Goal: Task Accomplishment & Management: Manage account settings

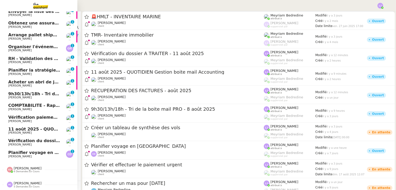
scroll to position [65, 0]
click at [51, 96] on span "[PERSON_NAME]" at bounding box center [34, 97] width 52 height 3
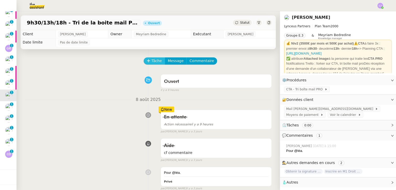
click at [153, 61] on span "Tâche" at bounding box center [156, 61] width 11 height 6
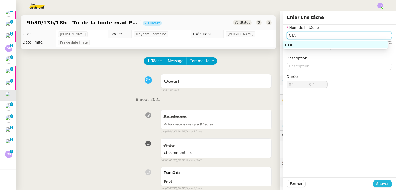
type input "CTA"
click at [378, 185] on span "Sauver" at bounding box center [382, 184] width 13 height 6
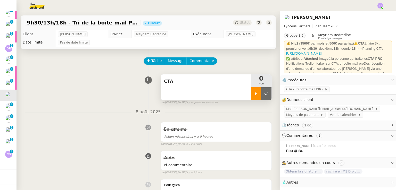
click at [254, 97] on div at bounding box center [256, 93] width 10 height 13
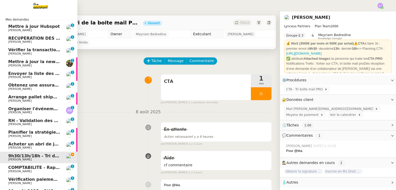
scroll to position [65, 0]
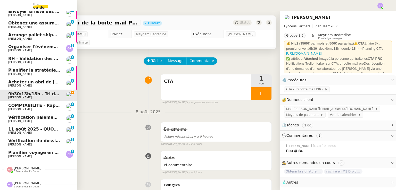
click at [44, 150] on span "Planifier voyage en [GEOGRAPHIC_DATA]" at bounding box center [55, 152] width 95 height 5
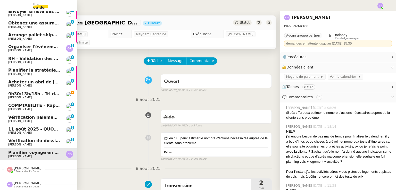
click at [38, 137] on link "Vérification du dossier A TRAITER - 11 août 2025 Sylvie SUCRA 0 1 2 3 4 5 6 7 8…" at bounding box center [38, 143] width 77 height 12
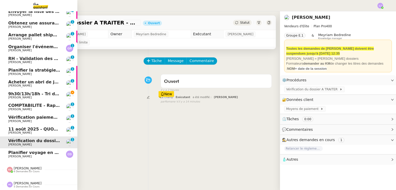
click at [27, 127] on span "11 août 2025 - QUOTIDIEN Gestion boite mail Accounting" at bounding box center [74, 129] width 132 height 5
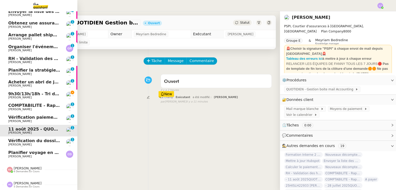
click at [25, 116] on span "Vérification paiements WYCC et MS [PERSON_NAME]" at bounding box center [69, 117] width 122 height 5
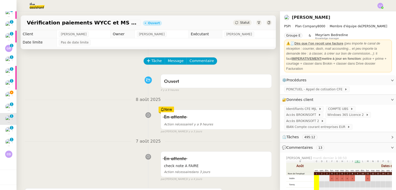
scroll to position [82, 0]
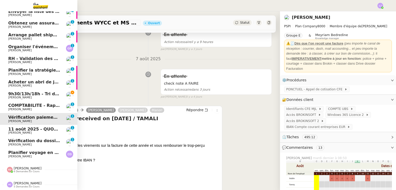
click at [15, 108] on span "[PERSON_NAME]" at bounding box center [19, 109] width 23 height 3
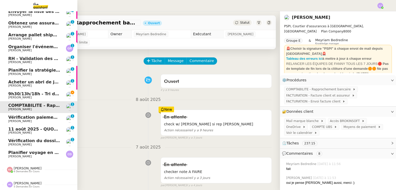
click at [32, 80] on span "Acheter un abri de jardin avec option de plancher" at bounding box center [66, 82] width 116 height 5
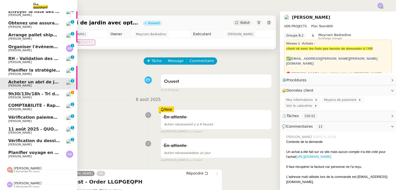
click at [39, 66] on link "Planifier la stratégie de communication Cobra Fantastic David Garlitz 0 1 2 3 4…" at bounding box center [38, 72] width 77 height 12
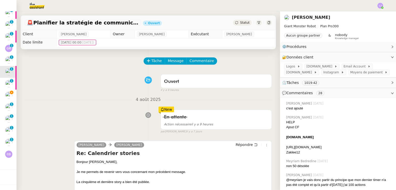
scroll to position [61, 0]
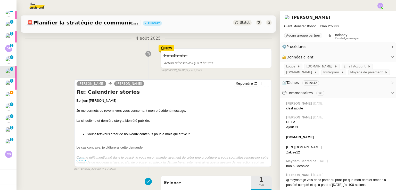
click at [119, 103] on div "Bonjour ﻿David﻿," at bounding box center [173, 100] width 193 height 5
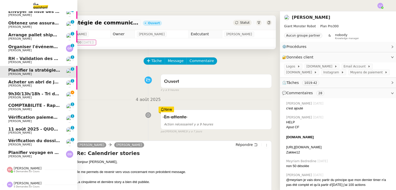
click at [36, 57] on span "RH - Validation des heures employés PSPI - 28 juillet 2025" at bounding box center [75, 58] width 135 height 5
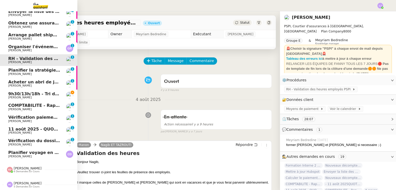
click at [25, 49] on span "Guillaume Rouvroy" at bounding box center [19, 50] width 23 height 3
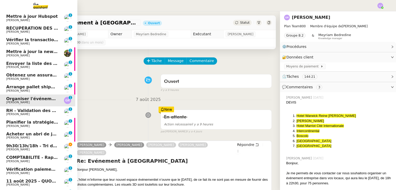
scroll to position [0, 2]
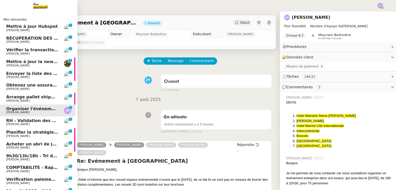
click at [37, 51] on span "Vérifier la transaction ADC" at bounding box center [37, 49] width 62 height 5
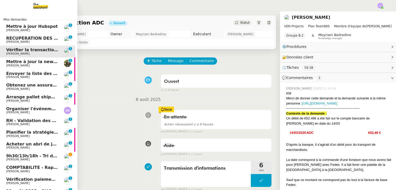
click at [47, 41] on span "[PERSON_NAME]" at bounding box center [32, 41] width 52 height 3
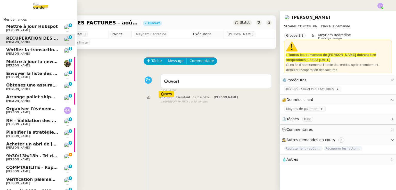
click at [16, 28] on span "Mettre à jour Hubspot" at bounding box center [32, 26] width 52 height 5
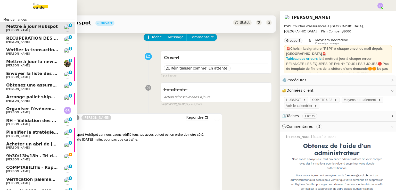
scroll to position [65, 2]
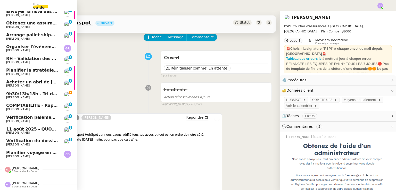
click at [51, 151] on span "Planifier voyage en [GEOGRAPHIC_DATA]" at bounding box center [53, 152] width 95 height 5
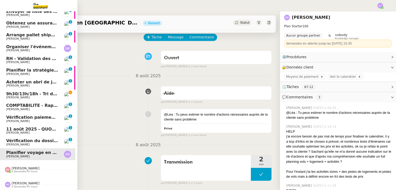
click at [63, 97] on link "9h30/13h/18h - Tri de la boite mail PRO - 8 août 2025 Patrick Chotard" at bounding box center [36, 96] width 77 height 12
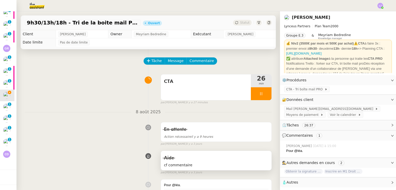
scroll to position [54, 0]
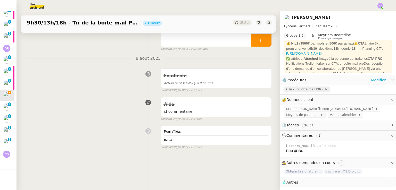
click at [295, 89] on span "CTA - Tri boîte mail PRO﻿" at bounding box center [305, 89] width 38 height 5
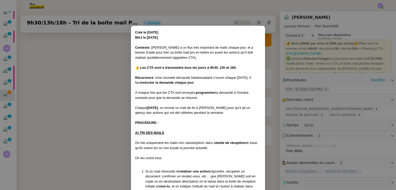
scroll to position [168, 0]
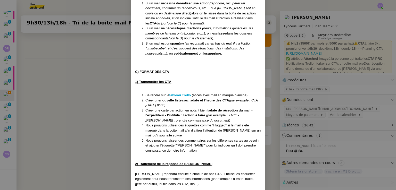
click at [326, 95] on nz-modal-container "Créé le 03/04/2024 MAJ le 19/05/2025 Contexte : Patrick a un flux très importan…" at bounding box center [198, 95] width 396 height 190
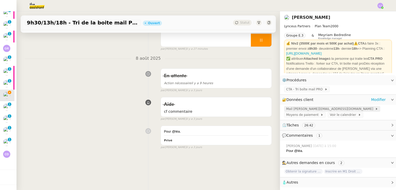
click at [328, 110] on span "Mail p.chotard@lynceus-partners.com" at bounding box center [330, 108] width 89 height 5
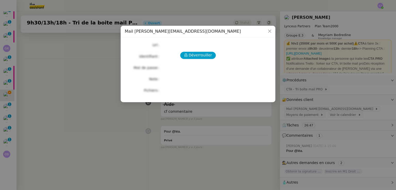
click at [201, 60] on div "Déverrouiller Url Identifiant Mot de passe Note Fichiers Upload" at bounding box center [198, 67] width 146 height 53
click at [197, 55] on span "Déverrouiller" at bounding box center [200, 55] width 23 height 6
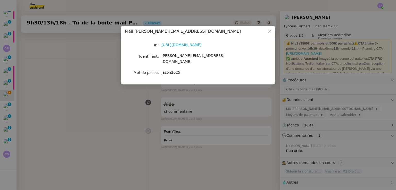
click at [174, 70] on div "Jazon2025!" at bounding box center [203, 73] width 85 height 6
copy span "Jazon2025!"
click at [122, 110] on nz-modal-container "Mail p.chotard@lynceus-partners.com Url https://outlook.office.com/mail/ Identi…" at bounding box center [198, 95] width 396 height 190
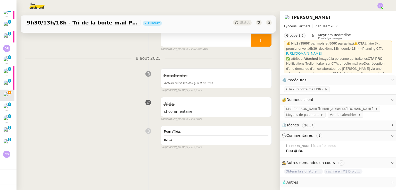
scroll to position [0, 0]
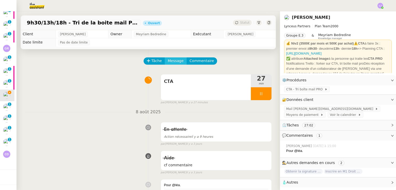
click at [170, 62] on span "Message" at bounding box center [176, 61] width 16 height 6
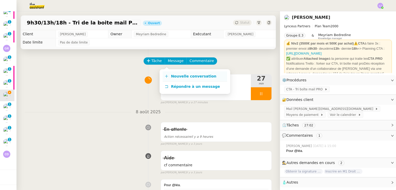
click at [179, 72] on link "Nouvelle conversation" at bounding box center [195, 76] width 64 height 10
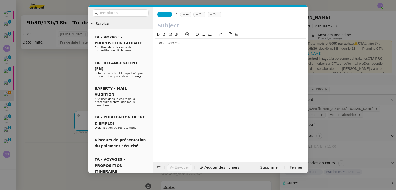
click at [165, 14] on span "_______" at bounding box center [164, 15] width 11 height 4
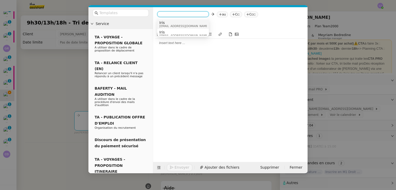
click at [172, 23] on span "Iris" at bounding box center [183, 23] width 49 height 4
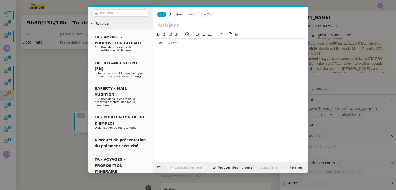
click at [182, 15] on nz-tag "au" at bounding box center [179, 15] width 11 height 6
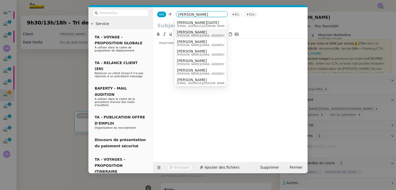
type input "patrick"
click at [196, 35] on span "p.chotard@lynceus-partners.com" at bounding box center [213, 35] width 73 height 3
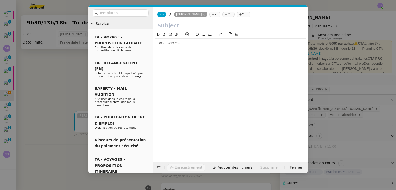
click at [180, 25] on input "text" at bounding box center [230, 26] width 146 height 8
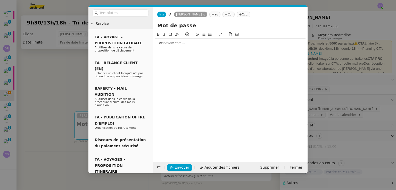
type input "Mot de passe"
click at [195, 46] on div at bounding box center [230, 43] width 150 height 9
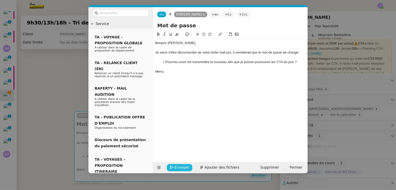
click at [171, 168] on icon "button" at bounding box center [172, 168] width 4 height 4
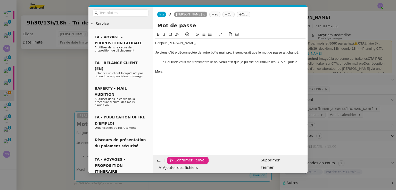
click at [171, 162] on icon "button" at bounding box center [172, 161] width 4 height 4
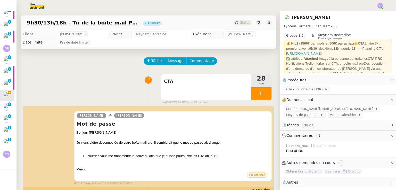
scroll to position [77, 2]
click at [203, 83] on span "CTA" at bounding box center [206, 82] width 84 height 8
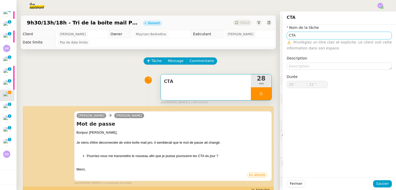
type input "23 ""
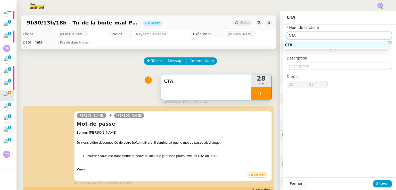
click at [297, 37] on input "CTA" at bounding box center [339, 35] width 105 height 7
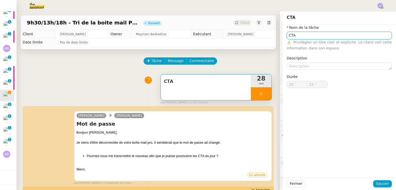
type input "CTA"
type input "29 ""
type input "CTA 11/08"
type input "30 ""
type input "CTA 11/08/"
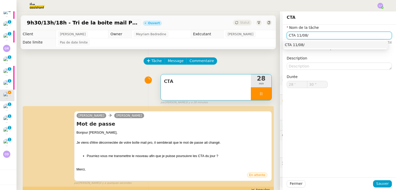
type input "31 ""
type input "CTA 11/0"
type input "33 ""
type input "CTA 11/08"
type input "34 ""
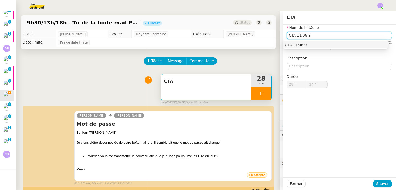
type input "CTA 11/08 9h"
type input "35 ""
type input "CTA 11/08 9h30"
type input "37 ""
type input "CTA 11/08 9h30"
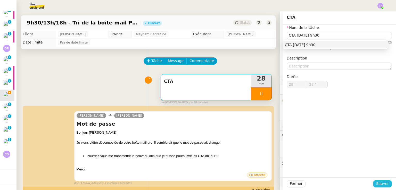
click at [381, 182] on span "Sauver" at bounding box center [382, 184] width 13 height 6
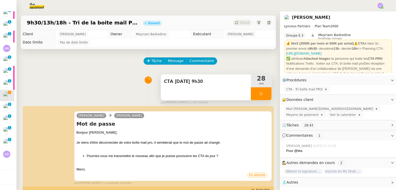
click at [257, 92] on div at bounding box center [261, 93] width 21 height 13
click at [261, 92] on button at bounding box center [266, 93] width 10 height 13
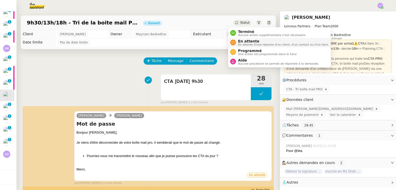
click at [240, 39] on span "En attente" at bounding box center [283, 41] width 91 height 4
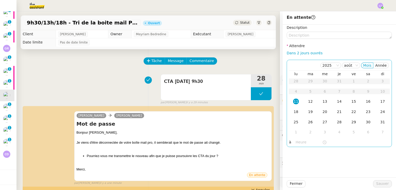
click at [296, 140] on input "text" at bounding box center [309, 142] width 27 height 6
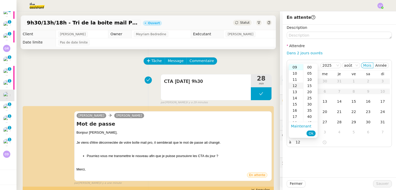
click at [299, 87] on div "12" at bounding box center [296, 86] width 14 height 6
click at [311, 105] on div "30" at bounding box center [310, 104] width 14 height 6
click at [314, 134] on button "Ok" at bounding box center [310, 134] width 9 height 6
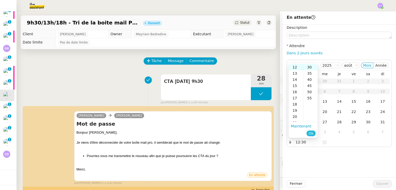
type input "12:30"
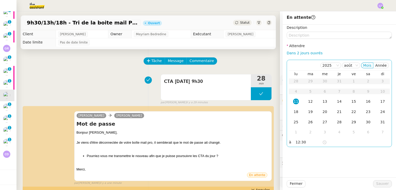
click at [293, 102] on div "11" at bounding box center [296, 102] width 6 height 6
click at [379, 185] on span "Sauver" at bounding box center [382, 184] width 13 height 6
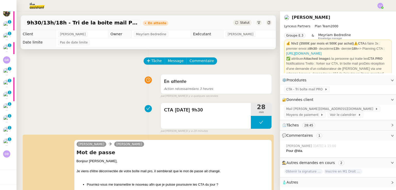
scroll to position [65, 2]
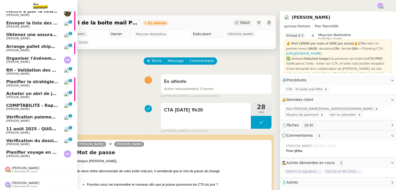
click at [23, 150] on span "Planifier voyage en [GEOGRAPHIC_DATA]" at bounding box center [53, 152] width 95 height 5
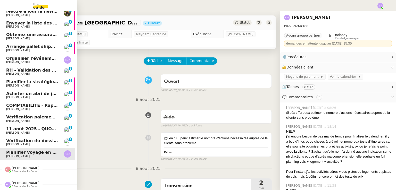
click at [47, 137] on link "Vérification du dossier A TRAITER - 11 août 2025 Sylvie SUCRA 0 1 2 3 4 5 6 7 8…" at bounding box center [36, 143] width 77 height 12
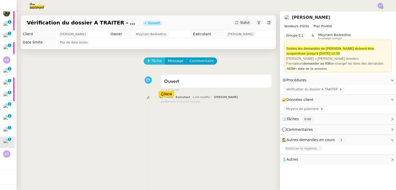
click at [155, 61] on span "Tâche" at bounding box center [156, 61] width 11 height 6
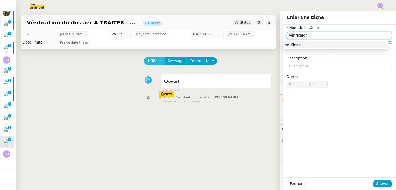
scroll to position [53, 2]
type input "Vérification"
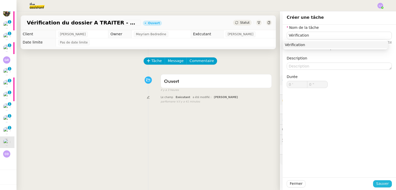
click at [384, 184] on span "Sauver" at bounding box center [382, 184] width 13 height 6
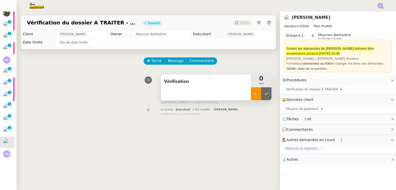
click at [252, 96] on div at bounding box center [256, 93] width 10 height 13
click at [318, 89] on span "Vérification du dossier A TRAITER" at bounding box center [312, 89] width 53 height 5
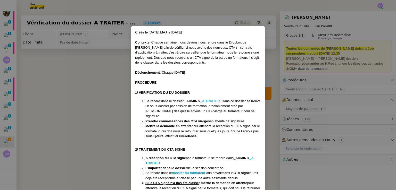
click at [211, 99] on strong "_A TRAITER" at bounding box center [210, 101] width 20 height 4
click at [308, 120] on nz-modal-container "Créée le 3/07/25 MAJ le 09/07/25 Contexte : Chaque semaine, nous devons nous re…" at bounding box center [198, 95] width 396 height 190
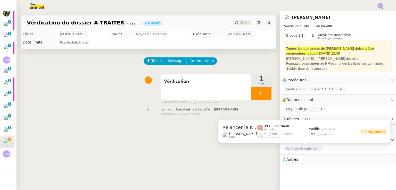
click at [308, 147] on span "Relancer le règlement de la facture" at bounding box center [303, 148] width 39 height 5
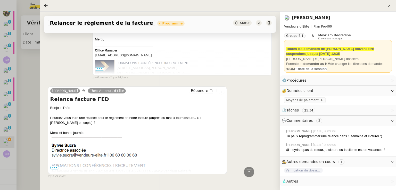
scroll to position [1097, 0]
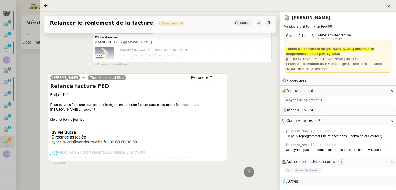
click at [18, 147] on div at bounding box center [198, 95] width 396 height 190
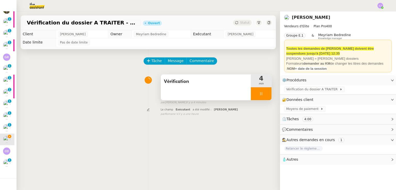
click at [260, 92] on div at bounding box center [261, 93] width 21 height 13
click at [261, 92] on button at bounding box center [266, 93] width 10 height 13
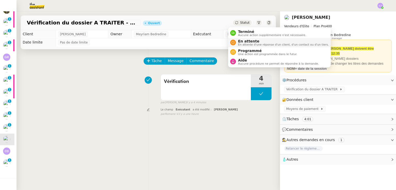
click at [249, 40] on span "En attente" at bounding box center [283, 41] width 91 height 4
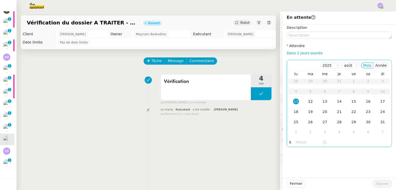
click at [308, 100] on div "12" at bounding box center [311, 102] width 6 height 6
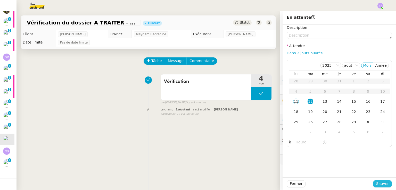
click at [376, 180] on button "Sauver" at bounding box center [382, 183] width 19 height 7
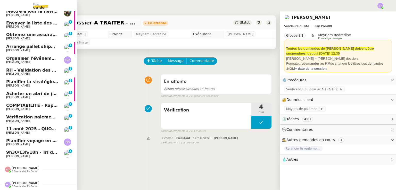
click at [13, 150] on span "9h30/13h/18h - Tri de la boite mail PRO - 8 août 2025" at bounding box center [67, 152] width 123 height 5
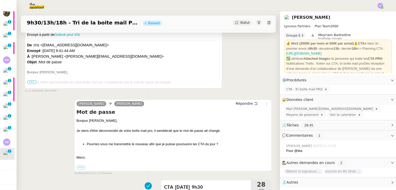
scroll to position [270, 0]
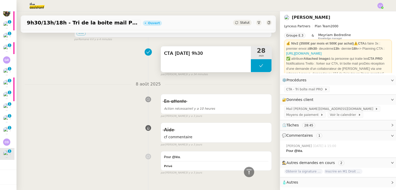
click at [251, 64] on button at bounding box center [261, 65] width 21 height 13
click at [254, 64] on icon at bounding box center [256, 66] width 4 height 4
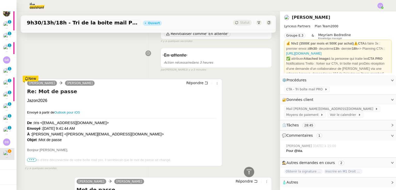
scroll to position [57, 0]
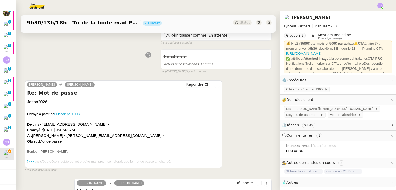
click at [45, 103] on div "Jazon2026" at bounding box center [123, 102] width 193 height 6
copy div "Jazon2026"
click at [194, 81] on div "Patrick Chotard Iris Lynceus Répondre Re: Mot de passe Jazon2026 Envoyé à parti…" at bounding box center [123, 124] width 197 height 88
click at [197, 84] on span "Répondre" at bounding box center [194, 84] width 17 height 5
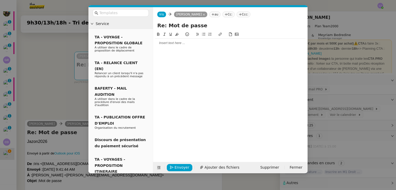
click at [190, 43] on div at bounding box center [230, 43] width 150 height 5
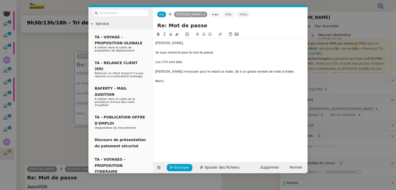
click at [165, 61] on div "Les CTA sont faits." at bounding box center [230, 62] width 150 height 5
click at [220, 33] on icon at bounding box center [220, 34] width 4 height 4
paste input "https://trello.com/b/GQgswtmC/cta"
type input "https://trello.com/b/GQgswtmC/cta"
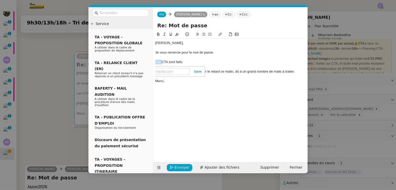
scroll to position [0, 0]
click at [183, 169] on span "Envoyer" at bounding box center [182, 168] width 15 height 6
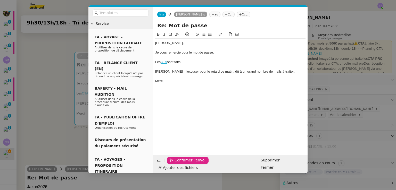
click at [183, 163] on span "Confirmer l'envoi" at bounding box center [190, 160] width 31 height 6
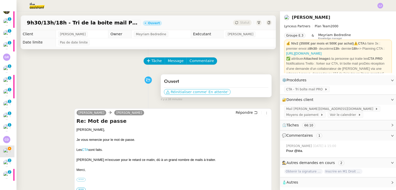
click at [191, 93] on span "Réinitialiser comme" at bounding box center [189, 91] width 36 height 5
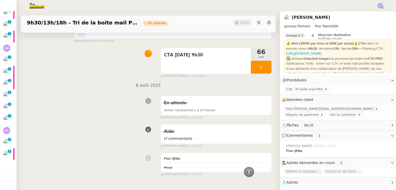
scroll to position [365, 0]
click at [131, 167] on div "Pour @léa. Privé false par Hannah C. il y a 3 jours" at bounding box center [148, 163] width 247 height 26
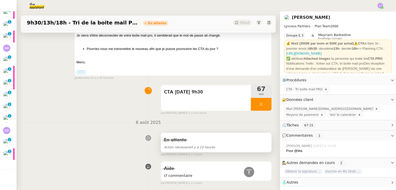
scroll to position [327, 0]
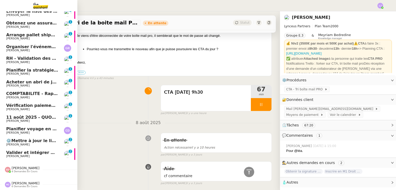
click at [45, 168] on nz-divider "Eva Dubois 4 demandes en cours" at bounding box center [38, 169] width 77 height 7
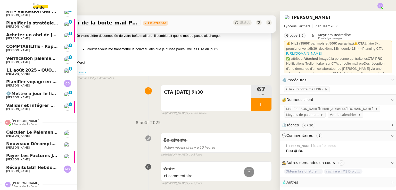
scroll to position [124, 2]
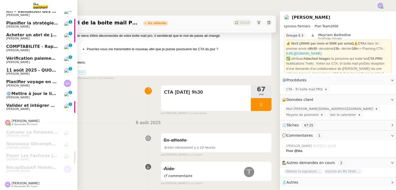
click at [40, 178] on span "Hannah Cassar 6 demandes en cours" at bounding box center [38, 182] width 77 height 11
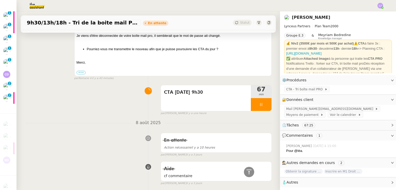
scroll to position [299, 0]
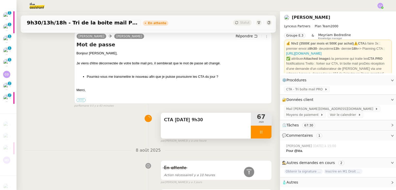
click at [264, 131] on div at bounding box center [261, 132] width 21 height 13
click at [264, 131] on button at bounding box center [266, 132] width 10 height 13
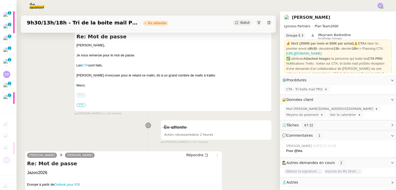
scroll to position [0, 0]
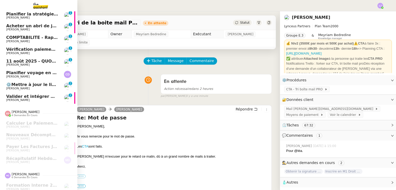
click at [56, 93] on link "Valider et intégrer modifications procédures Johanna Massa 0 1 2 3 4 5 6 7 8 9" at bounding box center [36, 98] width 77 height 12
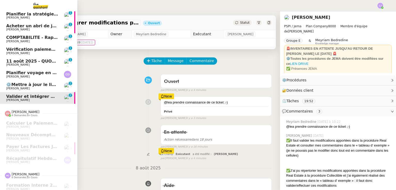
click at [45, 86] on span "⚙️Mettre à jour le lien du document Collection" at bounding box center [60, 84] width 108 height 5
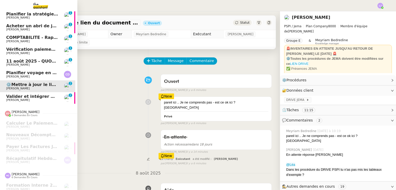
click at [10, 71] on span "Planifier voyage en [GEOGRAPHIC_DATA]" at bounding box center [53, 72] width 95 height 5
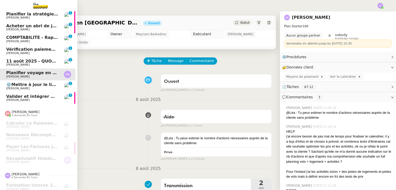
click at [32, 63] on span "[PERSON_NAME]" at bounding box center [32, 64] width 52 height 3
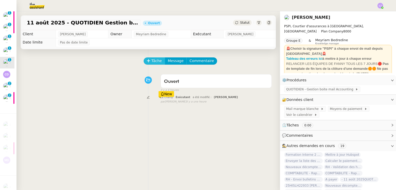
click at [151, 59] on span "Tâche" at bounding box center [156, 61] width 11 height 6
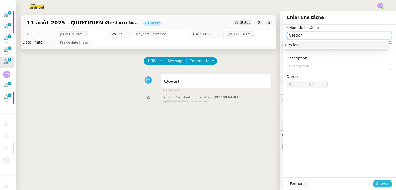
type input "Gestion"
click at [377, 184] on span "Sauver" at bounding box center [382, 184] width 13 height 6
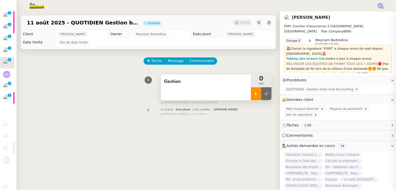
click at [253, 100] on div at bounding box center [256, 93] width 10 height 13
click at [120, 21] on span "11 août 2025 - QUOTIDIEN Gestion boite mail Accounting" at bounding box center [83, 22] width 112 height 5
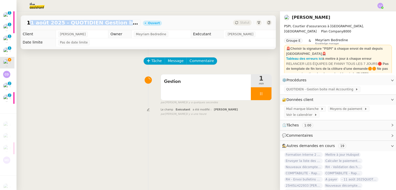
click at [120, 21] on span "11 août 2025 - QUOTIDIEN Gestion boite mail Accounting" at bounding box center [83, 22] width 112 height 5
copy span "11 août 2025 - QUOTIDIEN Gestion boite mail Accounting"
click at [201, 61] on span "Commentaire" at bounding box center [201, 61] width 24 height 6
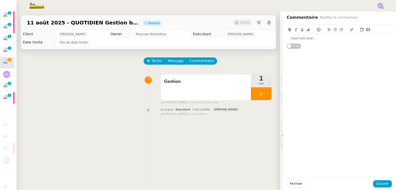
click at [338, 38] on div at bounding box center [339, 38] width 105 height 5
click at [293, 181] on button "Fermer" at bounding box center [296, 183] width 19 height 7
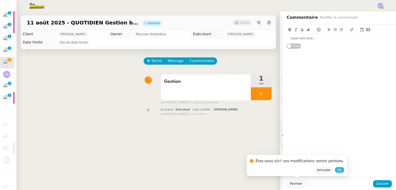
click at [335, 169] on button "Ok" at bounding box center [339, 170] width 9 height 6
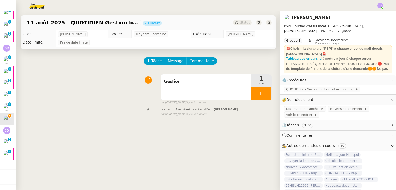
scroll to position [77, 2]
click at [155, 181] on div "Tâche Message Commentaire Veuillez patienter une erreur s'est produite 👌👌👌 mess…" at bounding box center [147, 144] width 263 height 190
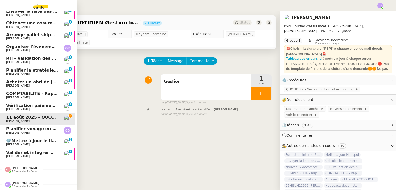
click at [59, 104] on link "Vérification paiements WYCC et MS AMLIN Sophie Mouraire 0 1 2 3 4 5 6 7 8 9" at bounding box center [36, 107] width 77 height 12
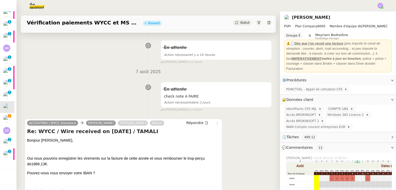
scroll to position [30, 0]
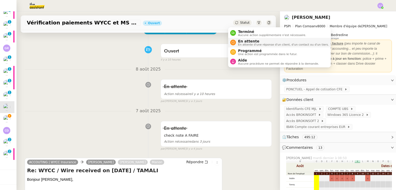
click at [243, 46] on span "En attente d'une réponse d'un client, d'un contact ou d'un tiers." at bounding box center [283, 44] width 91 height 3
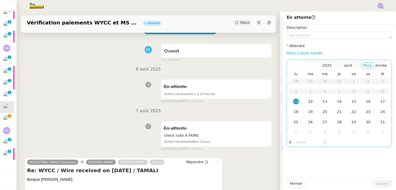
click at [310, 102] on td "12" at bounding box center [310, 102] width 14 height 10
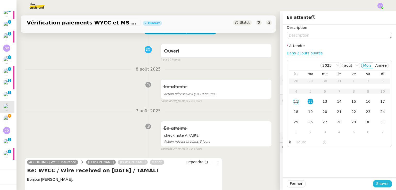
click at [379, 184] on span "Sauver" at bounding box center [382, 184] width 13 height 6
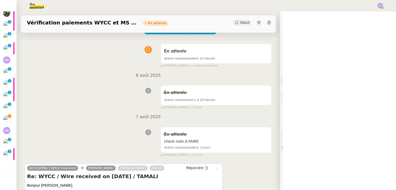
scroll to position [65, 2]
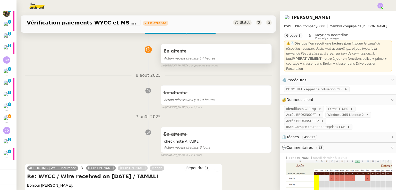
click at [198, 50] on div "En attente" at bounding box center [216, 51] width 104 height 8
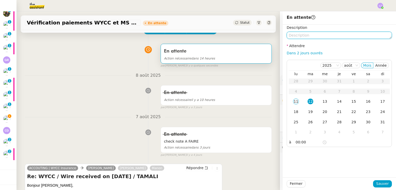
click at [304, 36] on textarea at bounding box center [339, 35] width 105 height 7
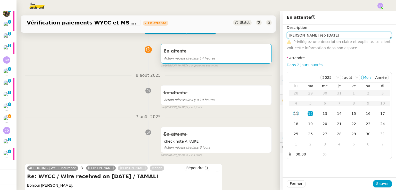
click at [304, 36] on textarea "pierrick rep lundi" at bounding box center [339, 35] width 105 height 7
type textarea "[PERSON_NAME] rep le [DATE]"
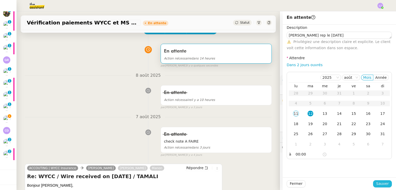
click at [380, 183] on span "Sauver" at bounding box center [382, 184] width 13 height 6
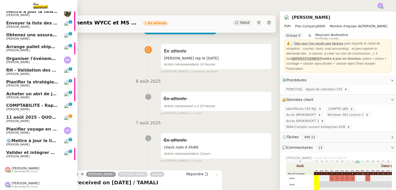
click at [37, 113] on link "11 août 2025 - QUOTIDIEN Gestion boite mail Accounting Fanny Eyraud" at bounding box center [36, 119] width 77 height 12
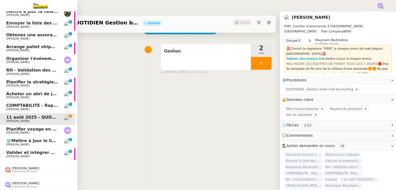
click at [40, 103] on span "COMPTABILITE - Rapprochement bancaire - 24 juillet 2025" at bounding box center [73, 105] width 135 height 5
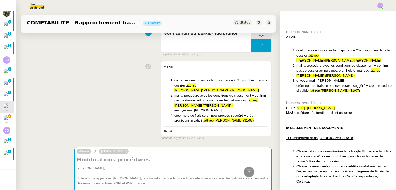
scroll to position [1300, 0]
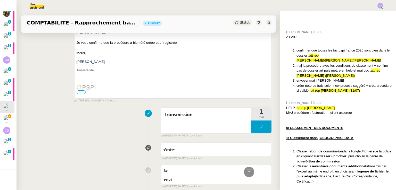
scroll to position [0, 0]
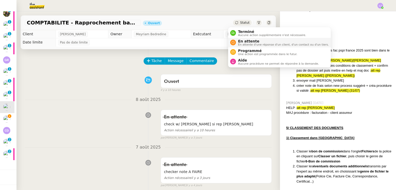
click at [240, 41] on span "En attente" at bounding box center [283, 41] width 91 height 4
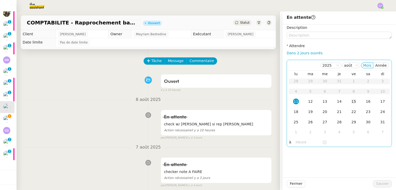
click at [351, 101] on div "15" at bounding box center [354, 102] width 6 height 6
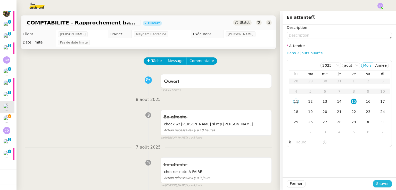
click at [379, 183] on span "Sauver" at bounding box center [382, 184] width 13 height 6
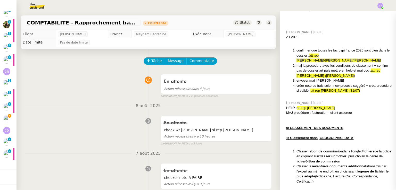
scroll to position [53, 2]
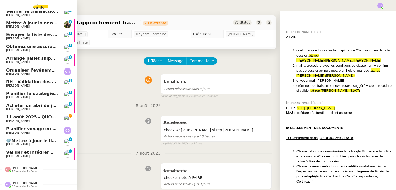
click at [39, 113] on link "11 août 2025 - QUOTIDIEN Gestion boite mail Accounting Fanny Eyraud" at bounding box center [36, 119] width 77 height 12
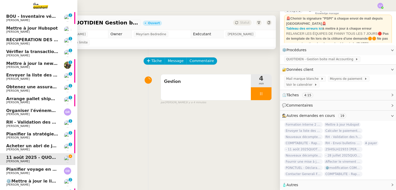
scroll to position [11, 2]
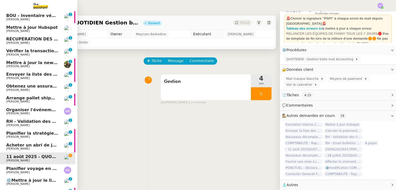
click at [54, 13] on link "BOU - Inventaire véhicule Johanna Massa 0 1 2 3 4 5 6 7 8 9" at bounding box center [36, 17] width 77 height 12
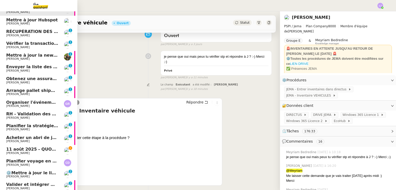
scroll to position [53, 2]
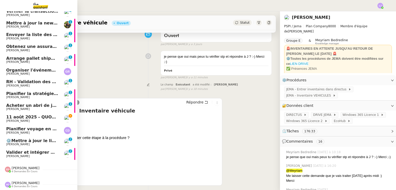
click at [57, 116] on link "11 août 2025 - QUOTIDIEN Gestion boite mail Accounting Fanny Eyraud" at bounding box center [36, 119] width 77 height 12
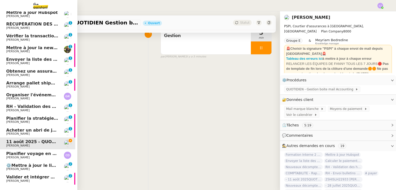
scroll to position [26, 2]
click at [60, 61] on link "Envoyer la liste des clients et assureurs Fanny Eyraud 0 1 2 3 4 5 6 7 8 9" at bounding box center [36, 61] width 77 height 12
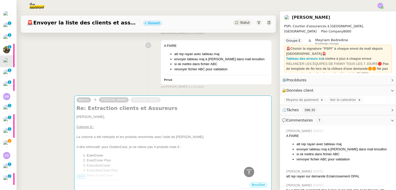
scroll to position [661, 0]
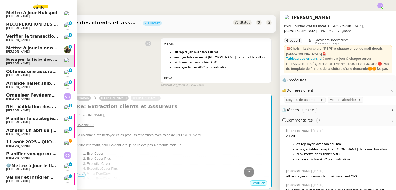
click at [18, 142] on span "11 août 2025 - QUOTIDIEN Gestion boite mail Accounting" at bounding box center [72, 142] width 132 height 5
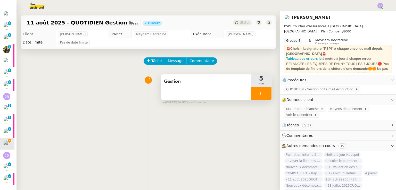
click at [260, 94] on div at bounding box center [261, 93] width 21 height 13
click at [264, 94] on icon at bounding box center [266, 94] width 4 height 4
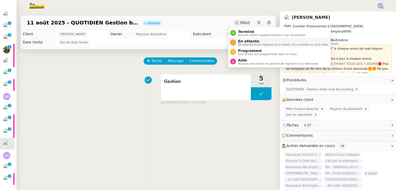
click at [251, 40] on span "En attente" at bounding box center [283, 41] width 91 height 4
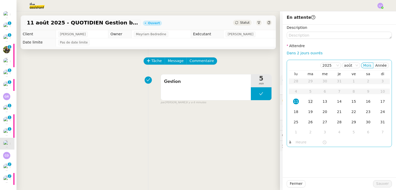
click at [310, 101] on td "12" at bounding box center [310, 102] width 14 height 10
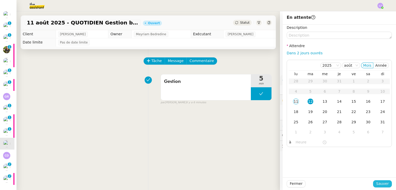
click at [380, 182] on span "Sauver" at bounding box center [382, 184] width 13 height 6
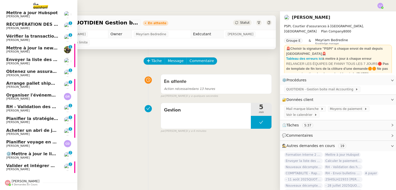
click at [45, 133] on span "[PERSON_NAME]" at bounding box center [32, 134] width 52 height 3
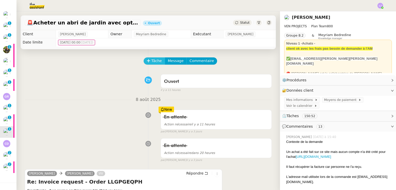
click at [151, 63] on span "Tâche" at bounding box center [156, 61] width 11 height 6
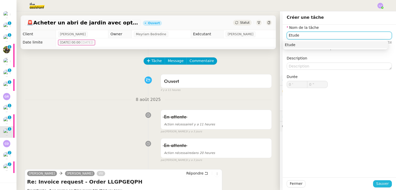
type input "Etude"
click at [380, 182] on span "Sauver" at bounding box center [382, 184] width 13 height 6
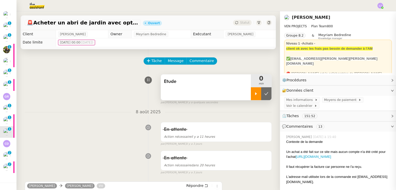
click at [254, 94] on icon at bounding box center [256, 94] width 4 height 4
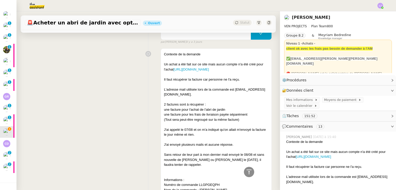
scroll to position [338, 0]
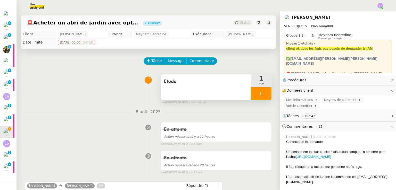
click at [260, 91] on div at bounding box center [261, 93] width 21 height 13
click at [261, 91] on button at bounding box center [266, 93] width 10 height 13
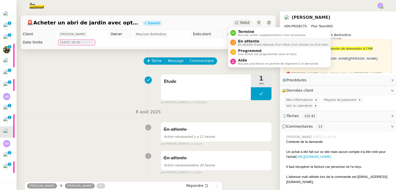
click at [250, 39] on span "En attente" at bounding box center [283, 41] width 91 height 4
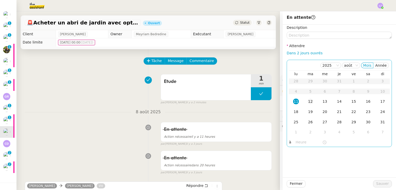
click at [306, 105] on td "12" at bounding box center [310, 102] width 14 height 10
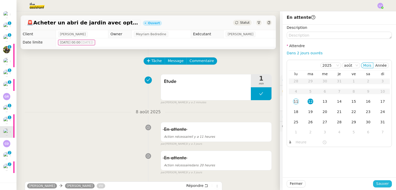
click at [382, 183] on span "Sauver" at bounding box center [382, 184] width 13 height 6
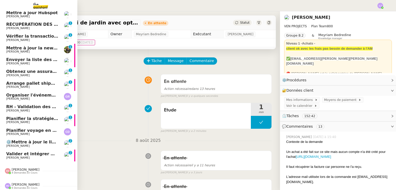
click at [48, 122] on span "[PERSON_NAME]" at bounding box center [32, 122] width 52 height 3
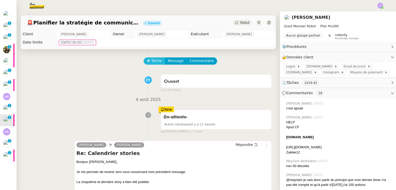
click at [151, 61] on span "Tâche" at bounding box center [156, 61] width 11 height 6
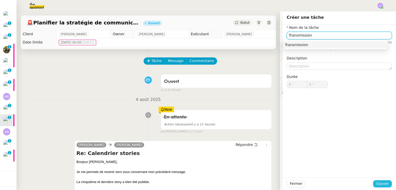
type input "Transmission"
click at [373, 182] on button "Sauver" at bounding box center [382, 183] width 19 height 7
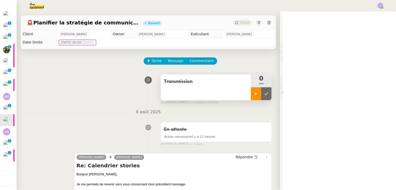
click at [251, 92] on div at bounding box center [256, 93] width 10 height 13
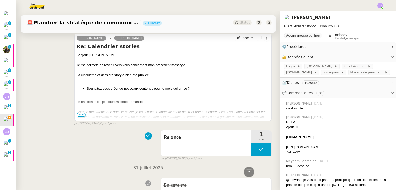
scroll to position [119, 0]
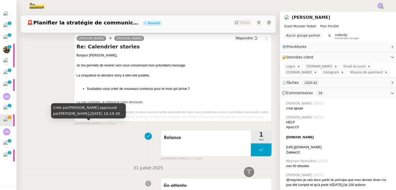
click at [128, 76] on div "La cinquième et dernière story a bien été publiée." at bounding box center [173, 75] width 193 height 5
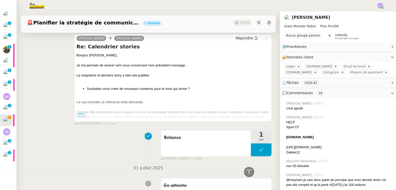
click at [78, 116] on span "•••" at bounding box center [81, 115] width 9 height 4
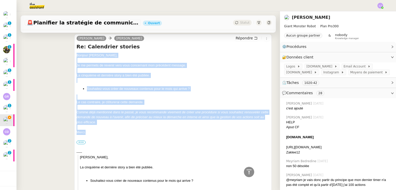
drag, startPoint x: 74, startPoint y: 55, endPoint x: 122, endPoint y: 130, distance: 89.4
copy div "Bonjour ﻿David﻿, Je me permets de revenir vers vous concernant mon précédent me…"
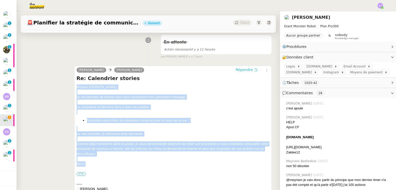
scroll to position [81, 0]
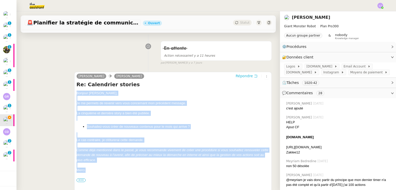
click at [238, 77] on span "Répondre" at bounding box center [244, 75] width 17 height 5
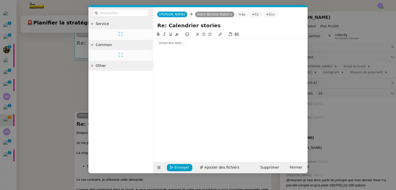
click at [204, 41] on div at bounding box center [230, 43] width 150 height 5
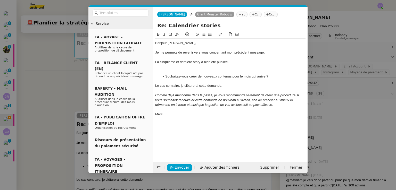
scroll to position [0, 0]
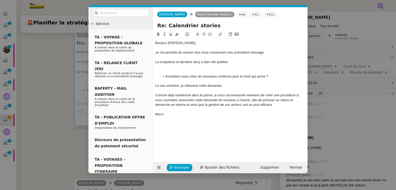
click at [174, 70] on div at bounding box center [230, 71] width 150 height 5
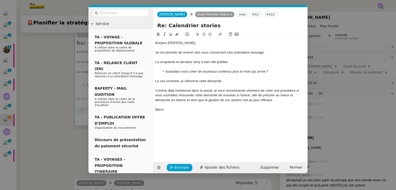
click at [44, 127] on nz-modal-container "Service TA - VOYAGE - PROPOSITION GLOBALE A utiliser dans le cadre de propositi…" at bounding box center [198, 95] width 396 height 190
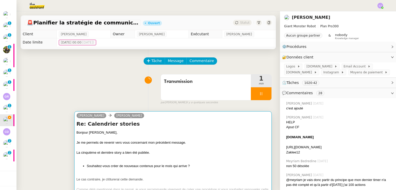
click at [146, 148] on div at bounding box center [173, 147] width 193 height 5
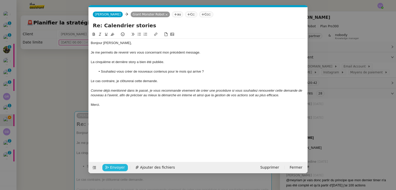
scroll to position [0, 11]
click at [122, 168] on span "Envoyer" at bounding box center [117, 168] width 15 height 6
click at [122, 168] on span "Confirmer l'envoi" at bounding box center [125, 168] width 31 height 6
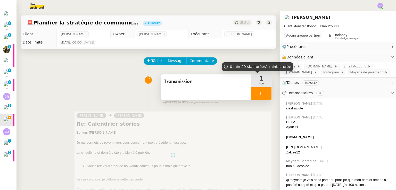
click at [265, 95] on div "Transmission 1 min" at bounding box center [216, 87] width 111 height 26
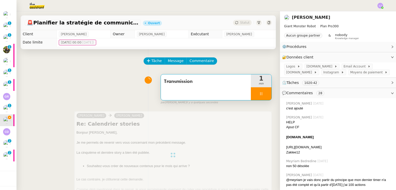
click at [265, 95] on div "Transmission 1 min" at bounding box center [216, 87] width 111 height 26
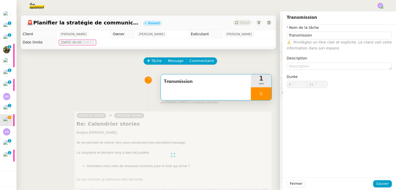
click at [264, 95] on div at bounding box center [261, 93] width 21 height 13
type input "Transmission"
type input "0 '"
type input "31 ""
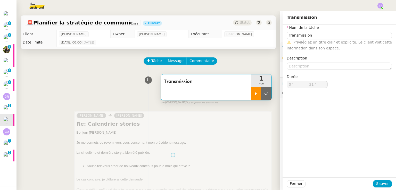
type input "Transmission"
type input "0 '"
type input "31 ""
click at [264, 93] on icon at bounding box center [266, 94] width 4 height 4
type input "Transmission"
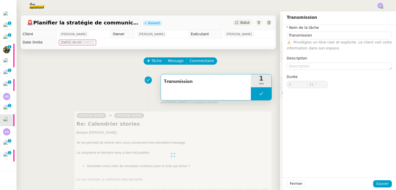
type input "0 '"
type input "31 ""
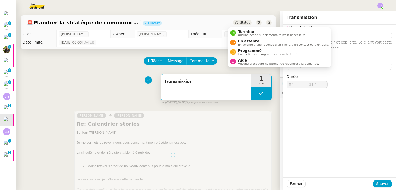
type input "Transmission"
type input "0 '"
type input "31 ""
click at [247, 41] on span "En attente" at bounding box center [283, 41] width 91 height 4
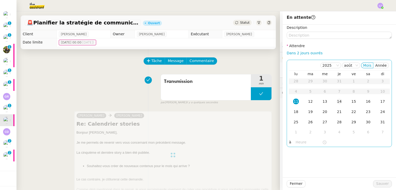
click at [338, 102] on td "14" at bounding box center [339, 102] width 14 height 10
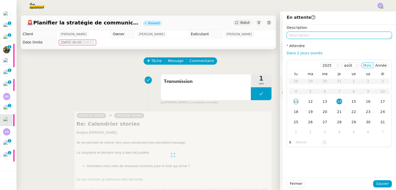
click at [309, 37] on textarea at bounding box center [339, 35] width 105 height 7
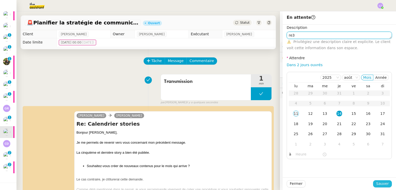
scroll to position [37, 2]
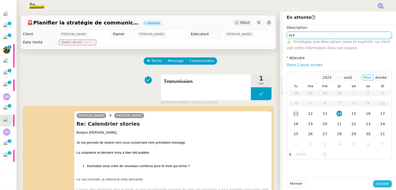
type textarea "re3"
click at [379, 183] on span "Sauver" at bounding box center [382, 184] width 13 height 6
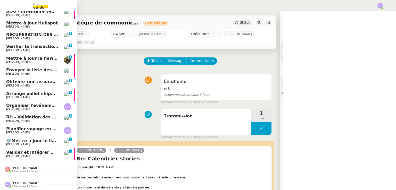
scroll to position [30, 2]
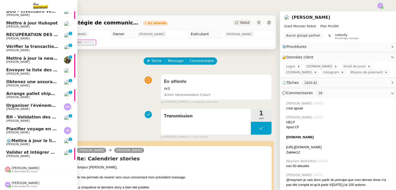
click at [32, 116] on span "RH - Validation des heures employés PSPI - 28 juillet 2025" at bounding box center [73, 117] width 135 height 5
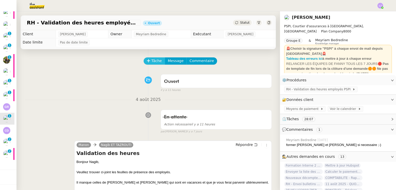
click at [152, 64] on span "Tâche" at bounding box center [156, 61] width 11 height 6
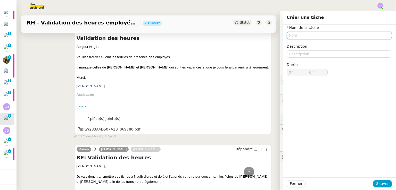
scroll to position [115, 0]
click at [294, 182] on span "Fermer" at bounding box center [296, 184] width 13 height 6
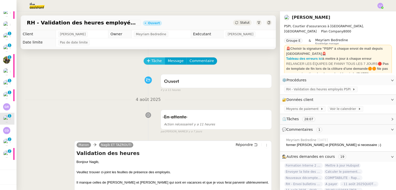
click at [151, 60] on span "Tâche" at bounding box center [156, 61] width 11 height 6
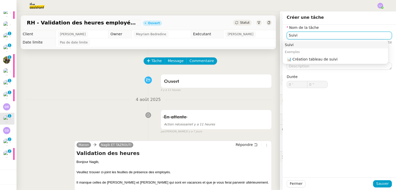
type input "Suivi"
click at [377, 179] on div "Fermer Sauver" at bounding box center [339, 184] width 113 height 13
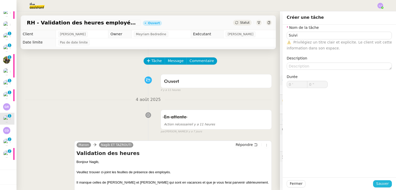
click at [379, 182] on span "Sauver" at bounding box center [382, 184] width 13 height 6
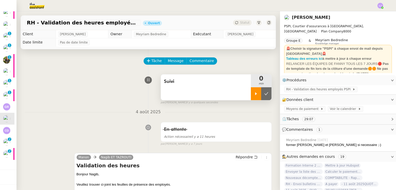
click at [254, 96] on icon at bounding box center [256, 94] width 4 height 4
click at [203, 88] on div "Suivi" at bounding box center [206, 87] width 90 height 26
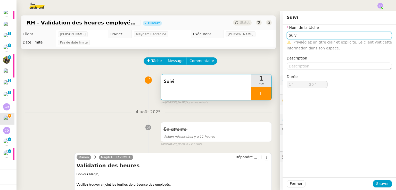
click at [327, 34] on input "Suivi" at bounding box center [339, 35] width 105 height 7
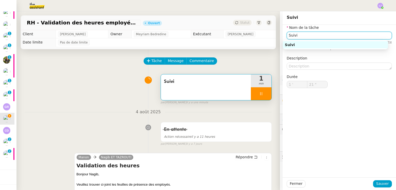
click at [327, 34] on input "Suivi" at bounding box center [339, 35] width 105 height 7
type input "22 ""
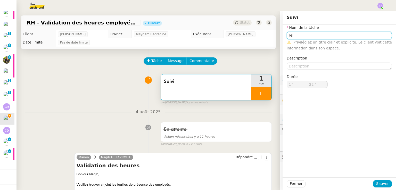
type input "rela"
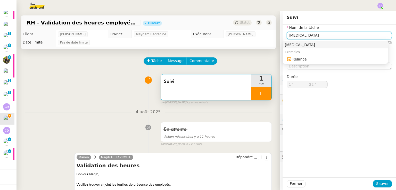
type input "23 ""
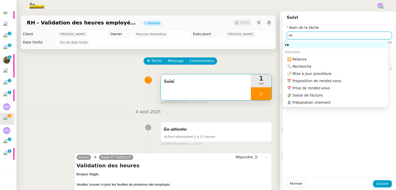
type input "r"
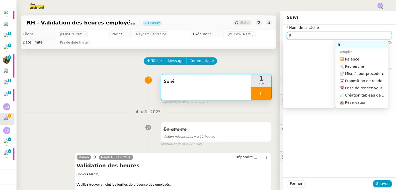
type input "Re"
type input "24 ""
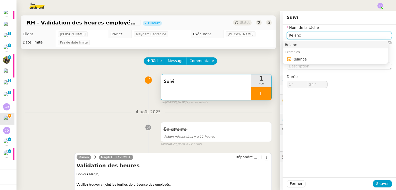
type input "Relance"
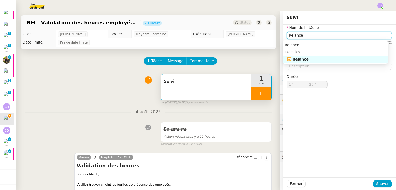
type input "26 ""
type input "Relance"
click at [380, 184] on span "Sauver" at bounding box center [382, 184] width 13 height 6
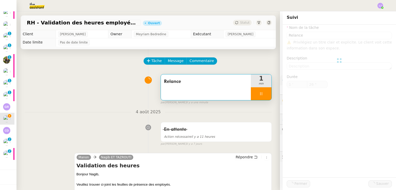
type input "27 ""
type input "Relance"
type input "1 '"
type input "28 ""
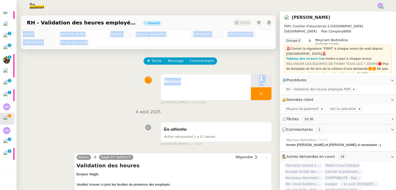
drag, startPoint x: 272, startPoint y: 47, endPoint x: 264, endPoint y: 94, distance: 48.1
click at [264, 94] on div "RH - Validation des heures employés PSPI - 28 juillet 2025 Ouvert Statut Client…" at bounding box center [147, 100] width 263 height 179
click at [260, 94] on div at bounding box center [261, 93] width 21 height 13
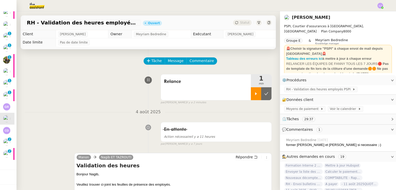
click at [264, 94] on icon at bounding box center [266, 94] width 4 height 4
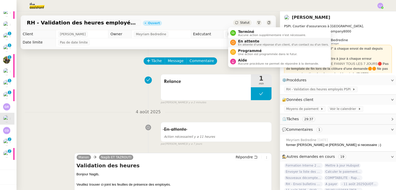
click at [246, 40] on span "En attente" at bounding box center [283, 41] width 91 height 4
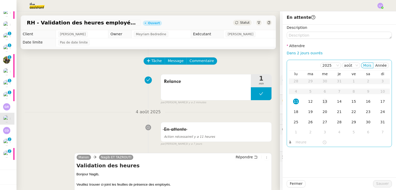
click at [322, 103] on div "13" at bounding box center [325, 102] width 6 height 6
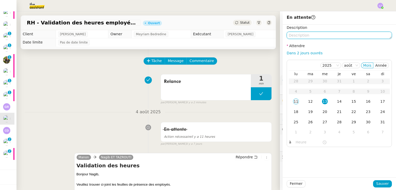
click at [301, 35] on textarea at bounding box center [339, 35] width 105 height 7
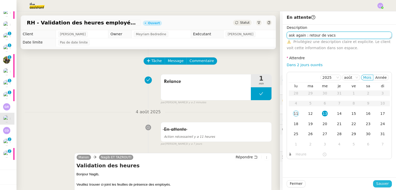
type textarea "ask again : retour de vacs"
click at [376, 183] on span "Sauver" at bounding box center [382, 184] width 13 height 6
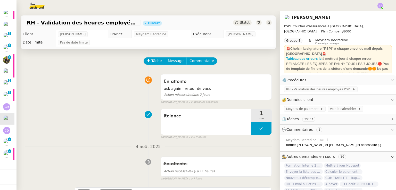
scroll to position [18, 2]
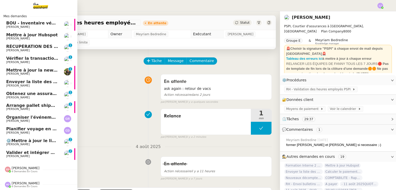
click at [51, 115] on span "Organiser l'événement à Lyon" at bounding box center [59, 117] width 107 height 5
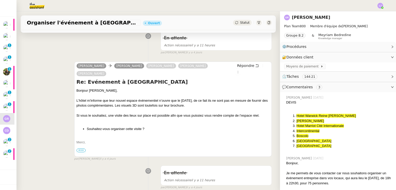
scroll to position [79, 0]
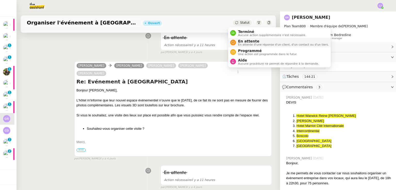
click at [244, 42] on span "En attente" at bounding box center [283, 41] width 91 height 4
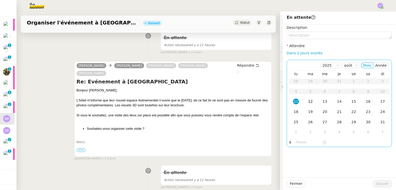
click at [311, 103] on td "12" at bounding box center [310, 102] width 14 height 10
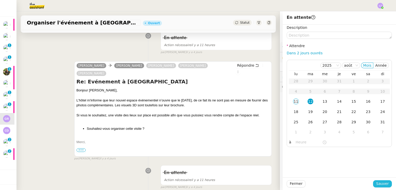
click at [381, 186] on span "Sauver" at bounding box center [382, 184] width 13 height 6
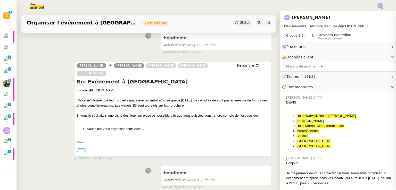
scroll to position [6, 2]
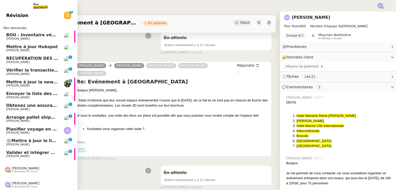
click at [23, 113] on link "Arrange pallet shipment to Sardinia Charles Medlicott 0 1 2 3 4 5 6 7 8 9" at bounding box center [36, 119] width 77 height 12
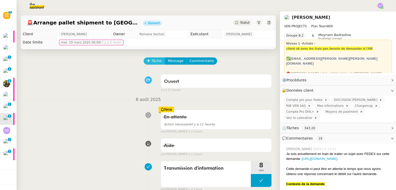
click at [151, 63] on span "Tâche" at bounding box center [156, 61] width 11 height 6
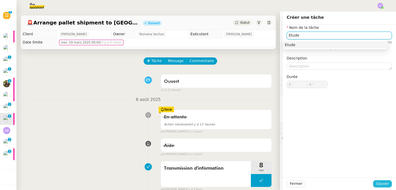
type input "Etude"
click at [386, 184] on button "Sauver" at bounding box center [382, 183] width 19 height 7
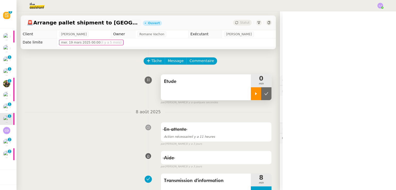
click at [251, 89] on div at bounding box center [256, 93] width 10 height 13
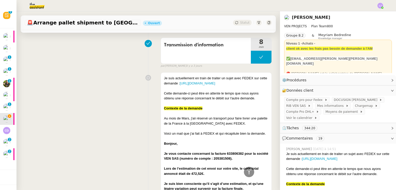
scroll to position [136, 0]
click at [184, 85] on link "[URL][DOMAIN_NAME]" at bounding box center [197, 83] width 35 height 4
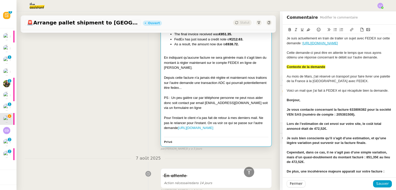
scroll to position [471, 0]
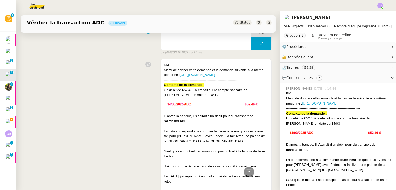
scroll to position [137, 0]
click at [198, 77] on link "[URL][DOMAIN_NAME]" at bounding box center [197, 75] width 35 height 4
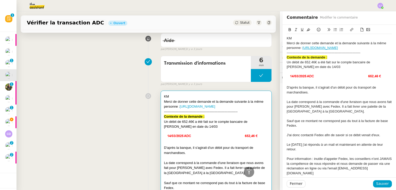
scroll to position [106, 0]
click at [120, 171] on div "KM Merci de donner cette demande et la demande suivante à la même personne : [U…" at bounding box center [148, 177] width 247 height 178
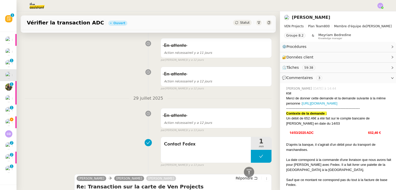
scroll to position [1215, 0]
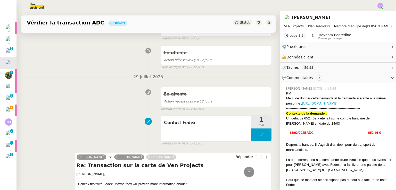
click at [79, 182] on div "I'll check first with Fedex. Maybe they will provide more information about it." at bounding box center [173, 184] width 193 height 5
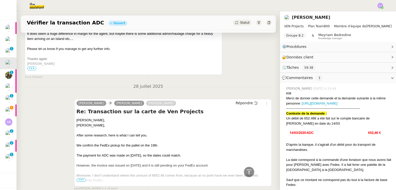
scroll to position [1820, 0]
click at [246, 169] on icon at bounding box center [249, 172] width 6 height 6
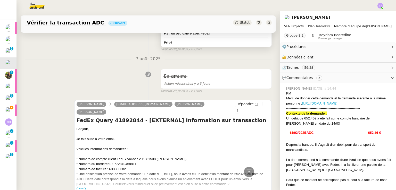
scroll to position [329, 0]
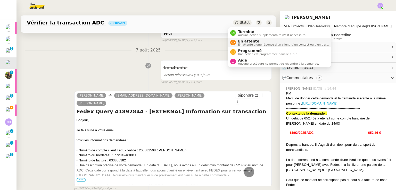
click at [248, 40] on span "En attente" at bounding box center [283, 41] width 91 height 4
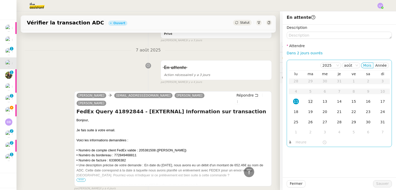
click at [309, 101] on td "12" at bounding box center [310, 102] width 14 height 10
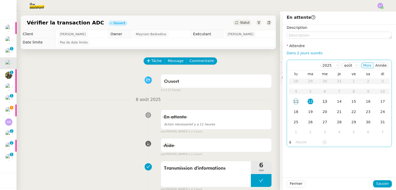
click at [324, 104] on td "13" at bounding box center [325, 102] width 14 height 10
click at [309, 101] on td "12" at bounding box center [310, 102] width 14 height 10
click at [375, 180] on button "Sauver" at bounding box center [382, 183] width 19 height 7
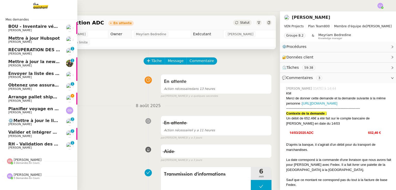
click at [37, 100] on span "[PERSON_NAME]" at bounding box center [34, 100] width 52 height 3
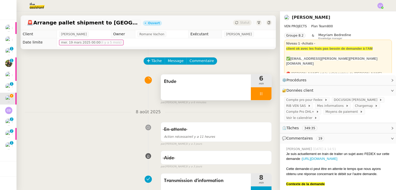
click at [215, 89] on div "Etude" at bounding box center [206, 87] width 90 height 26
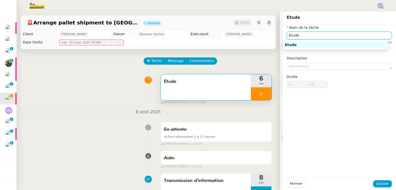
click at [300, 36] on input "Etude" at bounding box center [339, 35] width 105 height 7
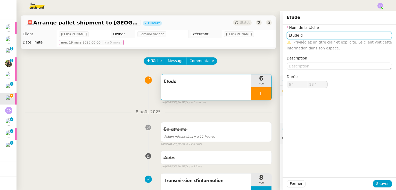
type input "Etude de"
type input "19 ""
type input "Etude de"
type input "20 ""
type input "Etude du"
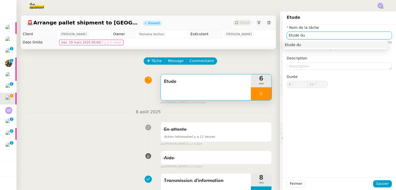
type input "21 ""
type input "Etude des dossier"
type input "22 ""
type input "Etude des dossiers"
type input "24 ""
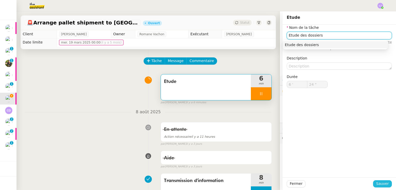
type input "Etude des dossiers"
click at [384, 180] on button "Sauver" at bounding box center [382, 183] width 19 height 7
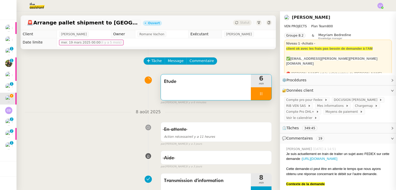
type input "25 ""
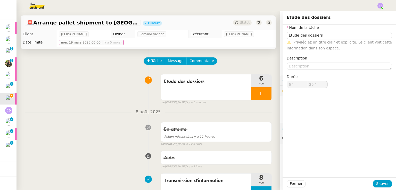
type input "26 ""
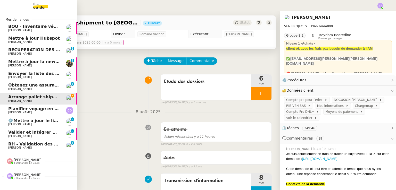
click at [45, 85] on span "Obtenez une assurance habitation pour [PERSON_NAME]" at bounding box center [74, 85] width 132 height 5
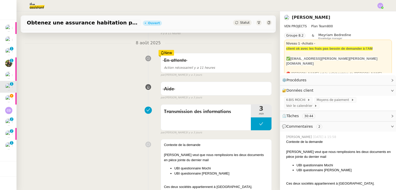
scroll to position [56, 0]
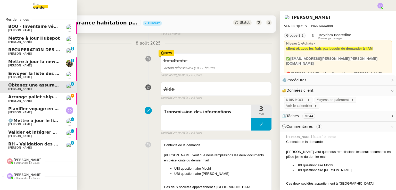
click at [36, 97] on span "Arrange pallet shipment to [GEOGRAPHIC_DATA]" at bounding box center [64, 97] width 113 height 5
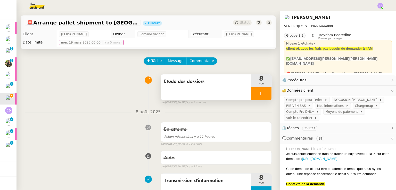
click at [262, 94] on div at bounding box center [261, 93] width 21 height 13
click at [264, 94] on icon at bounding box center [266, 94] width 4 height 4
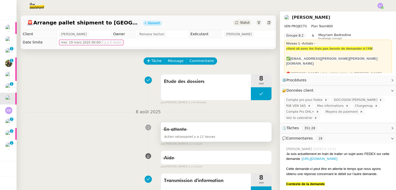
scroll to position [134, 0]
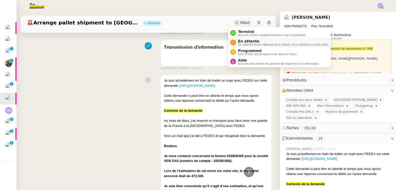
click at [247, 42] on span "En attente" at bounding box center [283, 41] width 91 height 4
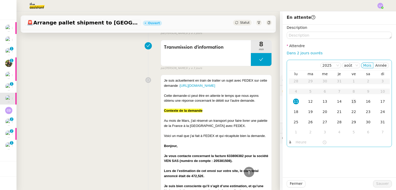
click at [351, 103] on div "15" at bounding box center [354, 102] width 6 height 6
click at [294, 113] on div "18" at bounding box center [296, 112] width 6 height 6
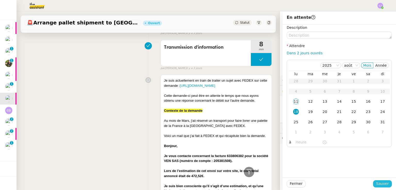
click at [387, 184] on button "Sauver" at bounding box center [382, 183] width 19 height 7
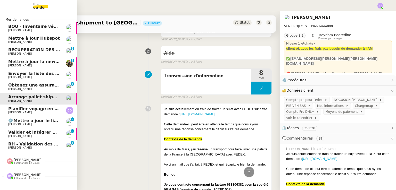
scroll to position [162, 0]
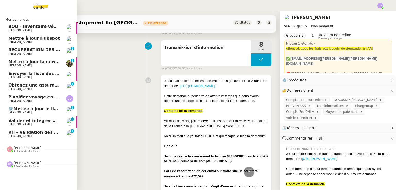
click at [28, 89] on span "[PERSON_NAME]" at bounding box center [19, 88] width 23 height 3
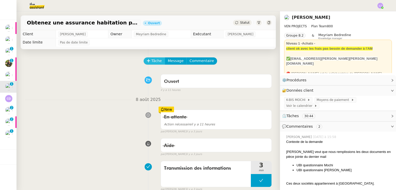
click at [154, 60] on span "Tâche" at bounding box center [156, 61] width 11 height 6
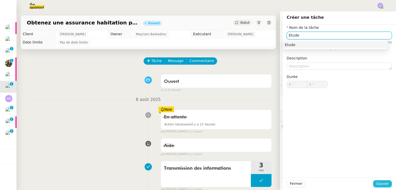
type input "Etude"
click at [384, 184] on span "Sauver" at bounding box center [382, 184] width 13 height 6
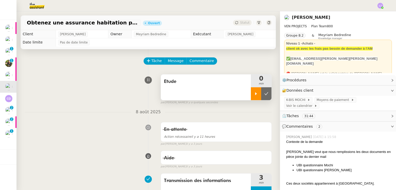
click at [251, 92] on div at bounding box center [256, 93] width 10 height 13
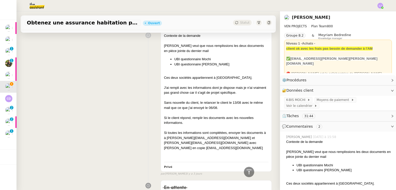
scroll to position [177, 0]
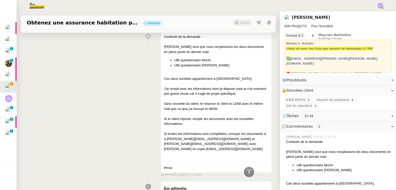
click at [107, 141] on div "Contexte de la demande [PERSON_NAME] veut que nous remplissions les deux docume…" at bounding box center [148, 103] width 247 height 148
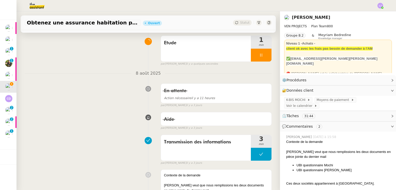
scroll to position [0, 0]
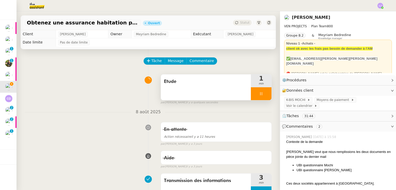
click at [259, 90] on div at bounding box center [261, 93] width 21 height 13
click at [261, 90] on button at bounding box center [266, 93] width 10 height 13
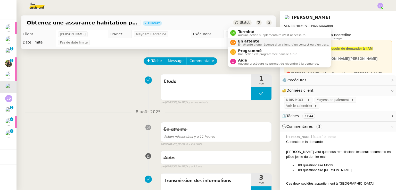
click at [249, 43] on span "En attente d'une réponse d'un client, d'un contact ou d'un tiers." at bounding box center [283, 44] width 91 height 3
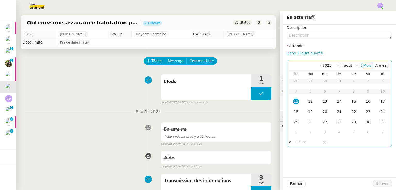
click at [322, 101] on div "13" at bounding box center [325, 102] width 6 height 6
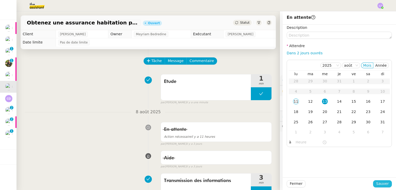
click at [378, 183] on span "Sauver" at bounding box center [382, 184] width 13 height 6
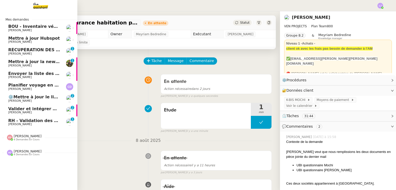
click at [35, 74] on span "Envoyer la liste des clients et assureurs" at bounding box center [54, 73] width 93 height 5
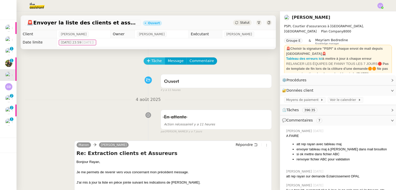
click at [151, 62] on span "Tâche" at bounding box center [156, 61] width 11 height 6
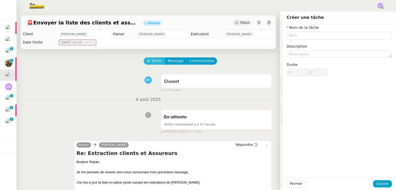
click at [151, 62] on span "Tâche" at bounding box center [156, 61] width 11 height 6
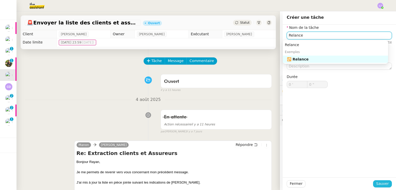
type input "Relance"
click at [376, 184] on span "Sauver" at bounding box center [382, 184] width 13 height 6
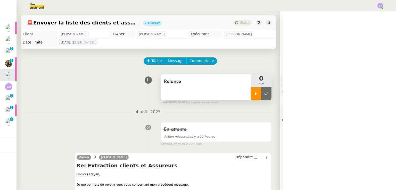
click at [252, 94] on div at bounding box center [256, 93] width 10 height 13
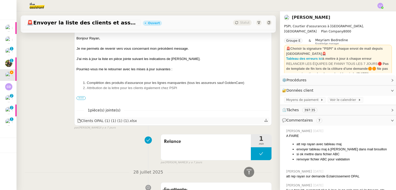
scroll to position [89, 0]
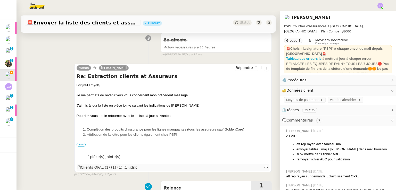
click at [264, 169] on icon at bounding box center [265, 167] width 3 height 3
click at [245, 68] on span "Répondre" at bounding box center [244, 67] width 17 height 5
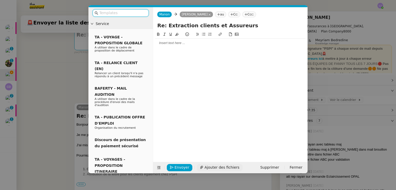
click at [210, 166] on span "Ajouter des fichiers" at bounding box center [221, 168] width 35 height 6
click at [69, 124] on nz-modal-container "Service TA - VOYAGE - PROPOSITION GLOBALE A utiliser dans le cadre de propositi…" at bounding box center [198, 95] width 396 height 190
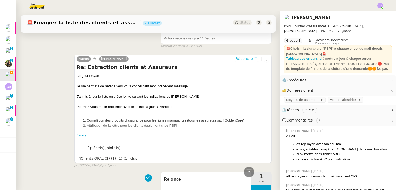
scroll to position [159, 0]
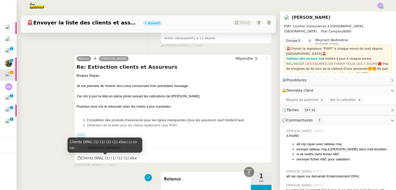
click at [81, 137] on span "•••" at bounding box center [81, 136] width 9 height 4
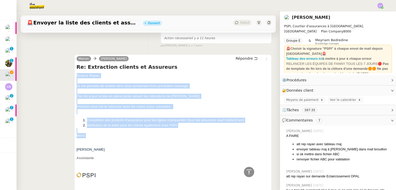
drag, startPoint x: 75, startPoint y: 77, endPoint x: 101, endPoint y: 139, distance: 68.0
click at [101, 139] on span "[PERSON_NAME], Je me permets de revenir vers vous concernant mon précédent mess…" at bounding box center [173, 181] width 193 height 217
copy span "[PERSON_NAME], Je me permets de revenir vers vous concernant mon précédent mess…"
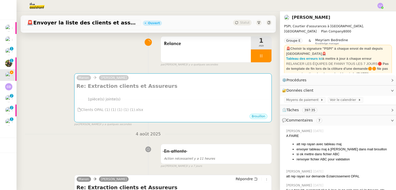
scroll to position [0, 0]
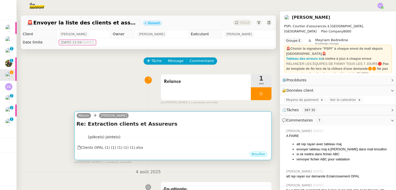
click at [128, 123] on h4 "Re: Extraction clients et Assureurs" at bounding box center [173, 123] width 193 height 7
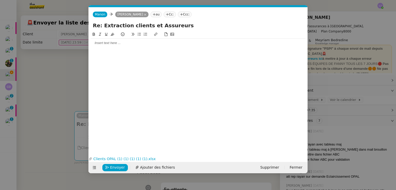
scroll to position [0, 11]
click at [121, 46] on div at bounding box center [198, 43] width 215 height 9
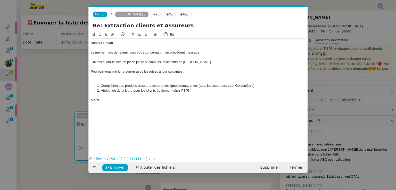
scroll to position [0, 0]
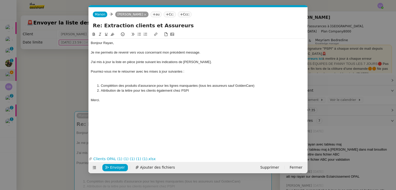
click at [119, 80] on div at bounding box center [198, 81] width 215 height 5
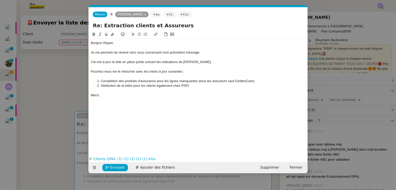
click at [202, 85] on li "Attribution de la lettre pour les clients également chez PSPI" at bounding box center [201, 86] width 210 height 5
click at [115, 165] on span "Envoyer" at bounding box center [117, 168] width 15 height 6
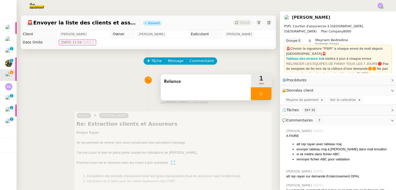
click at [260, 90] on div at bounding box center [261, 93] width 21 height 13
click at [261, 90] on button at bounding box center [266, 93] width 10 height 13
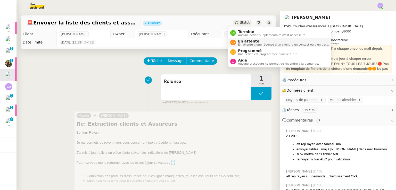
click at [250, 41] on span "En attente" at bounding box center [283, 41] width 91 height 4
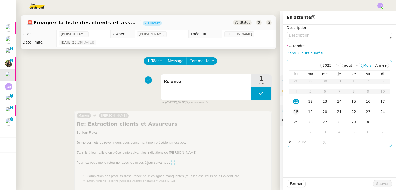
click at [293, 110] on div "18" at bounding box center [296, 112] width 6 height 6
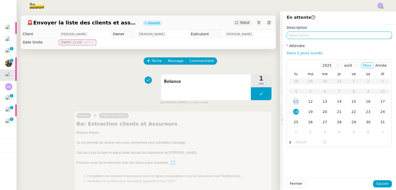
click at [310, 37] on textarea at bounding box center [339, 35] width 105 height 7
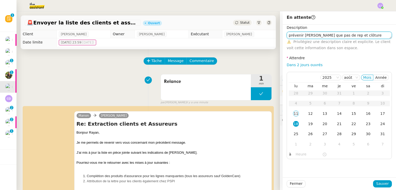
type textarea "prévenir [PERSON_NAME] que pas de rep et clôture"
click at [380, 176] on div "Description prévenir [PERSON_NAME] que pas de rep et clôture ⚠️ Privilégiez une…" at bounding box center [339, 101] width 113 height 153
click at [383, 182] on span "Sauver" at bounding box center [382, 184] width 13 height 6
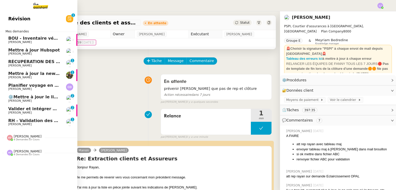
click at [13, 74] on span "Mettre à jour la newsletter et les réseaux sociaux" at bounding box center [66, 73] width 116 height 5
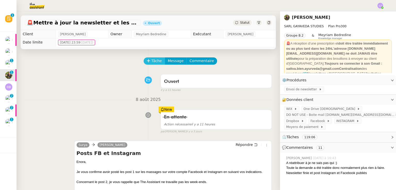
click at [147, 62] on button "Tâche" at bounding box center [154, 60] width 21 height 7
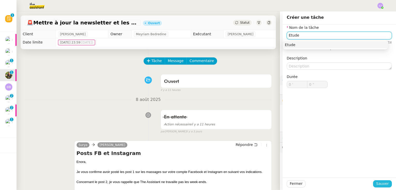
type input "Etude"
click at [377, 187] on span "Sauver" at bounding box center [382, 184] width 13 height 6
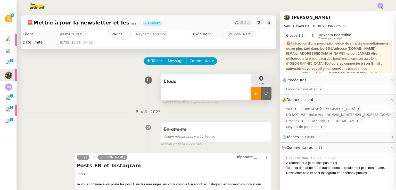
click at [251, 97] on div at bounding box center [256, 93] width 10 height 13
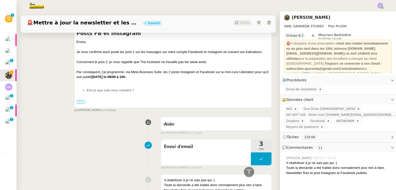
scroll to position [172, 0]
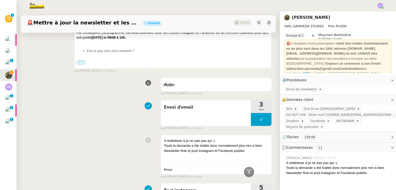
click at [80, 62] on span "•••" at bounding box center [81, 63] width 9 height 4
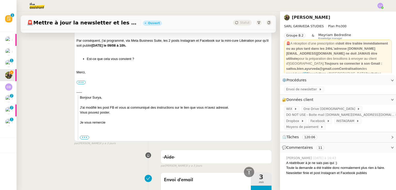
scroll to position [164, 0]
click at [152, 157] on div at bounding box center [148, 155] width 25 height 6
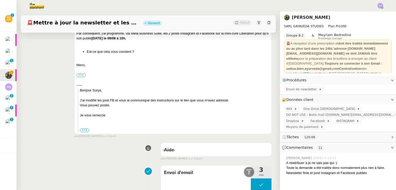
scroll to position [0, 0]
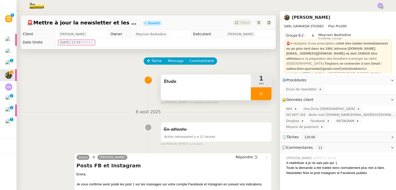
click at [262, 95] on div at bounding box center [261, 93] width 21 height 13
click at [262, 95] on button at bounding box center [266, 93] width 10 height 13
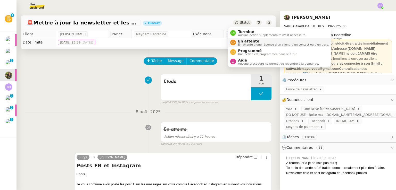
click at [250, 42] on span "En attente" at bounding box center [283, 41] width 91 height 4
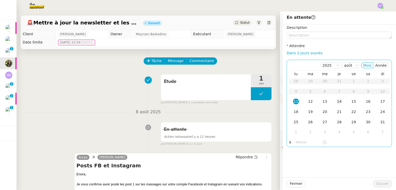
click at [332, 98] on td "14" at bounding box center [339, 102] width 14 height 10
click at [320, 98] on td "13" at bounding box center [325, 102] width 14 height 10
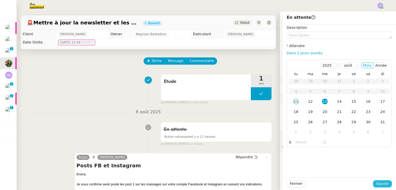
click at [380, 184] on span "Sauver" at bounding box center [382, 184] width 13 height 6
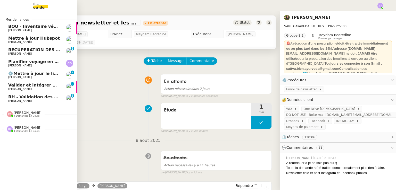
click at [14, 54] on span "[PERSON_NAME]" at bounding box center [19, 53] width 23 height 3
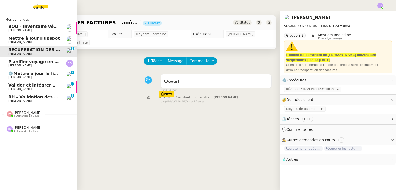
click at [8, 42] on link "Mettre à jour Hubspot Fanny Eyraud" at bounding box center [38, 40] width 77 height 12
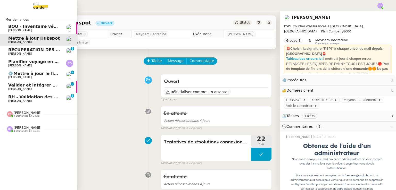
click at [56, 50] on span "RÉCUPÉRATION DES FACTURES - août 2025" at bounding box center [57, 49] width 99 height 5
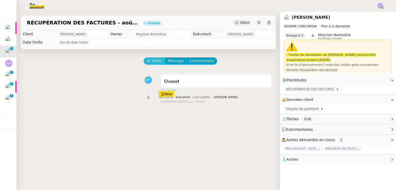
click at [151, 63] on span "Tâche" at bounding box center [156, 61] width 11 height 6
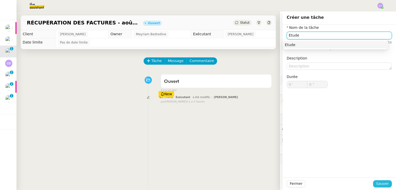
type input "Etude"
click at [379, 184] on span "Sauver" at bounding box center [382, 184] width 13 height 6
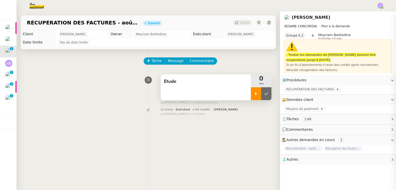
click at [255, 95] on icon at bounding box center [256, 93] width 2 height 3
click at [297, 89] on span "RÉCUPÉRATION DES FACTURES" at bounding box center [311, 89] width 50 height 5
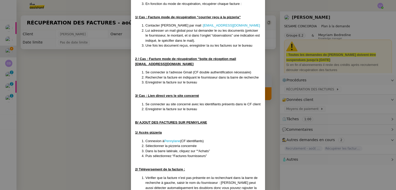
scroll to position [158, 0]
click at [309, 84] on nz-modal-container "Créée le 15/ 05/25 Contexte : Cette procédure mensuelle, déclenchée chaque 10 d…" at bounding box center [198, 95] width 396 height 190
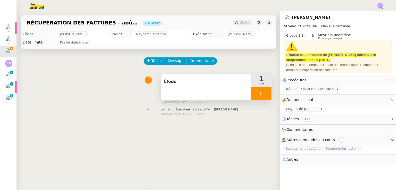
click at [255, 92] on div at bounding box center [261, 93] width 21 height 13
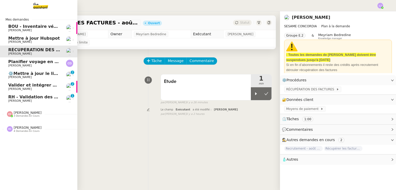
click at [36, 131] on span "4 demandes en cours" at bounding box center [27, 131] width 26 height 3
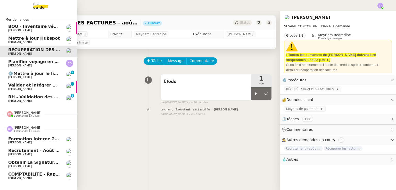
click at [36, 121] on div "Hannah Cassar 4 demandes en cours" at bounding box center [38, 127] width 77 height 15
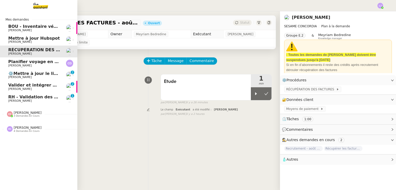
click at [34, 118] on div "[PERSON_NAME] 3 demandes en cours" at bounding box center [38, 112] width 77 height 15
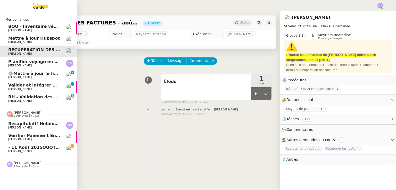
click at [56, 153] on link "- 11 août 2025QUOTIDIEN - OPAL - Gestion de la boîte mail OPAL Fanny Eyraud" at bounding box center [38, 149] width 77 height 12
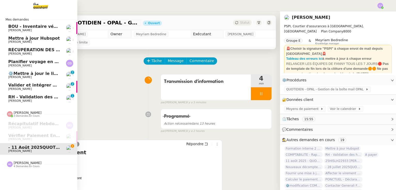
click at [61, 97] on link "RH - Validation des heures employés PSPI - 28 juillet 2025 Fanny Eyraud 0 1 2 3…" at bounding box center [38, 99] width 77 height 12
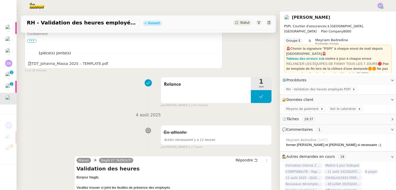
scroll to position [183, 0]
click at [251, 96] on button at bounding box center [261, 96] width 21 height 13
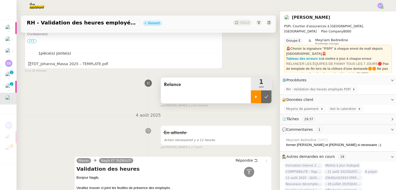
click at [254, 96] on icon at bounding box center [256, 97] width 4 height 4
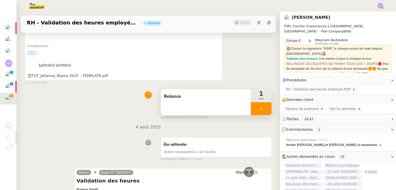
scroll to position [91, 0]
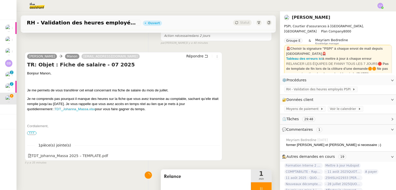
click at [36, 12] on div "RH - Validation des heures employés PSPI - 28 juillet 2025 Ouvert Statut" at bounding box center [147, 20] width 263 height 19
click at [36, 6] on img at bounding box center [33, 5] width 40 height 11
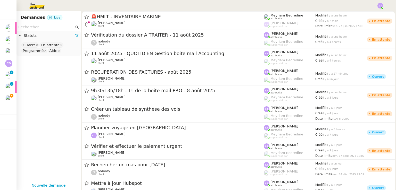
click at [45, 26] on input "text" at bounding box center [46, 27] width 56 height 6
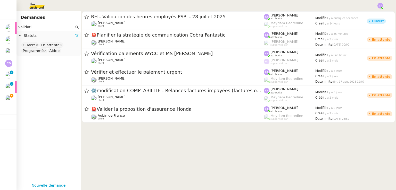
type input "validati"
click at [75, 34] on icon at bounding box center [77, 36] width 4 height 4
click at [73, 34] on span "Statuts" at bounding box center [51, 36] width 55 height 6
click at [54, 43] on nz-select-top-control "Please select" at bounding box center [49, 45] width 56 height 6
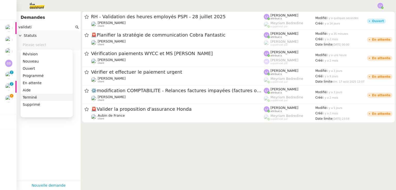
click at [41, 97] on div "Terminé" at bounding box center [47, 97] width 48 height 5
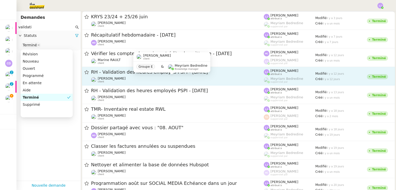
click at [122, 79] on div "Pierrick Morel client" at bounding box center [177, 80] width 173 height 7
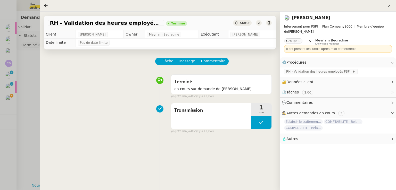
click at [32, 133] on div at bounding box center [198, 95] width 396 height 190
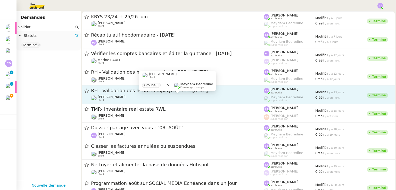
click at [151, 97] on div "[PERSON_NAME] client" at bounding box center [177, 98] width 173 height 7
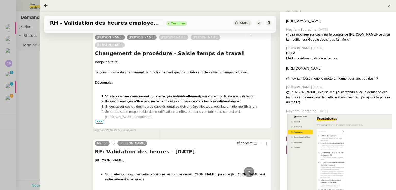
scroll to position [796, 0]
click at [101, 123] on span "•••" at bounding box center [99, 122] width 9 height 4
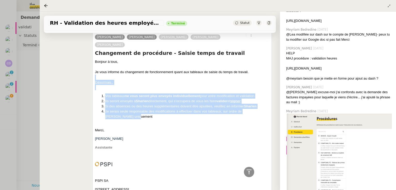
drag, startPoint x: 95, startPoint y: 79, endPoint x: 140, endPoint y: 121, distance: 62.0
click at [140, 121] on span "Bonjour à tous, Je vous informe du changement de fonctionnement quant aux table…" at bounding box center [182, 171] width 175 height 225
copy span "Désormais : Vos tableaux ne vous seront plus envoyés individuellement pour votr…"
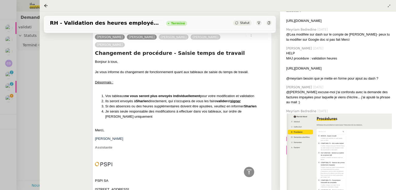
click at [22, 90] on div at bounding box center [198, 95] width 396 height 190
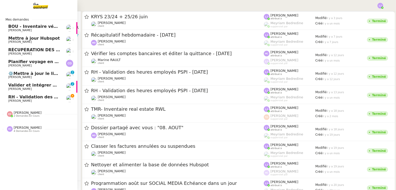
click at [6, 99] on link "RH - Validation des heures employés PSPI - 28 juillet 2025 Fanny Eyraud" at bounding box center [38, 99] width 77 height 12
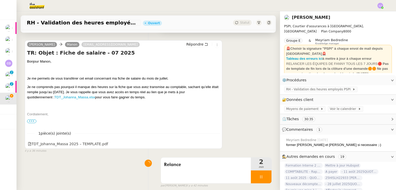
scroll to position [102, 0]
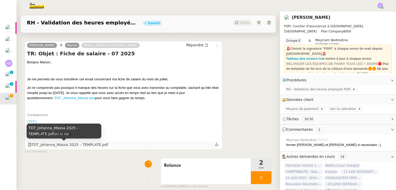
click at [92, 147] on div "TDT_Johanna_Massa 2025 – TEMPLATE.pdf" at bounding box center [68, 145] width 80 height 6
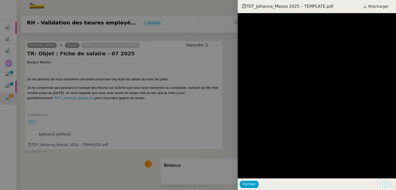
click at [128, 115] on div at bounding box center [198, 95] width 396 height 190
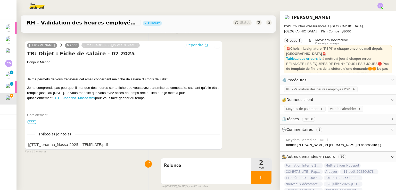
click at [198, 45] on span "Répondre" at bounding box center [194, 45] width 17 height 5
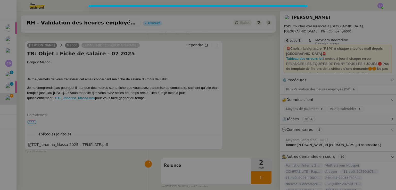
scroll to position [142, 0]
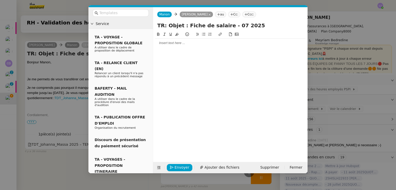
click at [188, 45] on div at bounding box center [230, 43] width 150 height 5
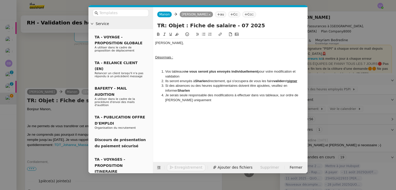
scroll to position [204, 0]
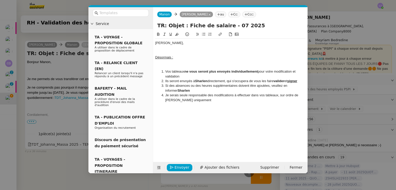
click at [155, 44] on div "[PERSON_NAME]," at bounding box center [230, 43] width 150 height 5
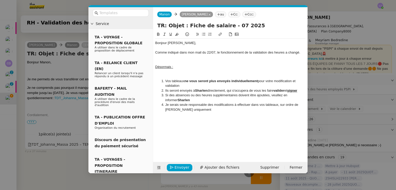
scroll to position [209, 0]
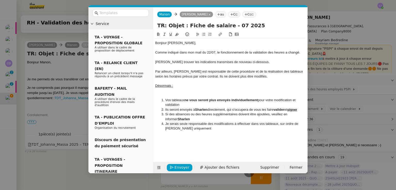
click at [287, 71] on div "Par ailleurs, Pierrick est responsable de cette procédure et de la réalisation …" at bounding box center [230, 74] width 150 height 10
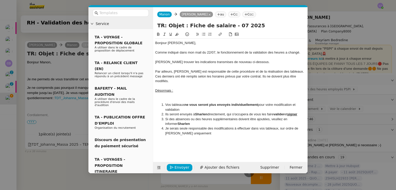
click at [173, 93] on div at bounding box center [230, 95] width 150 height 5
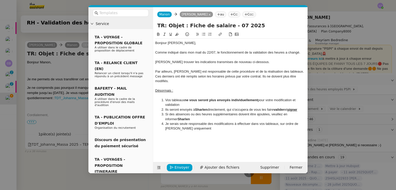
click at [201, 124] on li "Je serais seule responsable des modifications à effectuer dans vos tableaux, su…" at bounding box center [232, 127] width 145 height 10
click at [304, 76] on div "Par ailleurs, Pierrick est responsable de cette procédure et de la réalisation …" at bounding box center [230, 76] width 150 height 14
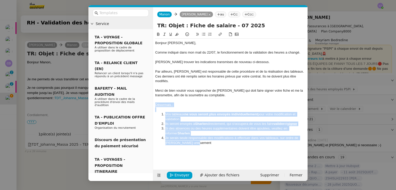
drag, startPoint x: 199, startPoint y: 138, endPoint x: 152, endPoint y: 98, distance: 61.2
click at [152, 98] on nz-layout "Service TA - VOYAGE - PROPOSITION GLOBALE A utiliser dans le cadre de propositi…" at bounding box center [197, 94] width 219 height 174
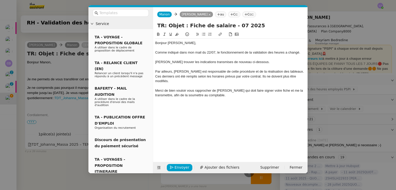
click at [260, 61] on div "Veuillez trouver les indications transmises de nouveau ci-dessous." at bounding box center [230, 62] width 150 height 5
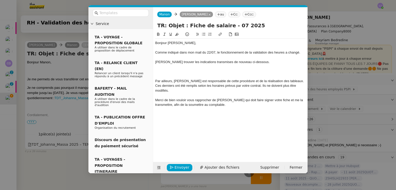
scroll to position [0, 0]
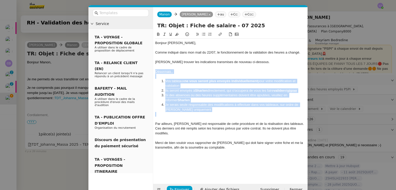
drag, startPoint x: 201, startPoint y: 114, endPoint x: 153, endPoint y: 72, distance: 64.3
click at [153, 72] on nz-spin "Bonjour Johanna, Comme indiqué dans mon mail du 22/07, le fonctionnement de la …" at bounding box center [230, 104] width 154 height 147
drag, startPoint x: 202, startPoint y: 112, endPoint x: 153, endPoint y: 70, distance: 64.0
click at [153, 70] on nz-layout "Service TA - VOYAGE - PROPOSITION GLOBALE A utiliser dans le cadre de propositi…" at bounding box center [197, 101] width 219 height 188
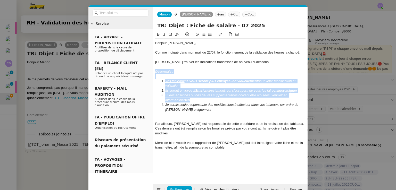
click at [192, 83] on em "ne vous seront plus envoyés individuellement" at bounding box center [221, 81] width 73 height 4
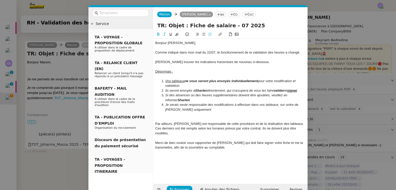
click at [181, 122] on div "Par ailleurs, Pierrick est responsable de cette procédure et de la réalisation …" at bounding box center [230, 129] width 150 height 14
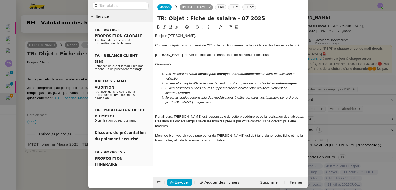
click at [166, 114] on div at bounding box center [230, 112] width 150 height 5
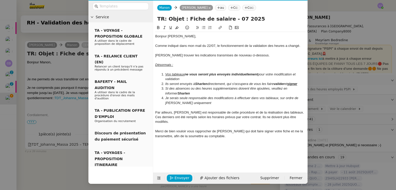
scroll to position [3, 0]
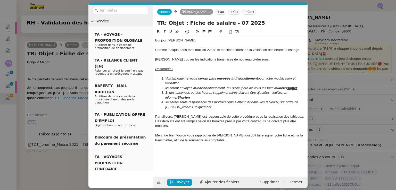
click at [181, 136] on div "Merci de bien vouloir vous rapprocher de Sharlen qui doit faire signer votre fi…" at bounding box center [230, 138] width 150 height 10
click at [249, 135] on div "Merci de bien vouloir vous rapprocher de Sharlen qui doit faire signer votre fi…" at bounding box center [230, 138] width 150 height 10
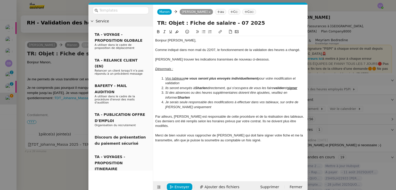
scroll to position [7, 0]
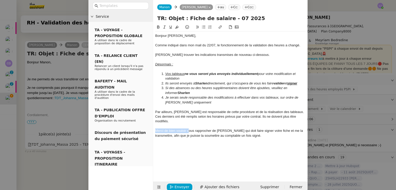
drag, startPoint x: 188, startPoint y: 127, endPoint x: 151, endPoint y: 125, distance: 37.2
click at [151, 125] on nz-layout "Service TA - VOYAGE - PROPOSITION GLOBALE A utiliser dans le cadre de propositi…" at bounding box center [197, 96] width 219 height 193
click at [246, 131] on div "Pouvez-vous vous rapprocher de Sharlen qui doit faire signer votre fiche et me …" at bounding box center [230, 134] width 150 height 10
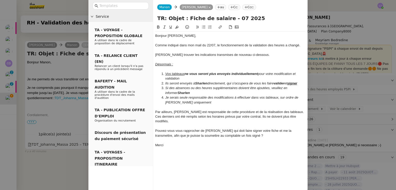
click at [219, 131] on div "Pouvez-vous vous rapprocher de Sharlen qui doit faire signer votre fiche et me …" at bounding box center [230, 134] width 150 height 10
click at [71, 136] on nz-modal-container "Service TA - VOYAGE - PROPOSITION GLOBALE A utiliser dans le cadre de propositi…" at bounding box center [198, 95] width 396 height 190
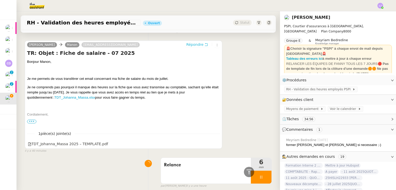
scroll to position [209, 0]
click at [32, 123] on span "•••" at bounding box center [31, 122] width 9 height 4
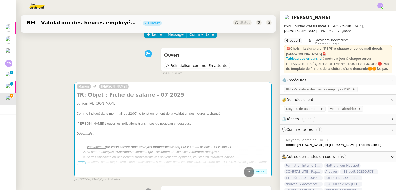
scroll to position [0, 0]
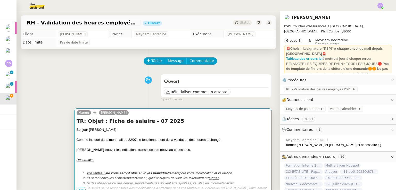
click at [184, 132] on div "Bonjour [PERSON_NAME]," at bounding box center [173, 129] width 193 height 5
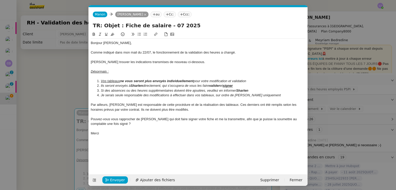
scroll to position [0, 11]
click at [164, 16] on nz-tag "Cc:" at bounding box center [170, 15] width 12 height 6
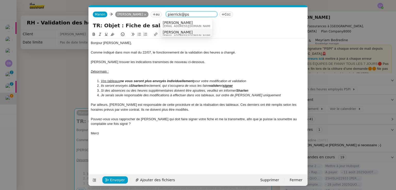
type input "pierrick@ps"
click at [189, 33] on div "Pierrick Morel pierrick@pspi.ch" at bounding box center [186, 33] width 47 height 7
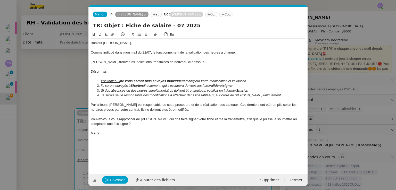
click at [175, 111] on div "Par ailleurs, Pierrick est responsable de cette procédure et de la réalisation …" at bounding box center [198, 108] width 215 height 10
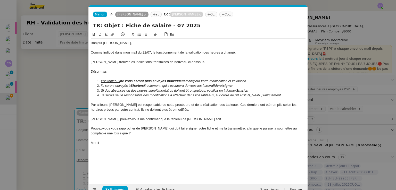
click at [63, 151] on nz-modal-container "Service TA - VOYAGE - PROPOSITION GLOBALE A utiliser dans le cadre de propositi…" at bounding box center [198, 95] width 396 height 190
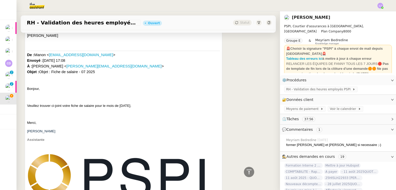
scroll to position [940, 0]
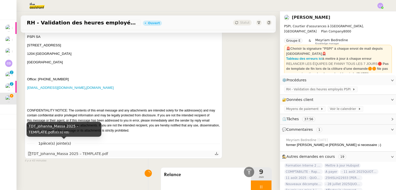
click at [79, 151] on div "TDT_Johanna_Massa 2025 – TEMPLATE.pdf" at bounding box center [68, 154] width 80 height 6
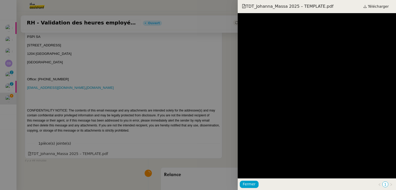
click at [185, 132] on div at bounding box center [198, 95] width 396 height 190
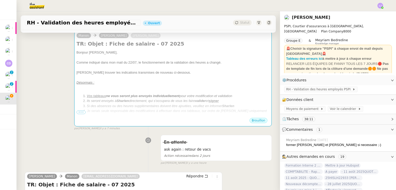
scroll to position [77, 0]
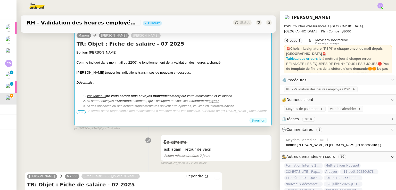
click at [207, 89] on div at bounding box center [173, 87] width 193 height 5
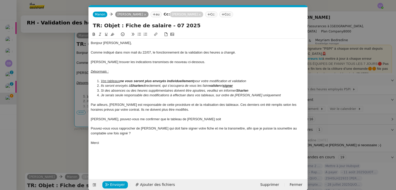
scroll to position [0, 11]
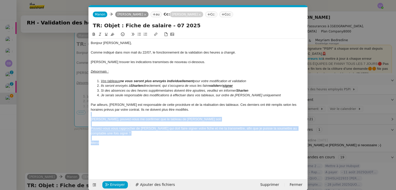
drag, startPoint x: 105, startPoint y: 144, endPoint x: 91, endPoint y: 115, distance: 32.2
click at [91, 115] on div "Bonjour Johanna, Comme indiqué dans mon mail du 22/07, le fonctionnement de la …" at bounding box center [198, 105] width 215 height 132
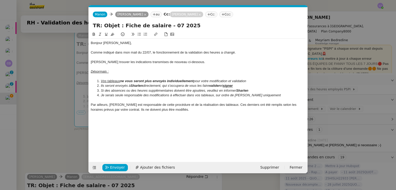
click at [111, 109] on div "Par ailleurs, Pierrick est responsable de cette procédure et de la réalisation …" at bounding box center [198, 108] width 215 height 10
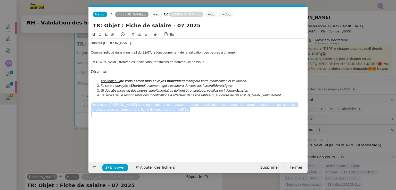
click at [111, 109] on div "Par ailleurs, Pierrick est responsable de cette procédure et de la réalisation …" at bounding box center [198, 108] width 215 height 10
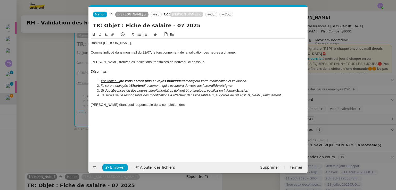
click at [112, 106] on div "Pierrick étant seul responsable de la complétion des" at bounding box center [198, 105] width 215 height 5
click at [171, 105] on div "Pierrick étant seul responsable de la complétion des" at bounding box center [198, 105] width 215 height 5
click at [199, 14] on icon at bounding box center [200, 15] width 2 height 2
click at [220, 105] on div "Pierrick étant seul responsable de cette procédure, je vais me rapprocher de lui" at bounding box center [198, 105] width 215 height 5
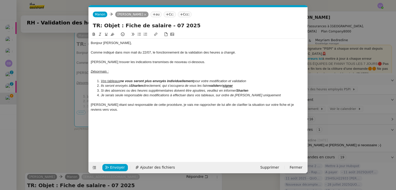
click at [103, 105] on div "Pierrick étant seul responsable de cette procédure, je vais me rapprocher de lu…" at bounding box center [198, 108] width 215 height 10
click at [190, 111] on div "Pierrick ayant complété toutes les fiches employés et étant seul responsable de…" at bounding box center [198, 108] width 215 height 10
drag, startPoint x: 121, startPoint y: 82, endPoint x: 98, endPoint y: 80, distance: 22.5
click at [98, 80] on li "Vos tableaux ne vous seront plus envoyés individuellement pour votre modificati…" at bounding box center [201, 81] width 210 height 5
click at [137, 114] on div at bounding box center [198, 114] width 215 height 5
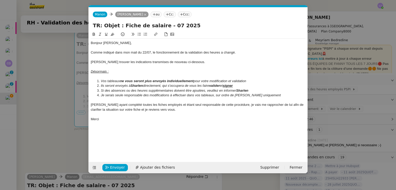
click at [157, 113] on div at bounding box center [198, 114] width 215 height 5
click at [119, 165] on span "Envoyer" at bounding box center [117, 168] width 15 height 6
click at [119, 165] on span "Confirmer l'envoi" at bounding box center [125, 168] width 31 height 6
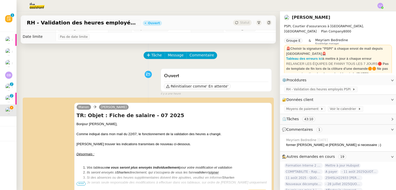
scroll to position [0, 0]
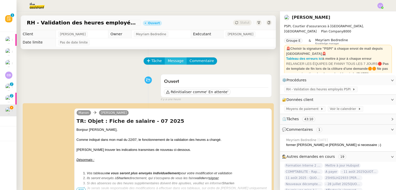
click at [173, 61] on span "Message" at bounding box center [176, 61] width 16 height 6
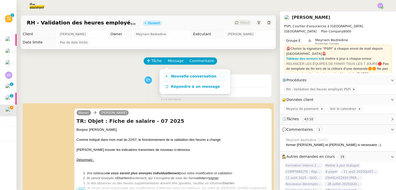
click at [179, 74] on span "Nouvelle conversation" at bounding box center [193, 76] width 45 height 4
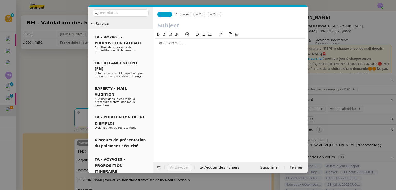
click at [182, 15] on icon at bounding box center [183, 14] width 3 height 3
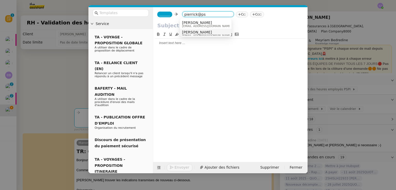
type input "pierrick@ps"
click at [206, 31] on div "Pierrick Morel pierrick@pspi.ch" at bounding box center [208, 33] width 53 height 7
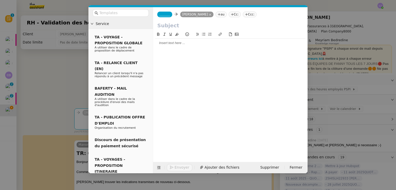
click at [165, 14] on span "_______" at bounding box center [164, 15] width 11 height 4
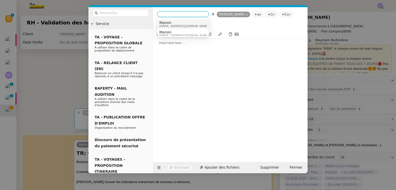
click at [172, 21] on span "Manon" at bounding box center [183, 23] width 49 height 4
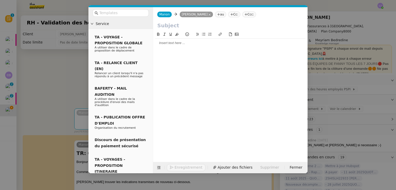
click at [175, 26] on input "text" at bounding box center [230, 26] width 146 height 8
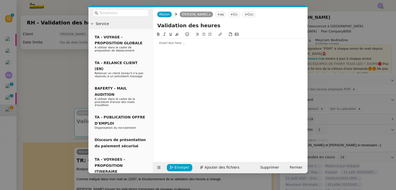
click at [159, 27] on input "Validation des heures" at bounding box center [230, 26] width 146 height 8
type input "Procédure - Validation des heures"
click at [175, 43] on div at bounding box center [230, 43] width 150 height 5
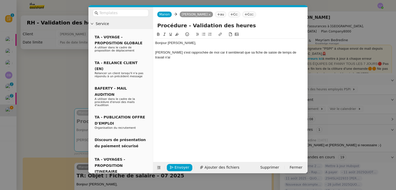
click at [371, 120] on nz-modal-container "Service TA - VOYAGE - PROPOSITION GLOBALE A utiliser dans le cadre de propositi…" at bounding box center [198, 95] width 396 height 190
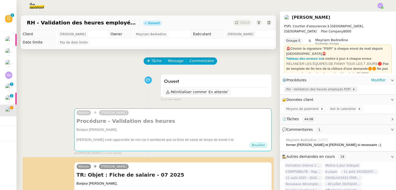
click at [335, 90] on span "RH - Validation des heures employés PSPI" at bounding box center [319, 89] width 66 height 5
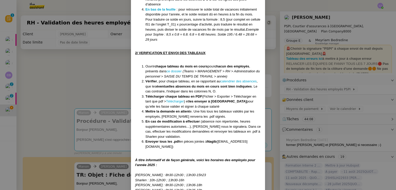
scroll to position [455, 0]
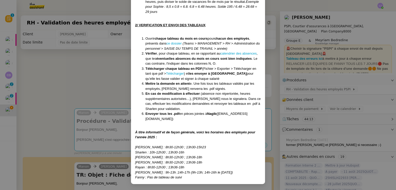
click at [283, 117] on nz-modal-container "Créé le 08/08/2024 Modifiée le 29/07/25 Contexte : Chaque mois, nous devons tra…" at bounding box center [198, 95] width 396 height 190
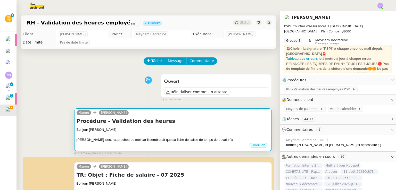
click at [209, 131] on div "Bonjour [PERSON_NAME]," at bounding box center [173, 129] width 193 height 5
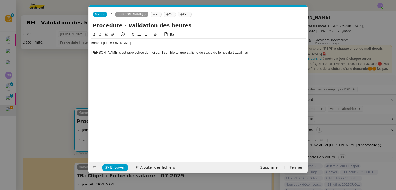
scroll to position [0, 11]
click at [242, 50] on div at bounding box center [198, 48] width 215 height 5
click at [238, 52] on div "Johanna s'est rapprochée de moi car il semblerait que sa fiche de saisie de tem…" at bounding box center [198, 52] width 215 height 5
click at [30, 128] on nz-modal-container "Service TA - VOYAGE - PROPOSITION GLOBALE A utiliser dans le cadre de propositi…" at bounding box center [198, 95] width 396 height 190
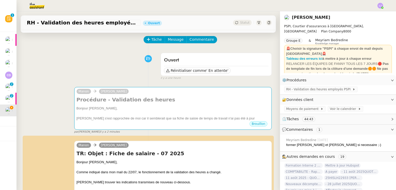
scroll to position [21, 0]
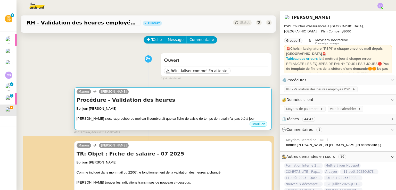
click at [139, 118] on div "Johanna s'est rapprochée de moi car il semblerait que sa fiche de saisie de tem…" at bounding box center [173, 118] width 193 height 5
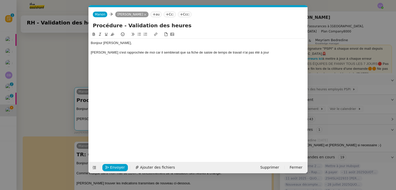
scroll to position [0, 11]
click at [273, 53] on div "Johanna s'est rapprochée de moi car il semblerait que sa fiche de saisie de tem…" at bounding box center [198, 52] width 215 height 5
click at [233, 52] on div "Johanna s'est rapprochée de moi car il semblerait que sa fiche de saisie de tem…" at bounding box center [198, 52] width 215 height 5
click at [261, 51] on div "Johanna s'est rapprochée de moi car il semblerait que sa fiche de saisie de tem…" at bounding box center [198, 52] width 215 height 5
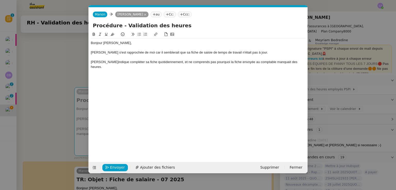
click at [232, 52] on div "Johanna s'est rapprochée de moi car il semblerait que sa fiche de saisie de tem…" at bounding box center [198, 52] width 215 height 5
click at [135, 74] on div at bounding box center [198, 76] width 215 height 5
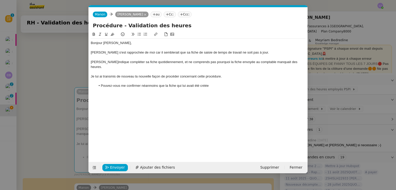
drag, startPoint x: 218, startPoint y: 82, endPoint x: 165, endPoint y: 81, distance: 53.1
click at [165, 84] on li "Pouvez-vous me confirmer néanmoins que la fiche qui lui avait été créée" at bounding box center [201, 86] width 210 height 5
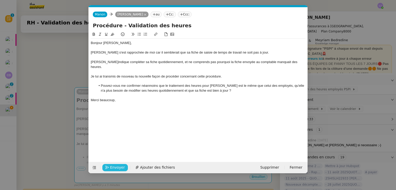
click at [118, 168] on span "Envoyer" at bounding box center [117, 168] width 15 height 6
click at [118, 168] on span "Confirmer l'envoi" at bounding box center [125, 168] width 31 height 6
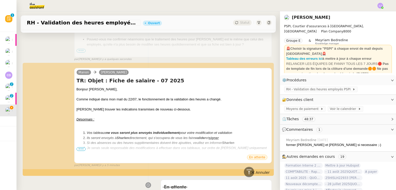
scroll to position [138, 0]
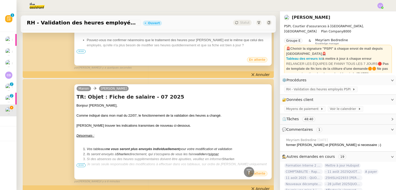
click at [79, 166] on span "•••" at bounding box center [81, 166] width 9 height 4
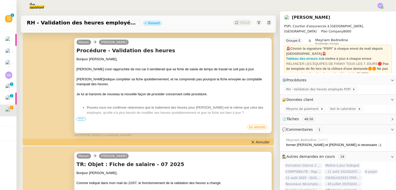
scroll to position [53, 0]
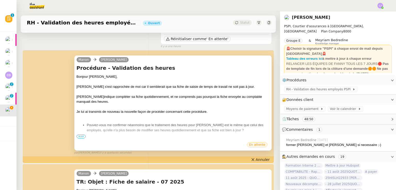
click at [77, 137] on span "•••" at bounding box center [81, 137] width 9 height 4
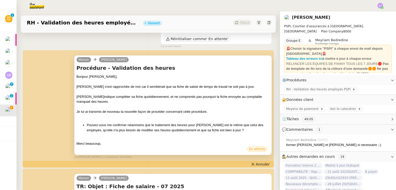
scroll to position [0, 0]
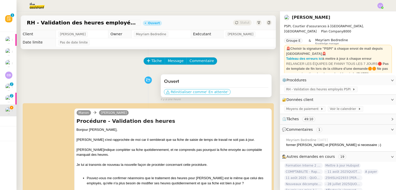
click at [206, 95] on span "' En attente'" at bounding box center [217, 91] width 22 height 5
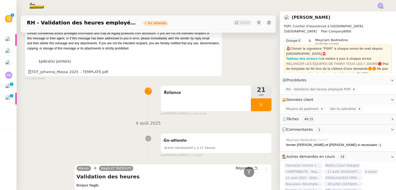
scroll to position [1182, 0]
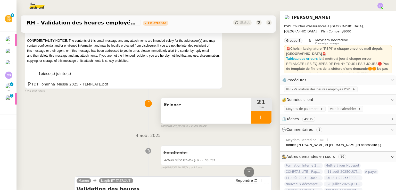
click at [212, 101] on span "Relance" at bounding box center [206, 105] width 84 height 8
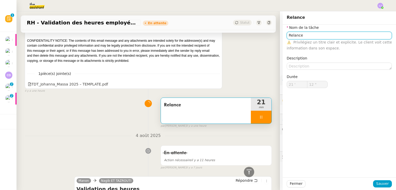
click at [310, 35] on input "Relance" at bounding box center [339, 35] width 105 height 7
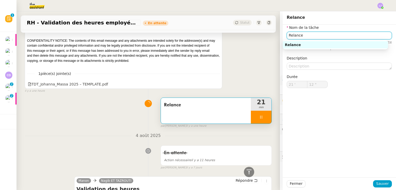
click at [310, 35] on input "Relance" at bounding box center [339, 35] width 105 height 7
type input "13 ""
click at [310, 35] on input "Relance" at bounding box center [339, 35] width 105 height 7
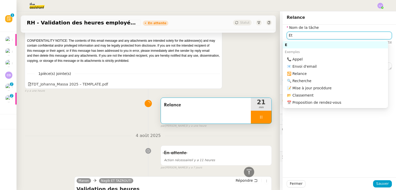
type input "Etu"
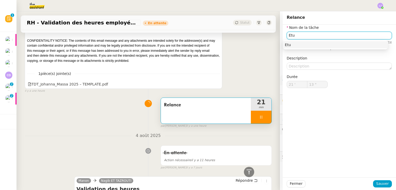
type input "14 ""
type input "Etude du s"
type input "15 ""
type input "Etude du dossier et"
type input "16 ""
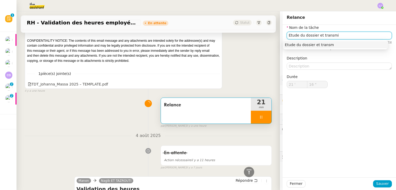
type input "Etude du dossier et transmis"
type input "17 ""
type input "Etude du dossier et transmission"
type input "19 ""
type input "Etude du dossier et transmission"
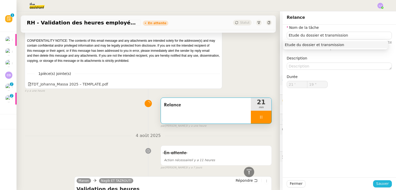
click at [373, 184] on button "Sauver" at bounding box center [382, 183] width 19 height 7
type input "20 ""
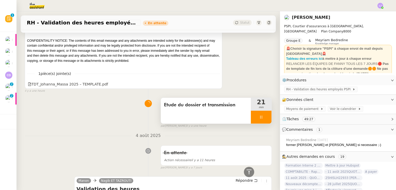
click at [213, 101] on span "Etude du dossier et transmission" at bounding box center [206, 105] width 84 height 8
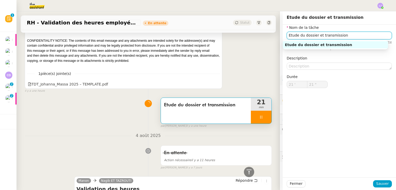
click at [329, 36] on input "Etude du dossier et transmission" at bounding box center [339, 35] width 105 height 7
type input "22 ""
click at [329, 36] on input "Etude du dossier et transmission" at bounding box center [339, 35] width 105 height 7
type input "Etude du dossier et éc"
type input "23 ""
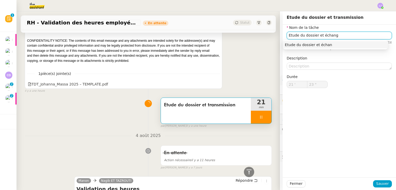
type input "Etude du dossier et échange"
type input "24 ""
type input "Etude du dossier et échanges"
type input "26 ""
type input "Etude du dossier et é"
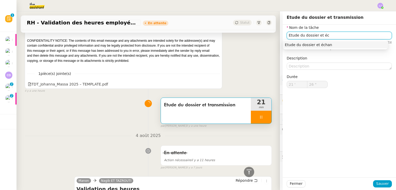
type input "27 ""
type input "Etude du dossier"
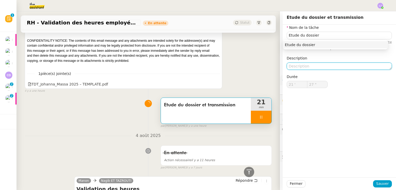
type input "28 ""
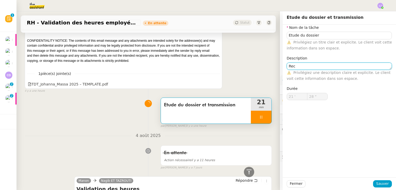
type textarea "Rech"
type input "29 ""
type textarea "Recherches et é"
type input "30 ""
type textarea "Recherches et échanges"
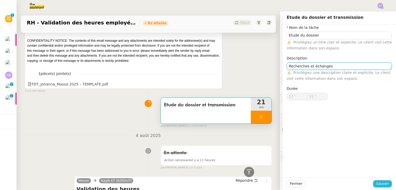
type input "32 ""
type textarea "Recherches et échanges"
click at [382, 183] on span "Sauver" at bounding box center [382, 184] width 13 height 6
type input "33 ""
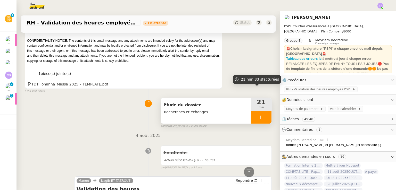
click at [262, 111] on div at bounding box center [261, 117] width 21 height 13
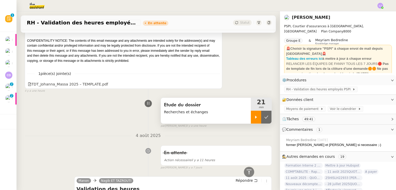
click at [262, 111] on button at bounding box center [266, 117] width 10 height 13
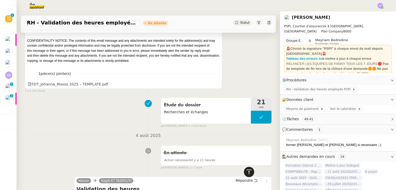
click at [246, 172] on icon at bounding box center [249, 172] width 6 height 6
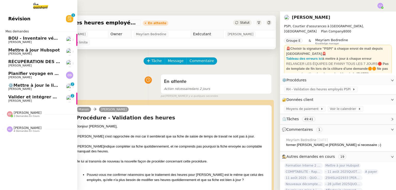
click at [65, 66] on link "RÉCUPÉRATION DES FACTURES - [DATE] [PERSON_NAME]" at bounding box center [38, 63] width 77 height 12
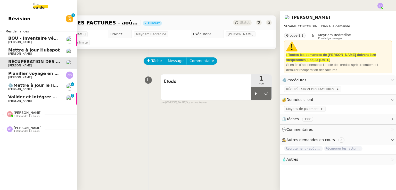
click at [36, 80] on link "Planifier voyage en Laponie Carole DURIF" at bounding box center [38, 75] width 77 height 12
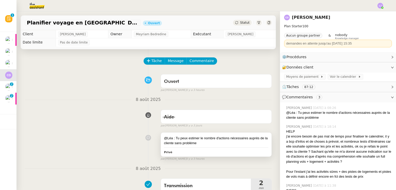
scroll to position [91, 0]
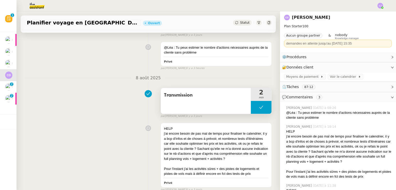
click at [251, 108] on button at bounding box center [261, 107] width 21 height 13
click at [255, 108] on icon at bounding box center [256, 107] width 2 height 3
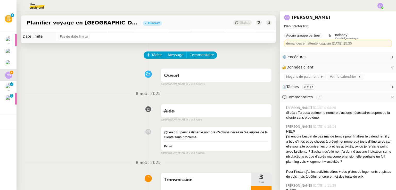
scroll to position [3, 0]
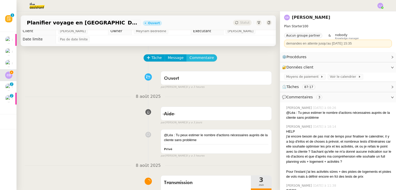
click at [201, 57] on span "Commentaire" at bounding box center [201, 58] width 24 height 6
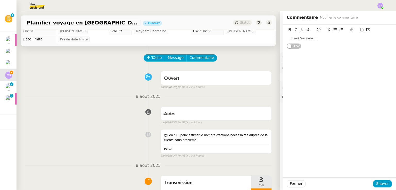
click at [310, 39] on div at bounding box center [339, 38] width 105 height 5
click at [382, 183] on span "Sauver" at bounding box center [382, 184] width 13 height 6
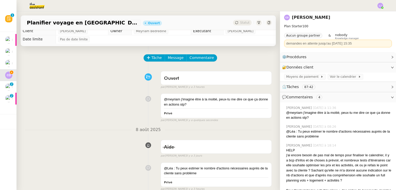
scroll to position [125, 0]
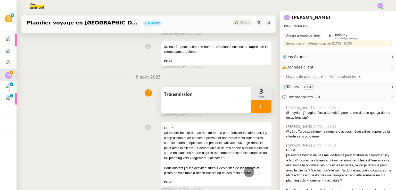
click at [259, 109] on icon at bounding box center [261, 107] width 4 height 4
click at [261, 109] on button at bounding box center [266, 106] width 10 height 13
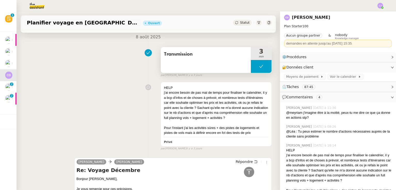
scroll to position [165, 0]
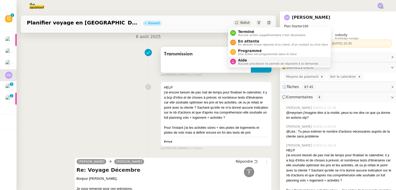
click at [250, 58] on span "Aide" at bounding box center [278, 60] width 81 height 4
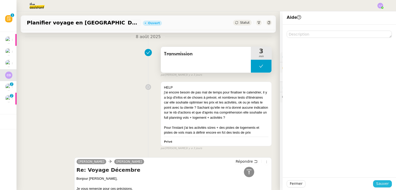
click at [377, 182] on span "Sauver" at bounding box center [382, 184] width 13 height 6
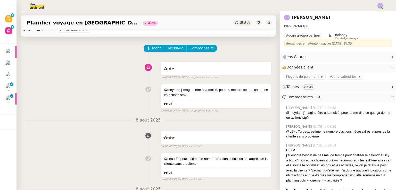
scroll to position [7, 0]
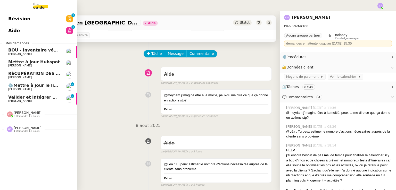
click at [54, 74] on span "RÉCUPÉRATION DES FACTURES - août 2025" at bounding box center [57, 73] width 99 height 5
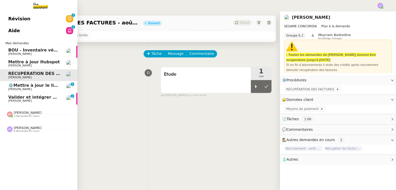
click at [54, 48] on span "BOU - Inventaire véhicule" at bounding box center [37, 50] width 59 height 5
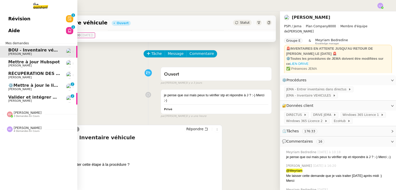
click at [28, 76] on span "RÉCUPÉRATION DES FACTURES - août 2025" at bounding box center [57, 73] width 99 height 5
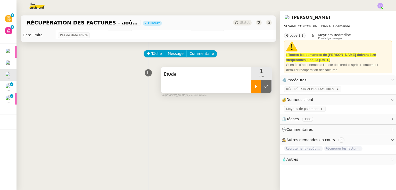
click at [254, 87] on icon at bounding box center [256, 87] width 4 height 4
click at [293, 90] on span "RÉCUPÉRATION DES FACTURES" at bounding box center [311, 89] width 50 height 5
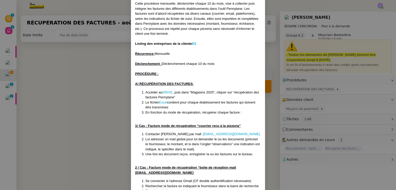
scroll to position [58, 0]
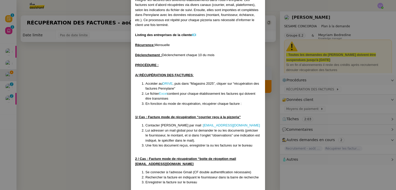
click at [163, 94] on link "Excel" at bounding box center [163, 94] width 8 height 4
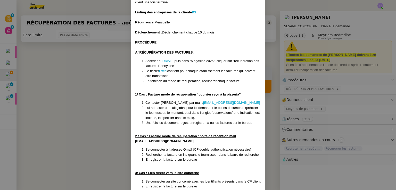
scroll to position [81, 0]
click at [162, 70] on link "Excel" at bounding box center [163, 71] width 8 height 4
click at [164, 71] on link "Excel" at bounding box center [163, 71] width 8 height 4
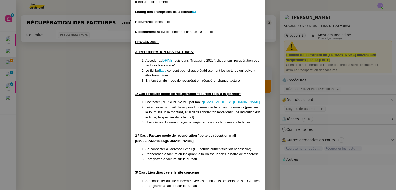
click at [71, 108] on nz-modal-container "Créée le 15/ 05/25 Contexte : Cette procédure mensuelle, déclenchée chaque 10 d…" at bounding box center [198, 95] width 396 height 190
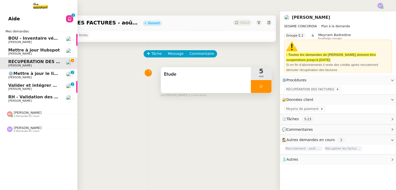
click at [16, 98] on span "RH - Validation des heures employés PSPI - 28 juillet 2025" at bounding box center [75, 97] width 135 height 5
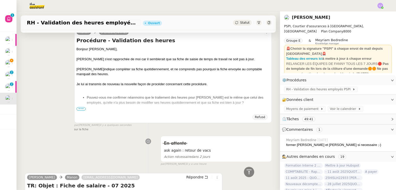
scroll to position [314, 0]
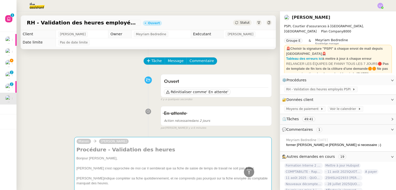
scroll to position [314, 0]
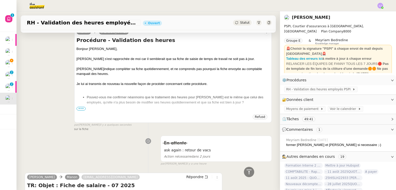
click at [79, 110] on span "•••" at bounding box center [81, 109] width 9 height 4
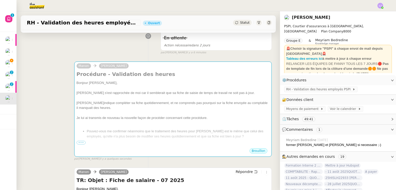
scroll to position [75, 0]
click at [79, 110] on div "Elle m'indique compléter sa fiche quotidiennement, et ne comprends pas pourquoi…" at bounding box center [173, 106] width 193 height 10
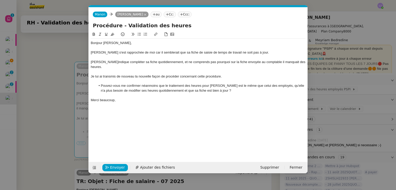
scroll to position [0, 11]
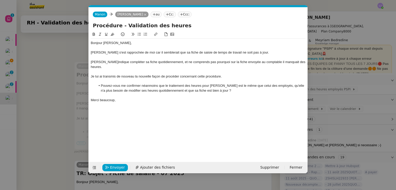
click at [63, 107] on nz-modal-container "Service TA - VOYAGE - PROPOSITION GLOBALE A utiliser dans le cadre de propositi…" at bounding box center [198, 95] width 396 height 190
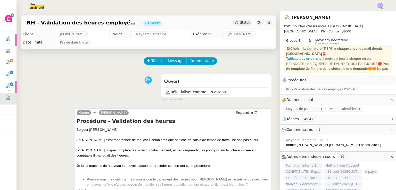
scroll to position [0, 0]
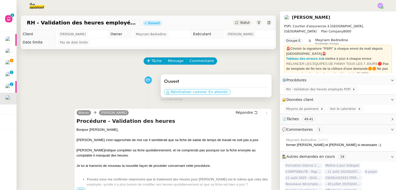
click at [206, 93] on span "' En attente'" at bounding box center [217, 91] width 22 height 5
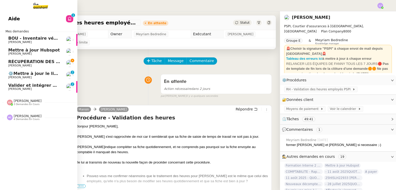
click at [23, 60] on span "RÉCUPÉRATION DES FACTURES - août 2025" at bounding box center [57, 61] width 99 height 5
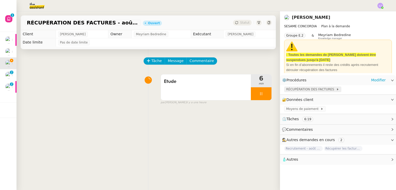
click at [313, 90] on span "RÉCUPÉRATION DES FACTURES" at bounding box center [311, 89] width 50 height 5
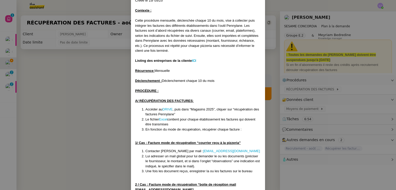
scroll to position [30, 0]
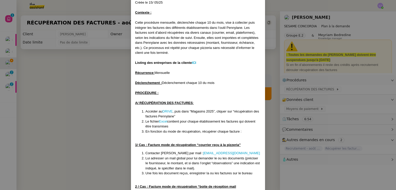
click at [192, 60] on div "Listing des entreprises de la cliente ICI" at bounding box center [198, 62] width 126 height 5
drag, startPoint x: 193, startPoint y: 65, endPoint x: 193, endPoint y: 62, distance: 3.4
click at [193, 62] on div "Listing des entreprises de la cliente ICI" at bounding box center [198, 62] width 126 height 5
click at [193, 62] on strong "ICI" at bounding box center [194, 63] width 4 height 4
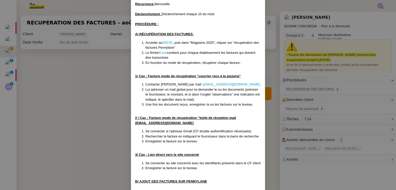
scroll to position [99, 0]
click at [69, 96] on nz-modal-container "Créée le 15/ 05/25 Contexte : Cette procédure mensuelle, déclenchée chaque 10 d…" at bounding box center [198, 95] width 396 height 190
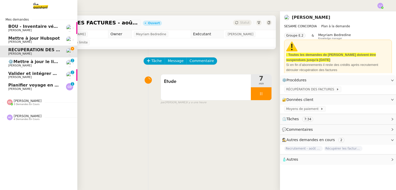
click at [21, 88] on span "[PERSON_NAME]" at bounding box center [19, 88] width 23 height 3
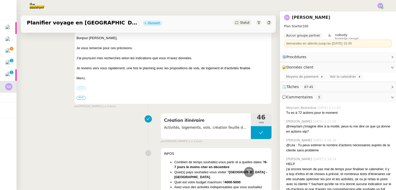
scroll to position [356, 0]
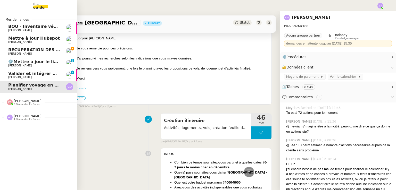
click at [29, 52] on span "RÉCUPÉRATION DES FACTURES - août 2025" at bounding box center [57, 49] width 99 height 5
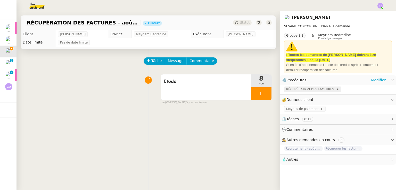
click at [301, 92] on span "RÉCUPÉRATION DES FACTURES" at bounding box center [311, 89] width 50 height 5
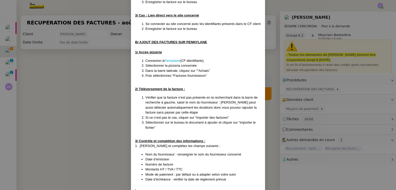
scroll to position [291, 0]
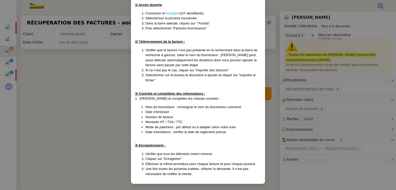
click at [277, 131] on nz-modal-container "Créée le 15/ 05/25 Contexte : Cette procédure mensuelle, déclenchée chaque 10 d…" at bounding box center [198, 95] width 396 height 190
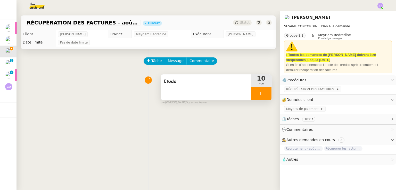
click at [185, 88] on div "Etude" at bounding box center [206, 87] width 90 height 26
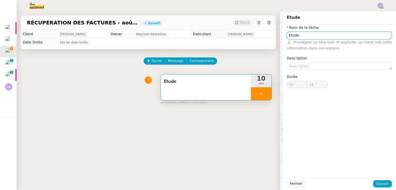
click at [292, 36] on input "Etude" at bounding box center [339, 35] width 105 height 7
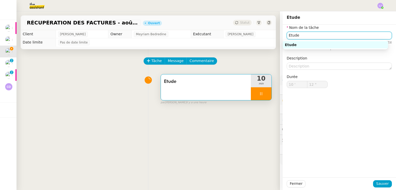
click at [292, 36] on input "Etude" at bounding box center [339, 35] width 105 height 7
type input "14 ""
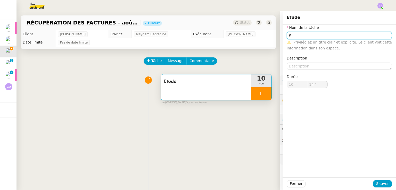
type input "Pr"
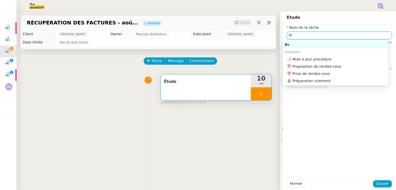
type input "15 ""
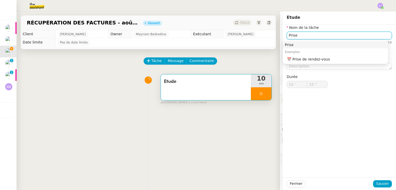
type input "Prise e"
type input "16 ""
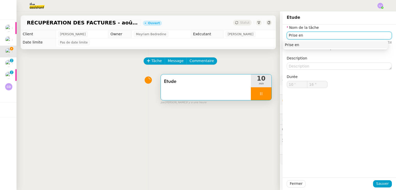
type input "Prise en"
type input "18 ""
type input "Prise en a"
type input "19 ""
type input "Prise en ain"
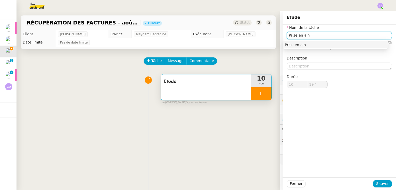
type input "20 ""
type input "Prise en ain p"
type input "21 ""
type input "Prise en ain pr"
type input "27 ""
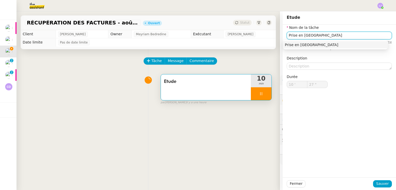
type input "Prise en ain p"
type input "28 ""
type input "Prise en"
type input "29 ""
type input "Prise en ma"
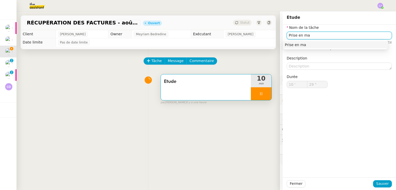
type input "30 ""
type input "Prise en main pr"
type input "31 ""
type input "Prise en main procéd"
type input "32 ""
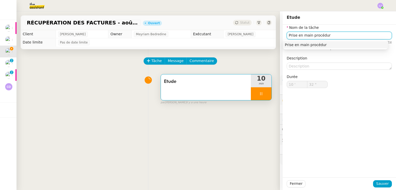
type input "Prise en main procédure"
type input "34 ""
type input "Prise en main procédure"
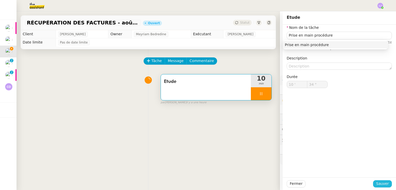
click at [381, 186] on span "Sauver" at bounding box center [382, 184] width 13 height 6
type input "35 ""
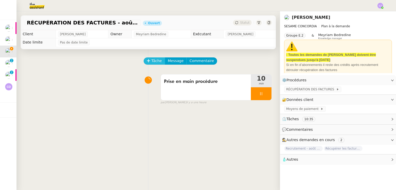
click at [155, 58] on button "Tâche" at bounding box center [154, 60] width 21 height 7
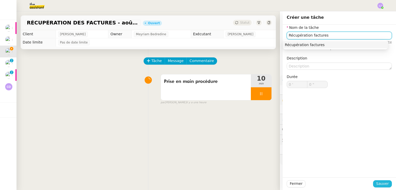
type input "Récupération factures"
click at [382, 182] on span "Sauver" at bounding box center [382, 184] width 13 height 6
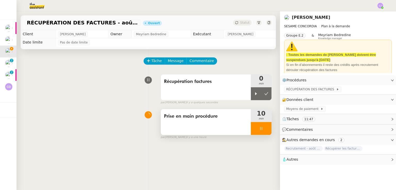
click at [262, 128] on div at bounding box center [261, 128] width 21 height 13
click at [264, 128] on icon at bounding box center [266, 129] width 4 height 4
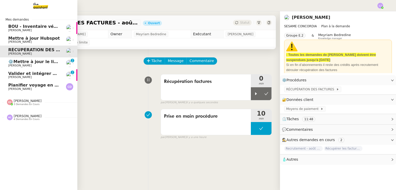
click at [23, 40] on span "Mettre à jour Hubspot" at bounding box center [34, 38] width 52 height 5
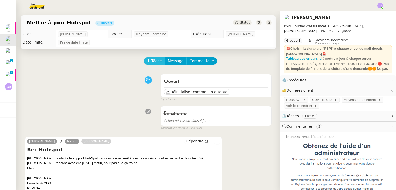
click at [151, 62] on span "Tâche" at bounding box center [156, 61] width 11 height 6
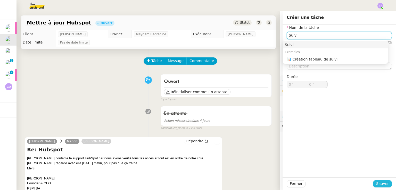
type input "Suivi"
click at [380, 185] on span "Sauver" at bounding box center [382, 184] width 13 height 6
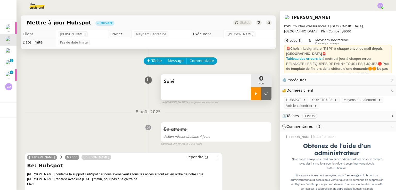
click at [251, 92] on div at bounding box center [256, 93] width 10 height 13
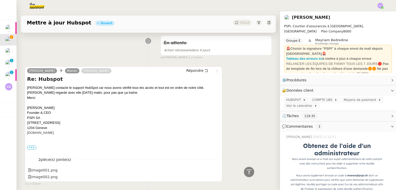
scroll to position [83, 0]
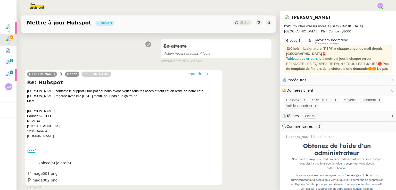
click at [193, 77] on span "Répondre" at bounding box center [194, 73] width 17 height 5
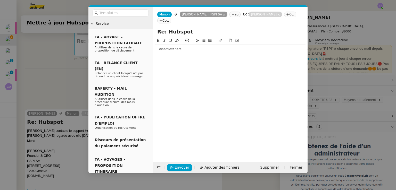
click at [181, 47] on div at bounding box center [230, 49] width 150 height 5
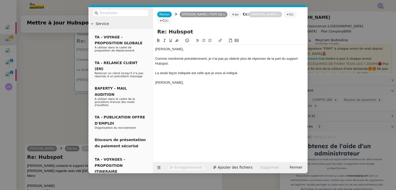
click at [181, 47] on div "[PERSON_NAME]," at bounding box center [230, 49] width 150 height 5
click at [174, 80] on div "Rebecca," at bounding box center [230, 82] width 150 height 5
click at [201, 56] on div "Comme mentionné précédemment, je n'ai pas pu obtenir plus de réponses de la par…" at bounding box center [230, 61] width 150 height 10
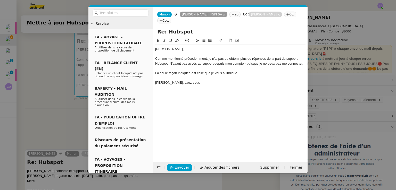
click at [246, 58] on div "Comme mentionné précédemment, je n'ai pas pu obtenir plus de réponses de la par…" at bounding box center [230, 61] width 150 height 10
click at [302, 56] on div "Comme mentionné précédemment, je n'ai pas pu obtenir plus de réponses de la par…" at bounding box center [230, 61] width 150 height 10
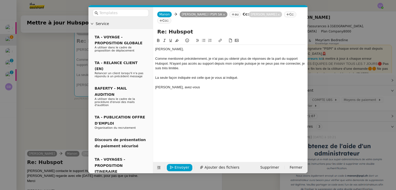
click at [177, 76] on div "La seule façon indiquée est celle que je vous ai indiqué." at bounding box center [230, 78] width 150 height 5
click at [267, 76] on div "La seule façon de procéder que j'ai obtenue est celle que je vous ai indiqué." at bounding box center [230, 78] width 150 height 5
click at [195, 85] on div "Rebecca, avez-vous" at bounding box center [230, 87] width 150 height 5
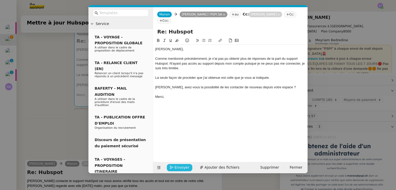
click at [185, 168] on span "Envoyer" at bounding box center [182, 168] width 15 height 6
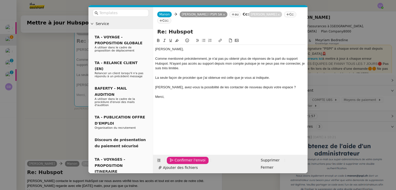
click at [185, 163] on span "Confirmer l'envoi" at bounding box center [190, 160] width 31 height 6
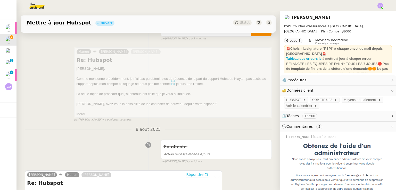
scroll to position [0, 0]
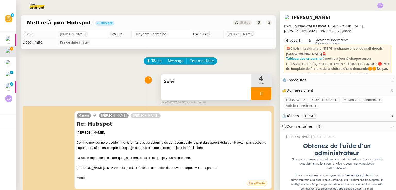
click at [213, 88] on div "Suivi" at bounding box center [206, 87] width 90 height 26
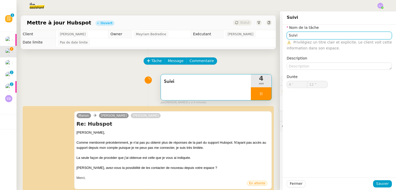
type input "13 ""
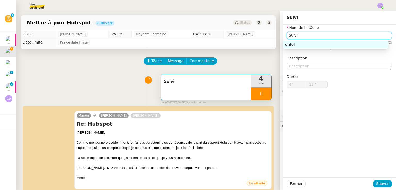
click at [309, 38] on input "Suivi" at bounding box center [339, 35] width 105 height 7
type input "Tran"
type input "14 ""
type input "Transmission"
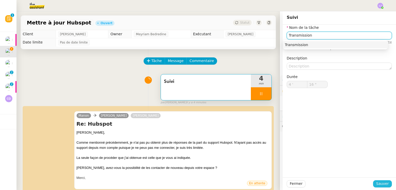
type input "17 ""
type input "Transmission"
click at [380, 182] on span "Sauver" at bounding box center [382, 184] width 13 height 6
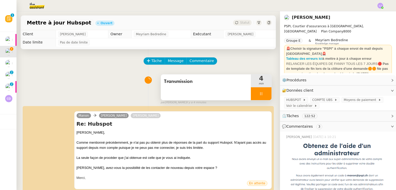
click at [262, 97] on div at bounding box center [261, 93] width 21 height 13
click at [262, 97] on button at bounding box center [266, 93] width 10 height 13
click at [262, 97] on button at bounding box center [261, 93] width 21 height 13
click at [264, 94] on icon at bounding box center [266, 93] width 4 height 3
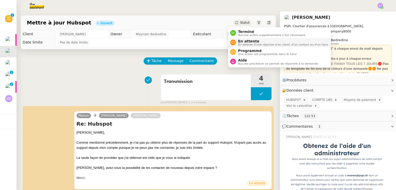
click at [251, 43] on span "En attente d'une réponse d'un client, d'un contact ou d'un tiers." at bounding box center [283, 44] width 91 height 3
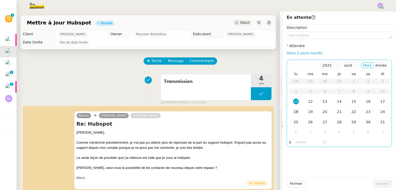
click at [296, 108] on td "18" at bounding box center [296, 112] width 14 height 10
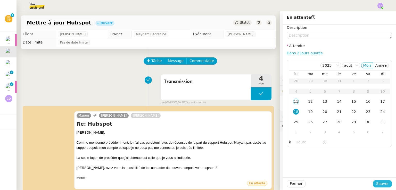
click at [378, 187] on button "Sauver" at bounding box center [382, 183] width 19 height 7
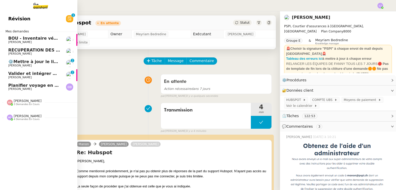
click at [68, 87] on img at bounding box center [69, 87] width 7 height 7
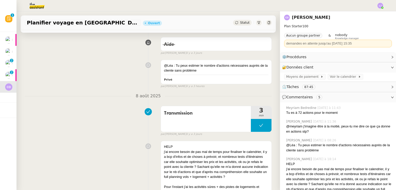
scroll to position [157, 0]
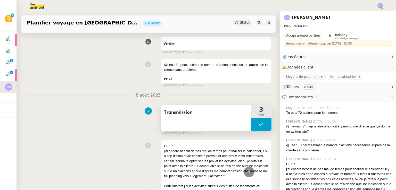
click at [251, 128] on button at bounding box center [261, 124] width 21 height 13
click at [251, 128] on div at bounding box center [256, 124] width 10 height 13
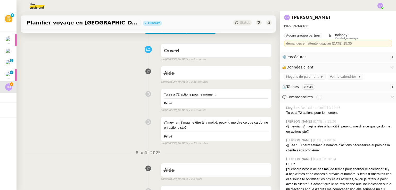
scroll to position [0, 0]
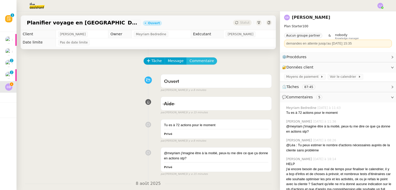
click at [193, 62] on span "Commentaire" at bounding box center [201, 61] width 24 height 6
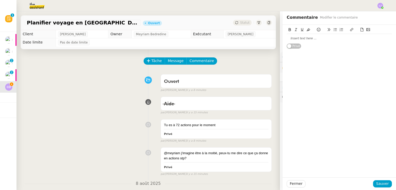
click at [297, 38] on div at bounding box center [339, 38] width 105 height 5
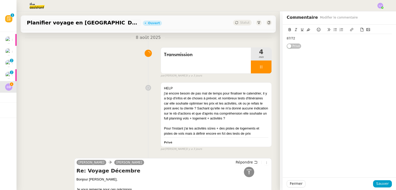
scroll to position [218, 0]
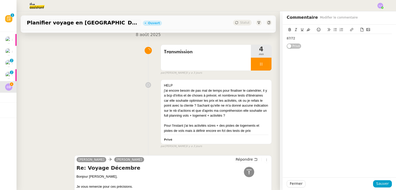
click at [304, 37] on div "87/72" at bounding box center [339, 38] width 105 height 5
click at [297, 183] on button "Fermer" at bounding box center [296, 183] width 19 height 7
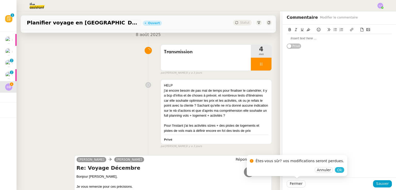
click at [337, 171] on span "Ok" at bounding box center [339, 170] width 5 height 5
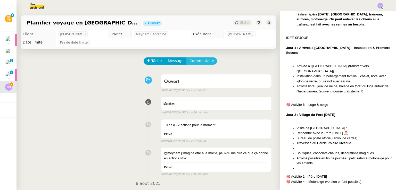
click at [195, 60] on span "Commentaire" at bounding box center [201, 61] width 24 height 6
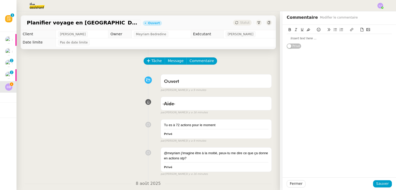
click at [298, 37] on div at bounding box center [339, 38] width 105 height 5
click at [313, 40] on div "donc environ" at bounding box center [339, 38] width 105 height 5
click at [335, 40] on div "donc environ 37 actions pour 45mn ?" at bounding box center [339, 38] width 105 height 5
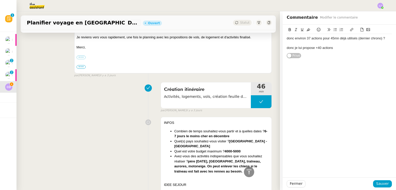
scroll to position [387, 0]
click at [333, 49] on div "donc je lui propose +40 actions" at bounding box center [339, 48] width 105 height 5
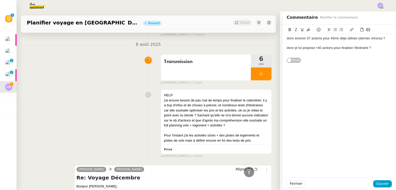
scroll to position [208, 0]
click at [386, 38] on div "donc environ 37 actions pour 45mn déjà utilisés (dernier chrono) ?" at bounding box center [339, 38] width 105 height 5
click at [381, 49] on div "donc je lui propose +40 actions pour finaliser l'itinéraire ?" at bounding box center [339, 48] width 105 height 5
click at [384, 186] on span "Sauver" at bounding box center [382, 184] width 13 height 6
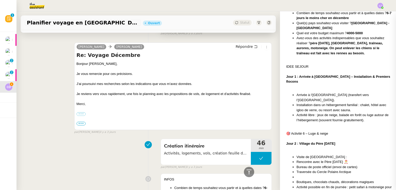
scroll to position [375, 0]
click at [239, 45] on span "Répondre" at bounding box center [244, 46] width 17 height 5
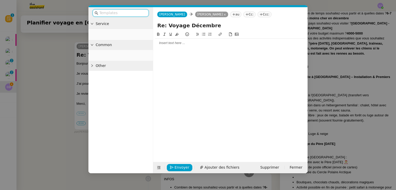
scroll to position [248, 0]
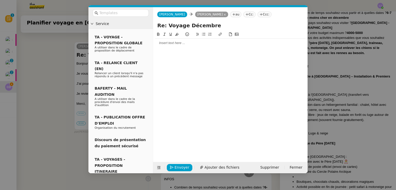
click at [222, 44] on div at bounding box center [230, 43] width 150 height 5
click at [222, 54] on div "La recherche d'informations ayant été complexe" at bounding box center [230, 52] width 150 height 5
click at [315, 93] on nz-modal-container "Service TA - VOYAGE - PROPOSITION GLOBALE A utiliser dans le cadre de propositi…" at bounding box center [198, 95] width 396 height 190
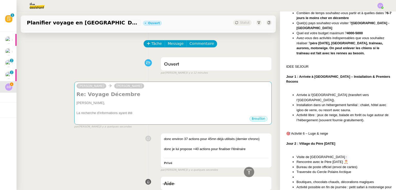
scroll to position [0, 0]
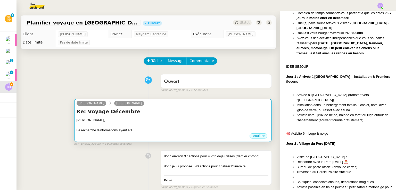
click at [211, 115] on h4 "Re: Voyage Décembre" at bounding box center [173, 111] width 193 height 7
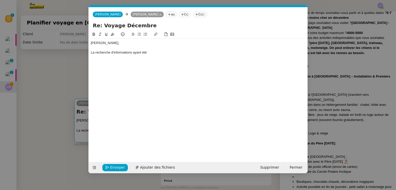
scroll to position [0, 11]
click at [152, 54] on div "La recherche d'informations ayant été" at bounding box center [198, 52] width 215 height 5
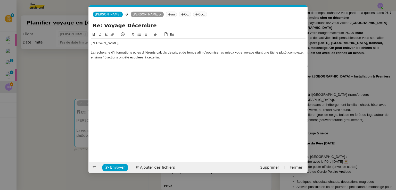
click at [130, 58] on div "La recherche d'informations et les différents calculs de prix et de temps afin …" at bounding box center [198, 55] width 215 height 10
click at [179, 58] on div "La recherche d'informations et les différents calculs de prix et de temps afin …" at bounding box center [198, 55] width 215 height 10
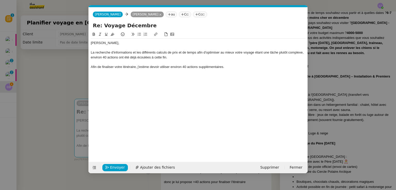
click at [179, 58] on div "La recherche d'informations et les différents calculs de prix et de temps afin …" at bounding box center [198, 55] width 215 height 10
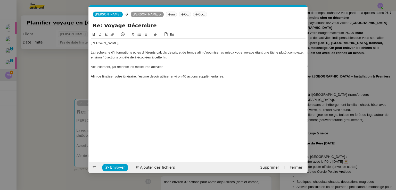
click at [150, 67] on div "Actuellement, j'ai recensé les meilleures activités" at bounding box center [198, 67] width 215 height 5
click at [187, 67] on div "Actuellement, j'ai recensé les meilleures sorties et activités" at bounding box center [198, 67] width 215 height 5
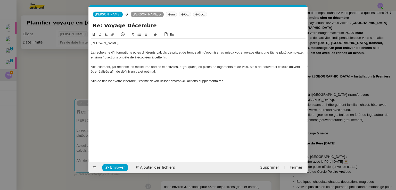
click at [232, 83] on div "Afin de finaliser votre itinéraire, j'estime devoir utiliser environ 40 actions…" at bounding box center [198, 81] width 215 height 5
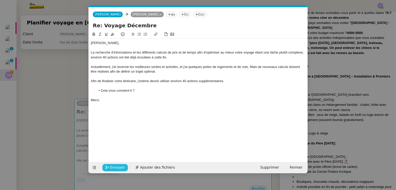
click at [113, 167] on span "Envoyer" at bounding box center [117, 168] width 15 height 6
click at [113, 167] on span "Confirmer l'envoi" at bounding box center [125, 168] width 31 height 6
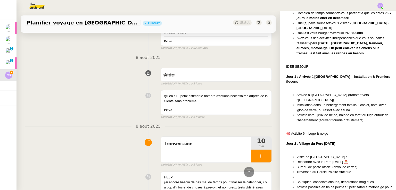
scroll to position [272, 0]
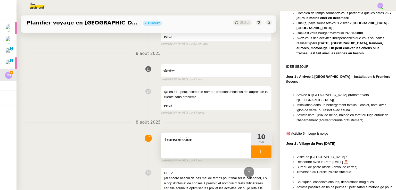
click at [262, 154] on div at bounding box center [261, 152] width 21 height 13
click at [262, 154] on button at bounding box center [266, 152] width 10 height 13
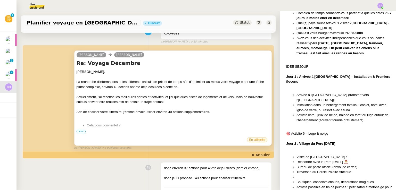
scroll to position [51, 0]
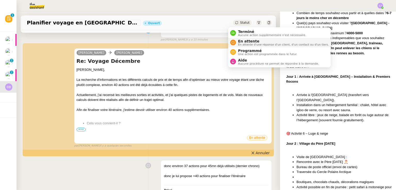
click at [253, 44] on span "En attente d'une réponse d'un client, d'un contact ou d'un tiers." at bounding box center [283, 44] width 91 height 3
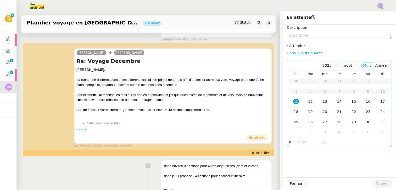
click at [332, 106] on td "14" at bounding box center [339, 102] width 14 height 10
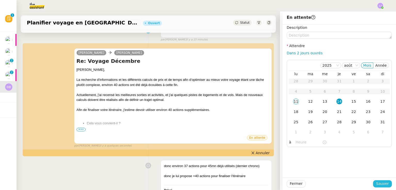
click at [380, 182] on span "Sauver" at bounding box center [382, 184] width 13 height 6
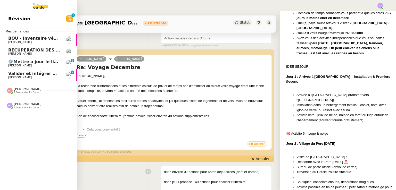
click at [65, 49] on link "RÉCUPÉRATION DES FACTURES - [DATE] [PERSON_NAME]" at bounding box center [38, 52] width 77 height 12
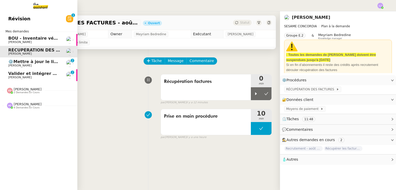
click at [35, 71] on span "Valider et intégrer modifications procédures" at bounding box center [59, 73] width 103 height 5
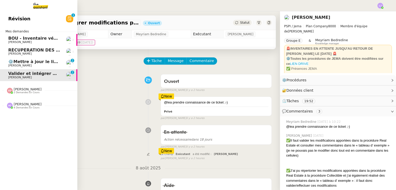
click at [59, 40] on span "BOU - Inventaire véhicule" at bounding box center [34, 38] width 52 height 5
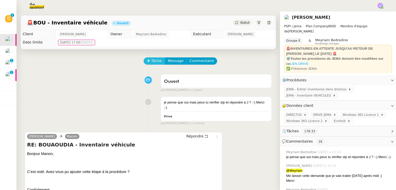
click at [153, 61] on span "Tâche" at bounding box center [156, 61] width 11 height 6
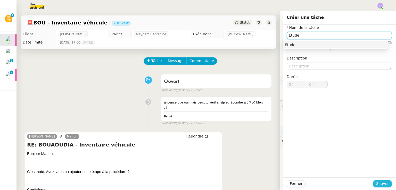
type input "Etude"
click at [381, 183] on span "Sauver" at bounding box center [382, 184] width 13 height 6
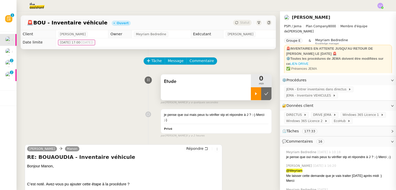
click at [251, 95] on div at bounding box center [256, 93] width 10 height 13
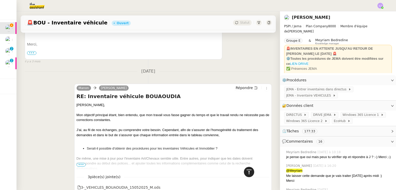
scroll to position [2966, 0]
click at [246, 171] on icon at bounding box center [248, 172] width 5 height 5
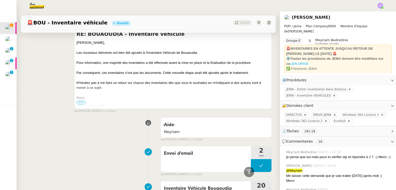
scroll to position [231, 0]
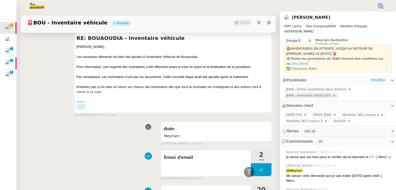
click at [296, 94] on span "JEMA - Inventaire VEHICULES" at bounding box center [309, 95] width 47 height 5
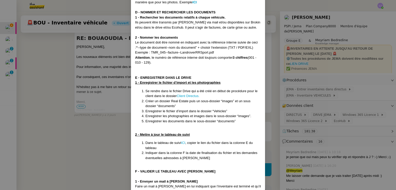
scroll to position [989, 0]
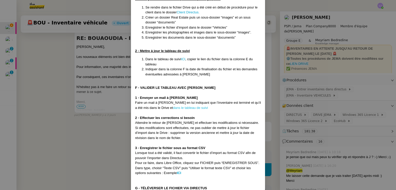
click at [173, 106] on link "dans le tableau de suivi" at bounding box center [190, 108] width 35 height 4
click at [35, 77] on nz-modal-container "Créée le 26/06/25 MAJ le 24/07/25 Contexte : : Cette procédure décrit les étape…" at bounding box center [198, 95] width 396 height 190
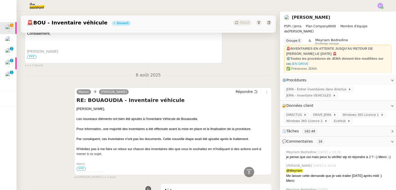
scroll to position [169, 0]
click at [319, 94] on span "JEMA - Inventaire VEHICULES" at bounding box center [309, 95] width 47 height 5
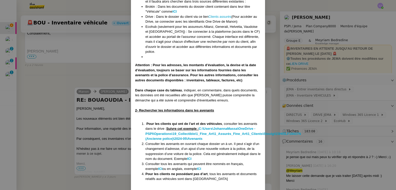
scroll to position [363, 0]
click at [322, 97] on nz-modal-container "Créée le 26/06/25 MAJ le 24/07/25 Contexte : : Cette procédure décrit les étape…" at bounding box center [198, 95] width 396 height 190
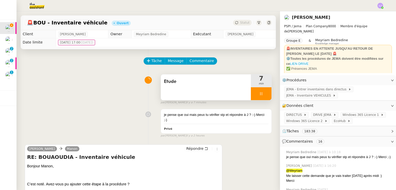
scroll to position [0, 0]
click at [197, 60] on span "Commentaire" at bounding box center [201, 61] width 24 height 6
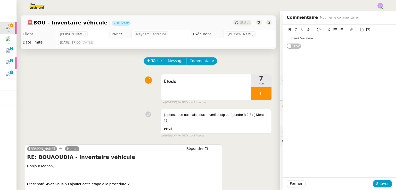
click at [294, 42] on div at bounding box center [339, 38] width 105 height 9
click at [376, 182] on span "Sauver" at bounding box center [382, 184] width 13 height 6
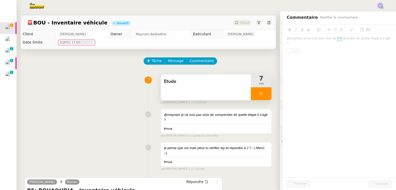
click at [259, 89] on div at bounding box center [261, 93] width 21 height 13
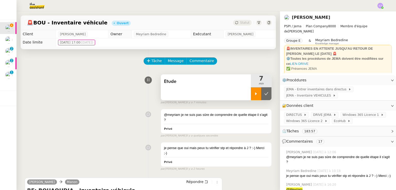
click at [261, 89] on button at bounding box center [266, 93] width 10 height 13
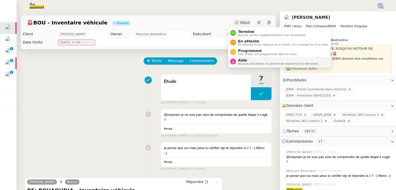
click at [256, 60] on span "Aide" at bounding box center [278, 60] width 81 height 4
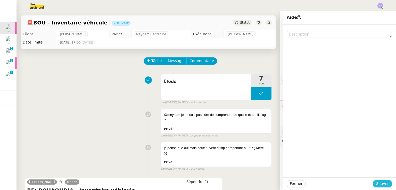
click at [377, 183] on span "Sauver" at bounding box center [382, 184] width 13 height 6
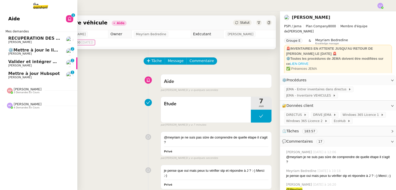
click at [40, 76] on span "Mettre à jour Hubspot" at bounding box center [34, 73] width 52 height 5
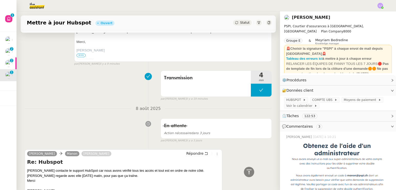
scroll to position [261, 0]
click at [251, 93] on button at bounding box center [261, 90] width 21 height 13
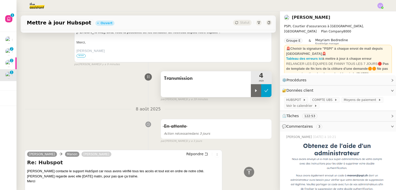
click at [251, 93] on div at bounding box center [256, 90] width 10 height 13
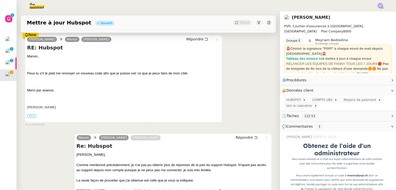
scroll to position [97, 0]
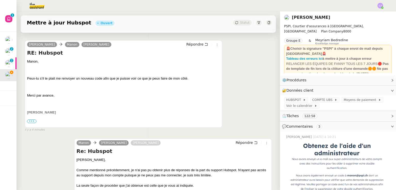
click at [247, 93] on div "Rebecca Woessner Manon Fanny Eyraud Répondre RE: Hubspot Manon, Peux-tu s’il te…" at bounding box center [148, 84] width 247 height 97
click at [303, 99] on icon at bounding box center [304, 99] width 3 height 3
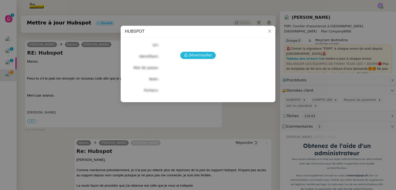
click at [202, 54] on span "Déverrouiller" at bounding box center [200, 55] width 23 height 6
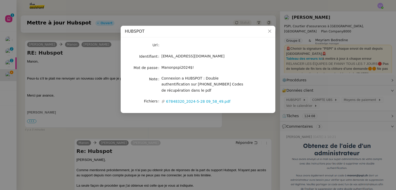
click at [180, 68] on span "Manonpspi2024$!" at bounding box center [177, 67] width 32 height 4
copy span "Manonpspi2024$!"
click at [127, 128] on nz-modal-container "HUBSPOT Url Identifiant manon@pspi.ch Mot de passe Manonpspi2024$! Note Connexi…" at bounding box center [198, 95] width 396 height 190
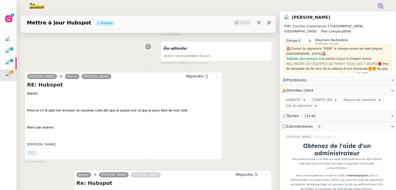
scroll to position [66, 0]
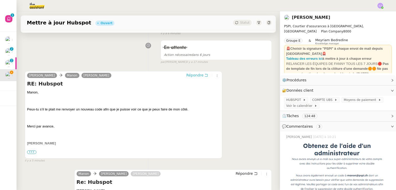
click at [187, 78] on button "Répondre" at bounding box center [197, 75] width 26 height 6
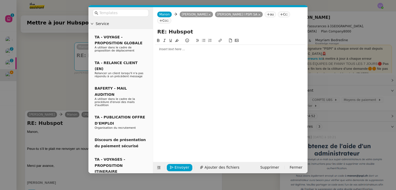
click at [173, 47] on div at bounding box center [230, 49] width 150 height 9
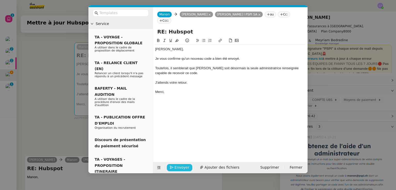
click at [185, 166] on span "Envoyer" at bounding box center [182, 168] width 15 height 6
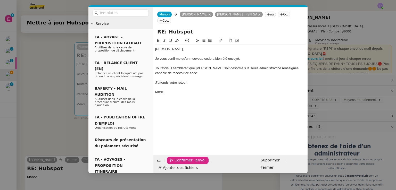
click at [185, 163] on span "Confirmer l'envoi" at bounding box center [190, 160] width 31 height 6
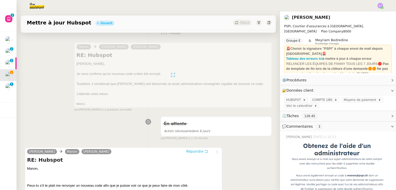
scroll to position [0, 0]
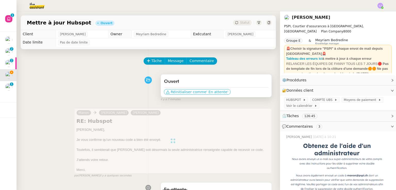
click at [210, 92] on span "' En attente'" at bounding box center [217, 91] width 22 height 5
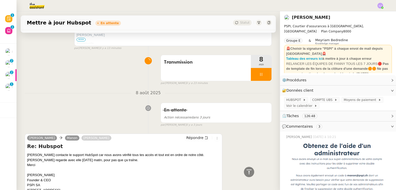
scroll to position [347, 0]
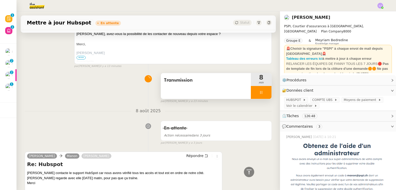
click at [260, 95] on div at bounding box center [261, 92] width 21 height 13
click at [264, 95] on icon at bounding box center [266, 92] width 4 height 4
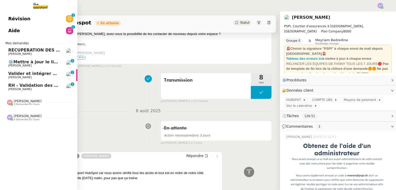
click at [29, 86] on span "RH - Validation des heures employés PSPI - 28 juillet 2025" at bounding box center [75, 85] width 135 height 5
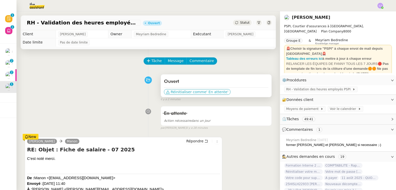
click at [189, 92] on span "Réinitialiser comme" at bounding box center [189, 91] width 36 height 5
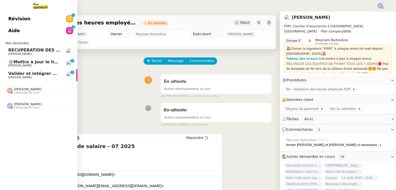
click at [67, 67] on div at bounding box center [69, 63] width 7 height 7
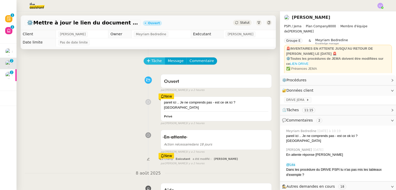
click at [147, 61] on icon at bounding box center [149, 61] width 4 height 4
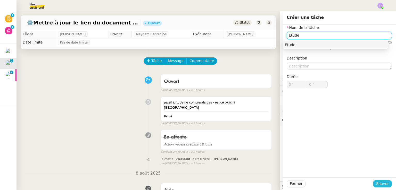
type input "Etude"
click at [380, 186] on span "Sauver" at bounding box center [382, 184] width 13 height 6
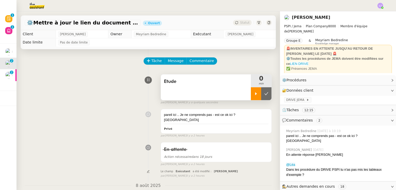
click at [251, 89] on div at bounding box center [256, 93] width 10 height 13
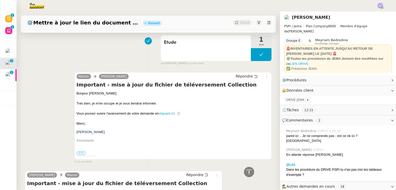
scroll to position [844, 0]
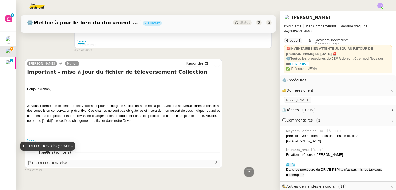
click at [54, 160] on div "1_COLLECTION.xlsx" at bounding box center [47, 163] width 39 height 6
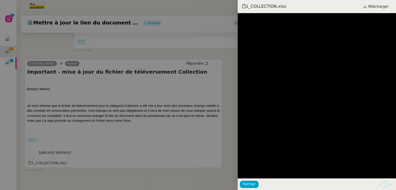
click at [107, 114] on div at bounding box center [198, 95] width 396 height 190
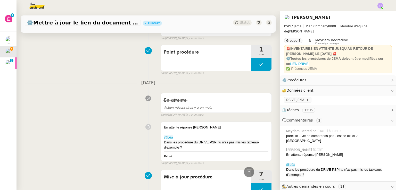
scroll to position [388, 0]
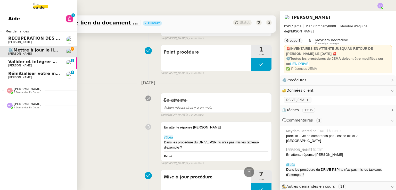
click at [26, 74] on span "Réinitialiser votre mot de passe HubSpot" at bounding box center [66, 73] width 116 height 5
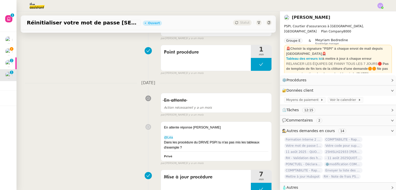
scroll to position [69, 0]
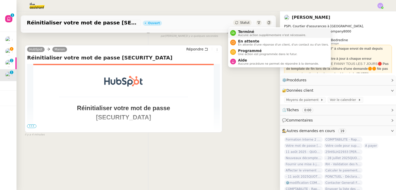
click at [242, 30] on span "Terminé" at bounding box center [272, 32] width 68 height 4
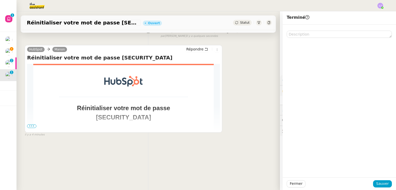
scroll to position [69, 0]
click at [381, 183] on span "Sauver" at bounding box center [382, 184] width 13 height 6
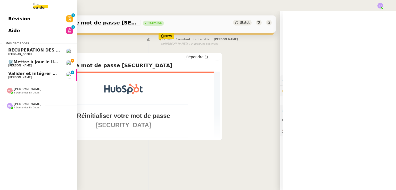
scroll to position [69, 0]
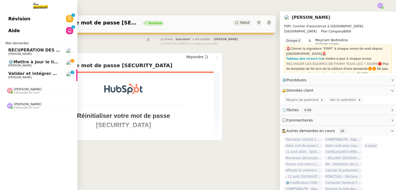
click at [51, 60] on span "⚙️Mettre à jour le lien du document Collection" at bounding box center [62, 62] width 108 height 5
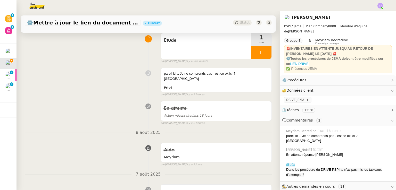
scroll to position [34, 0]
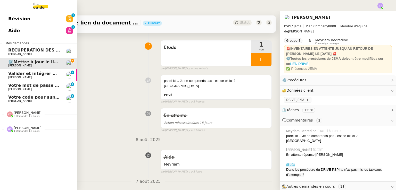
click at [37, 100] on span "[PERSON_NAME]" at bounding box center [34, 100] width 52 height 3
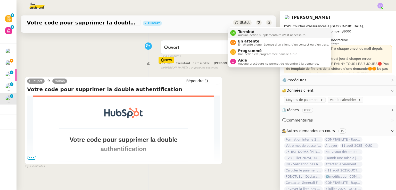
click at [238, 32] on span "Terminé" at bounding box center [272, 32] width 68 height 4
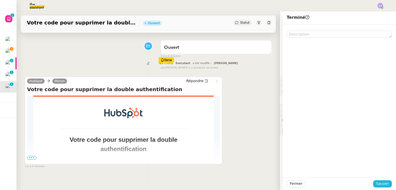
click at [378, 182] on span "Sauver" at bounding box center [382, 184] width 13 height 6
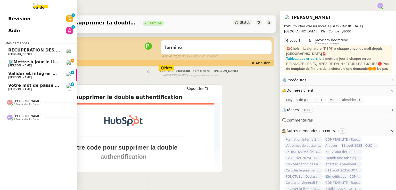
click at [17, 84] on span "Votre mot de passe HubSpot a été mis à jour" at bounding box center [70, 85] width 125 height 5
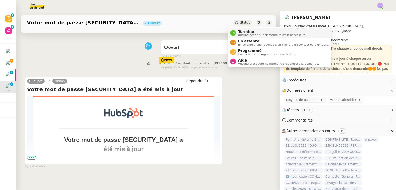
click at [250, 30] on span "Terminé" at bounding box center [272, 32] width 68 height 4
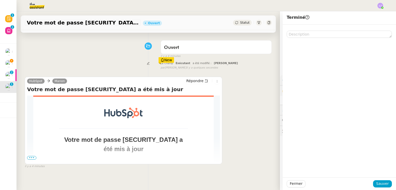
click at [374, 180] on div "Fermer Sauver" at bounding box center [339, 184] width 113 height 13
click at [376, 182] on span "Sauver" at bounding box center [382, 184] width 13 height 6
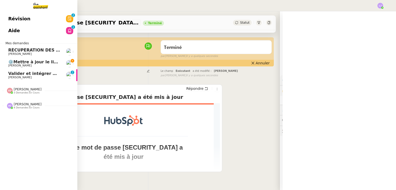
click at [28, 66] on span "[PERSON_NAME]" at bounding box center [34, 65] width 52 height 3
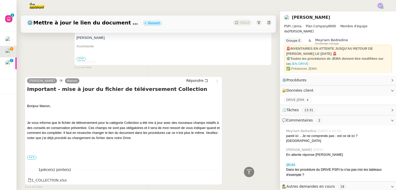
scroll to position [816, 0]
click at [59, 178] on div "1_COLLECTION.xlsx" at bounding box center [47, 181] width 39 height 6
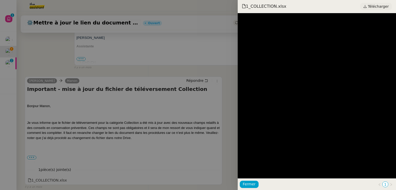
click at [375, 9] on span "Télécharger" at bounding box center [378, 6] width 21 height 7
click at [110, 108] on div at bounding box center [198, 95] width 396 height 190
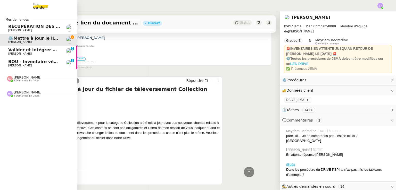
click at [20, 66] on span "[PERSON_NAME]" at bounding box center [19, 65] width 23 height 3
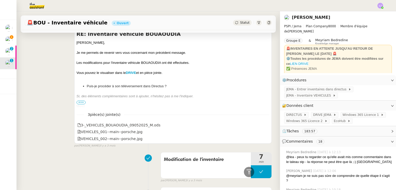
scroll to position [3846, 0]
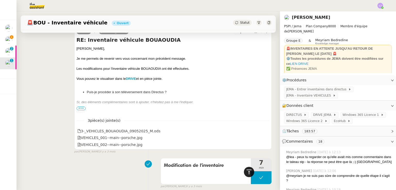
click at [246, 171] on icon at bounding box center [249, 172] width 6 height 6
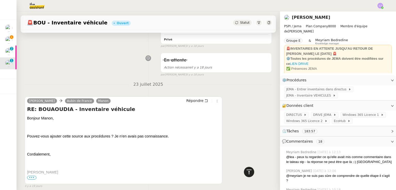
scroll to position [0, 0]
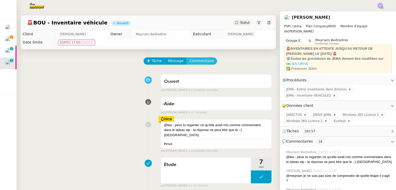
click at [196, 61] on span "Commentaire" at bounding box center [201, 61] width 24 height 6
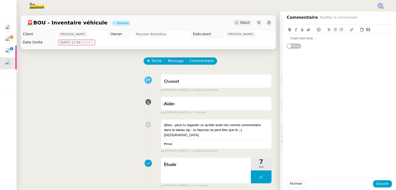
click at [303, 41] on div at bounding box center [339, 38] width 105 height 9
click at [378, 185] on span "Sauver" at bounding box center [382, 184] width 13 height 6
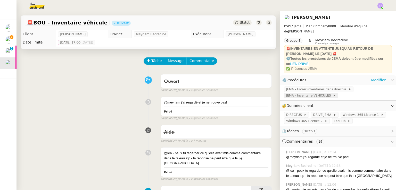
click at [312, 97] on span "JEMA - Inventaire VEHICULES" at bounding box center [309, 95] width 47 height 5
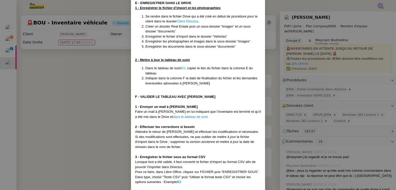
scroll to position [965, 0]
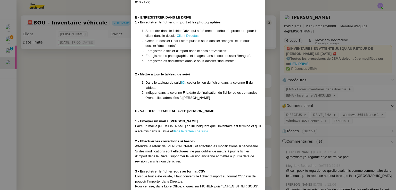
click at [184, 129] on link "dans le tableau de suivi" at bounding box center [190, 131] width 35 height 4
click at [79, 93] on nz-modal-container "Créée le 26/06/25 MAJ le 24/07/25 Contexte : : Cette procédure décrit les étape…" at bounding box center [198, 95] width 396 height 190
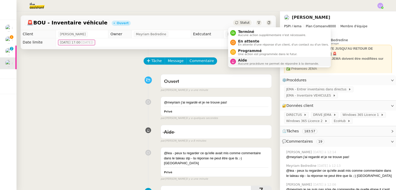
click at [251, 61] on span "Aide" at bounding box center [278, 60] width 81 height 4
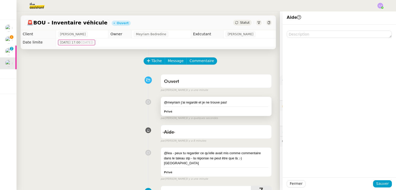
click at [218, 103] on div "@meyriam j'ai regardé et je ne trouve pas!" at bounding box center [216, 102] width 104 height 5
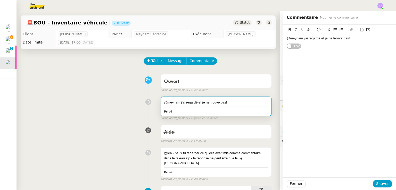
click at [301, 39] on div "@meyriam j'ai regardé et je ne trouve pas!" at bounding box center [339, 38] width 105 height 5
click at [383, 181] on span "Sauver" at bounding box center [382, 184] width 13 height 6
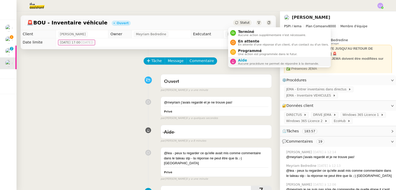
click at [249, 59] on span "Aide" at bounding box center [278, 60] width 81 height 4
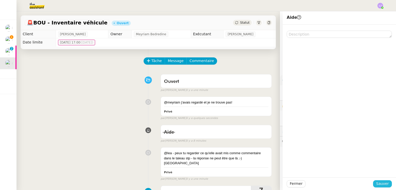
click at [373, 183] on button "Sauver" at bounding box center [382, 183] width 19 height 7
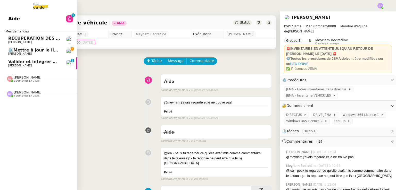
click at [12, 54] on span "[PERSON_NAME]" at bounding box center [19, 53] width 23 height 3
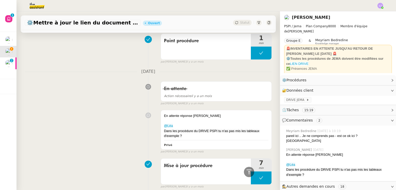
scroll to position [386, 0]
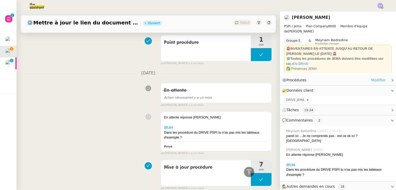
click at [376, 82] on link "Modifier" at bounding box center [378, 80] width 15 height 6
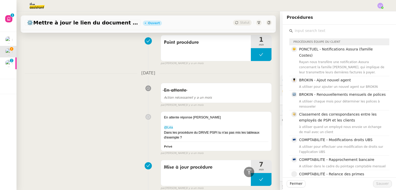
click at [302, 32] on input "text" at bounding box center [341, 30] width 96 height 7
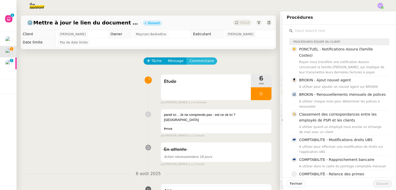
click at [198, 59] on span "Commentaire" at bounding box center [201, 61] width 24 height 6
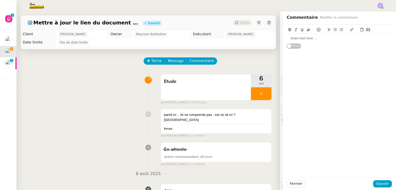
click at [318, 37] on div at bounding box center [339, 38] width 105 height 5
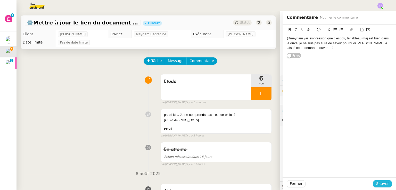
click at [382, 185] on span "Sauver" at bounding box center [382, 184] width 13 height 6
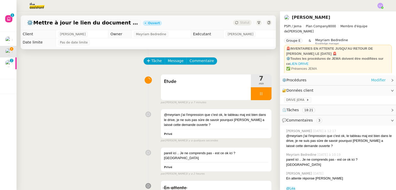
click at [372, 81] on link "Modifier" at bounding box center [378, 80] width 15 height 6
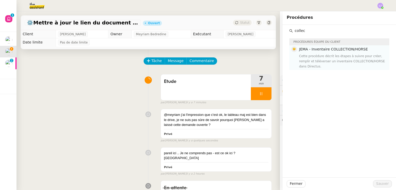
type input "collec"
click at [334, 52] on h4 "JEMA - Inventaire COLLECTION/HORSE" at bounding box center [342, 49] width 87 height 6
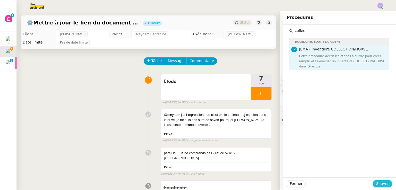
click at [378, 183] on span "Sauver" at bounding box center [382, 184] width 13 height 6
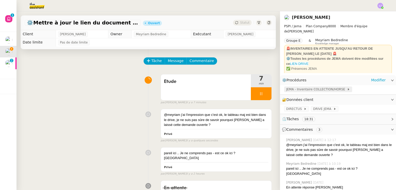
click at [314, 91] on span "JEMA - Inventaire COLLECTION/HORSE" at bounding box center [316, 89] width 61 height 5
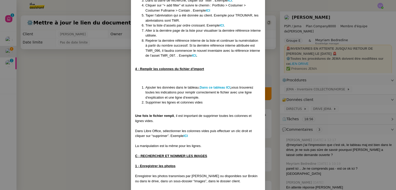
scroll to position [649, 0]
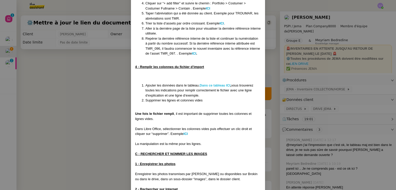
click at [209, 84] on strong "Dans ce tableau ICI" at bounding box center [215, 86] width 31 height 4
click at [51, 77] on nz-modal-container "Créée le 26/06/25 MAJ le 24/07/85 Contexte : Cette procédure décrit les étapes …" at bounding box center [198, 95] width 396 height 190
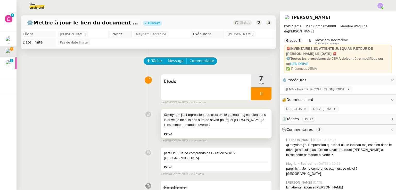
click at [216, 125] on div "@meyriam j'ai l'impression que c'est ok, le tableau maj est bien dans le drive,…" at bounding box center [216, 119] width 104 height 15
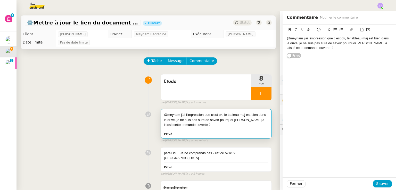
click at [294, 42] on div "@meyriam j'ai l'impression que c'est ok, le tableau maj est bien dans le drive,…" at bounding box center [339, 43] width 105 height 14
click at [385, 184] on span "Sauver" at bounding box center [382, 184] width 13 height 6
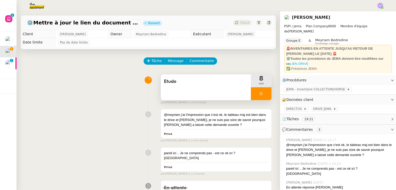
click at [264, 95] on div at bounding box center [261, 93] width 21 height 13
click at [264, 95] on button at bounding box center [266, 93] width 10 height 13
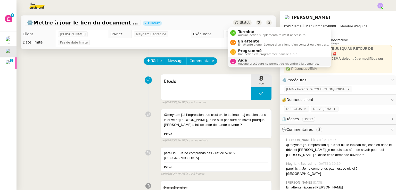
click at [252, 62] on span "Aucune procédure ne permet de répondre à la demande." at bounding box center [278, 63] width 81 height 3
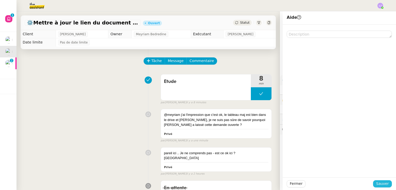
click at [376, 187] on button "Sauver" at bounding box center [382, 183] width 19 height 7
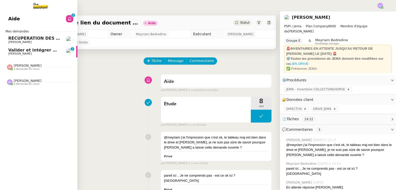
click at [10, 51] on span "Valider et intégrer modifications procédures" at bounding box center [59, 50] width 103 height 5
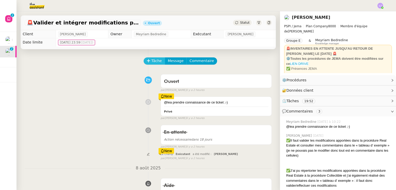
click at [151, 63] on span "Tâche" at bounding box center [156, 61] width 11 height 6
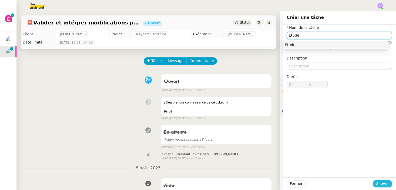
type input "Etude"
click at [384, 185] on span "Sauver" at bounding box center [382, 184] width 13 height 6
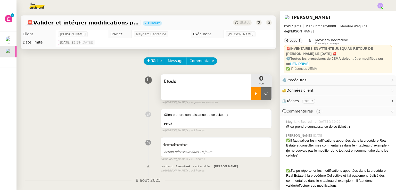
click at [251, 96] on div at bounding box center [256, 93] width 10 height 13
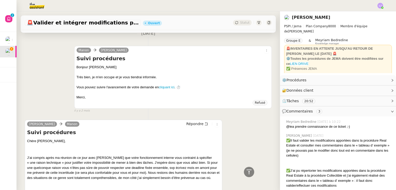
scroll to position [1743, 0]
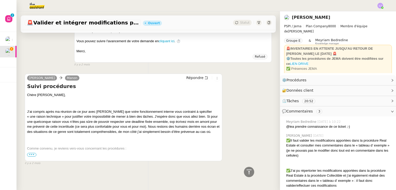
click at [30, 153] on span "•••" at bounding box center [31, 155] width 9 height 4
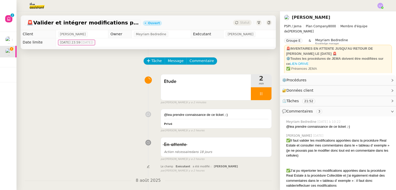
scroll to position [2, 0]
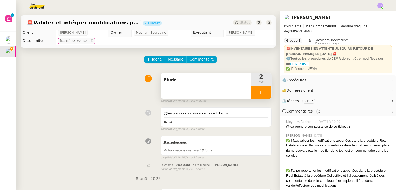
click at [261, 94] on div at bounding box center [261, 92] width 21 height 13
click at [264, 94] on icon at bounding box center [266, 92] width 4 height 4
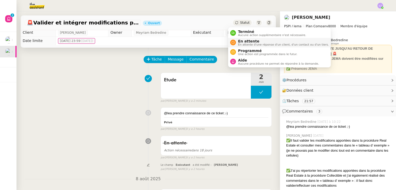
click at [248, 43] on span "En attente d'une réponse d'un client, d'un contact ou d'un tiers." at bounding box center [283, 44] width 91 height 3
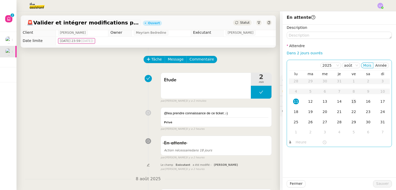
click at [346, 102] on td "15" at bounding box center [353, 102] width 14 height 10
click at [294, 109] on div "18" at bounding box center [296, 112] width 6 height 6
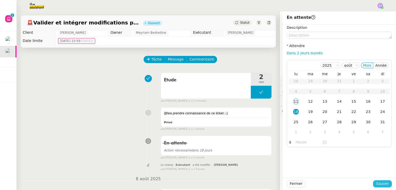
click at [376, 184] on span "Sauver" at bounding box center [382, 184] width 13 height 6
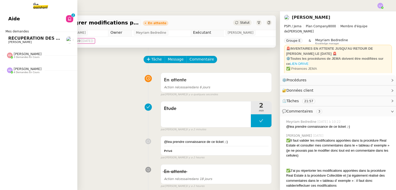
click at [29, 40] on span "RÉCUPÉRATION DES FACTURES - août 2025" at bounding box center [57, 38] width 99 height 5
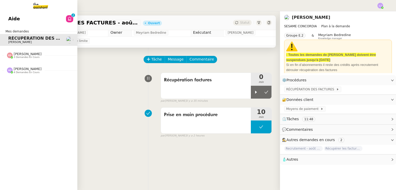
click at [21, 22] on link "Aide 0 1 2 3 4 5 6 7 8 9" at bounding box center [38, 19] width 77 height 12
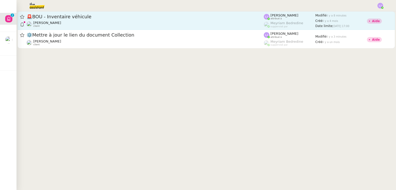
click at [75, 17] on span "🚨 BOU - Inventaire véhicule" at bounding box center [145, 16] width 237 height 5
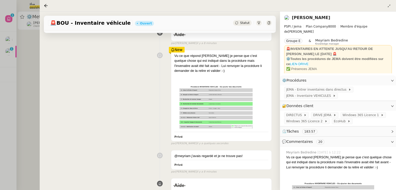
scroll to position [73, 0]
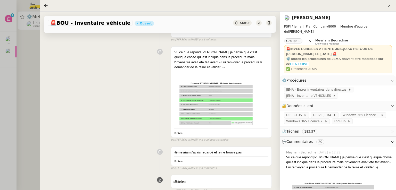
click at [0, 117] on div at bounding box center [198, 95] width 396 height 190
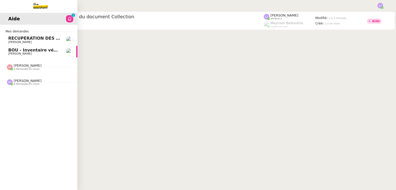
click at [21, 51] on span "BOU - Inventaire véhicule" at bounding box center [37, 50] width 59 height 5
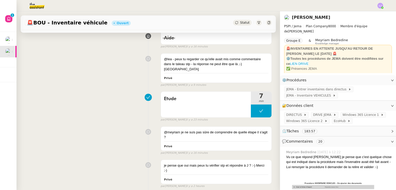
scroll to position [219, 0]
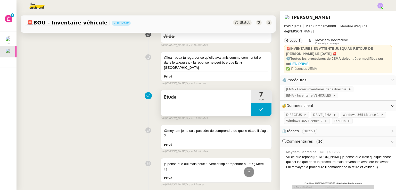
click at [252, 103] on button at bounding box center [261, 109] width 21 height 13
click at [252, 103] on div at bounding box center [256, 109] width 10 height 13
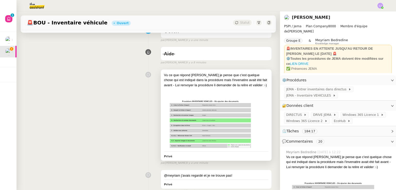
scroll to position [80, 0]
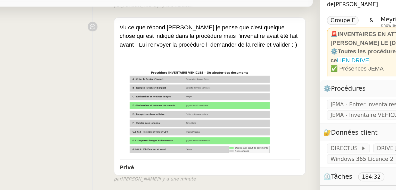
click at [151, 83] on div "Vu ce que répond tatayana je pense que c'est quelque chose qui est indiqué dans…" at bounding box center [148, 86] width 247 height 98
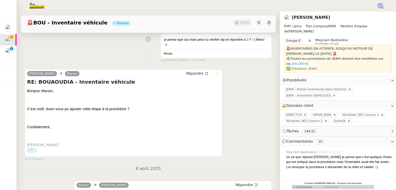
scroll to position [344, 0]
click at [198, 70] on span "Répondre" at bounding box center [194, 72] width 17 height 5
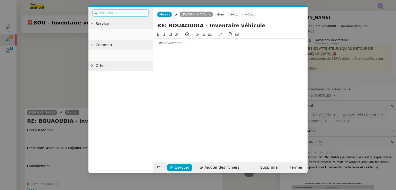
scroll to position [384, 0]
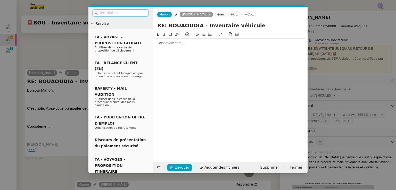
click at [208, 47] on div at bounding box center [230, 43] width 150 height 9
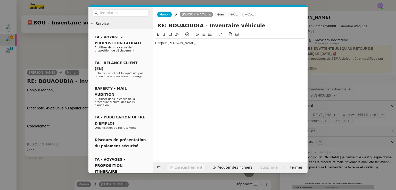
scroll to position [399, 0]
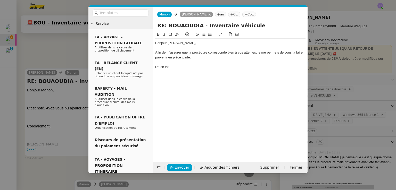
scroll to position [409, 0]
click at [171, 53] on div "Afin de m'assurer que la procédure corresponde bien à vos attentes, je me perme…" at bounding box center [230, 55] width 150 height 10
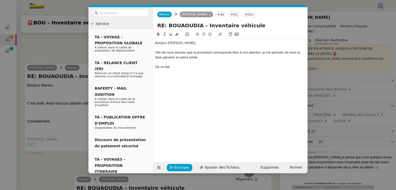
click at [186, 53] on div "Afin de nous assurer que la procédure corresponde bien à vos attentes, je me pe…" at bounding box center [230, 55] width 150 height 10
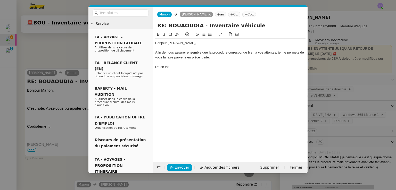
click at [187, 67] on div "De ce fait," at bounding box center [230, 67] width 150 height 5
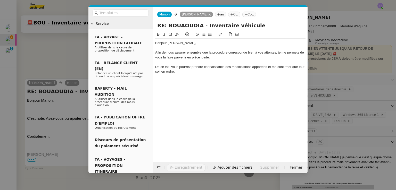
scroll to position [424, 0]
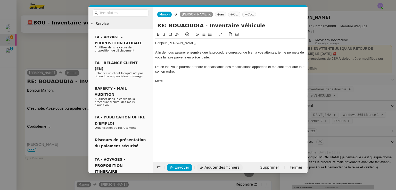
click at [214, 169] on span "Ajouter des fichiers" at bounding box center [221, 168] width 35 height 6
click at [75, 101] on nz-modal-container "Service TA - VOYAGE - PROPOSITION GLOBALE A utiliser dans le cadre de propositi…" at bounding box center [198, 95] width 396 height 190
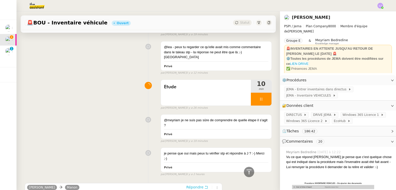
scroll to position [329, 0]
click at [215, 87] on div "Etude" at bounding box center [206, 93] width 90 height 26
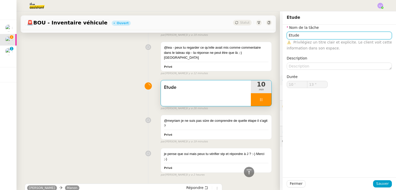
click at [314, 32] on input "Etude" at bounding box center [339, 35] width 105 height 7
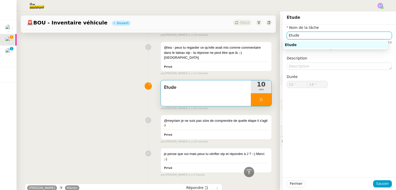
click at [314, 32] on input "Etude" at bounding box center [339, 35] width 105 height 7
type input "15 ""
type input "Etude et vé"
type input "16 ""
type input "Etude et vériciat"
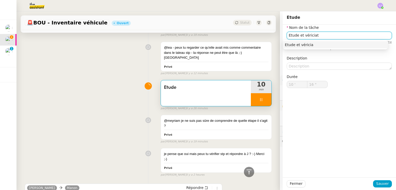
type input "17 ""
type input "Etude et vérific"
type input "18 ""
type input "Etude et vérifications"
type input "20 ""
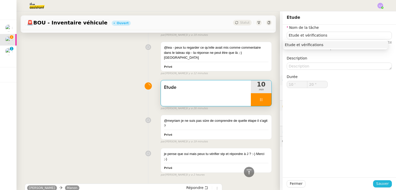
click at [376, 183] on span "Sauver" at bounding box center [382, 184] width 13 height 6
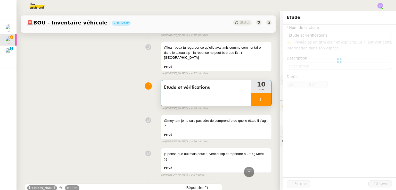
type input "Etude et vérifications"
type input "10 '"
type input "21 ""
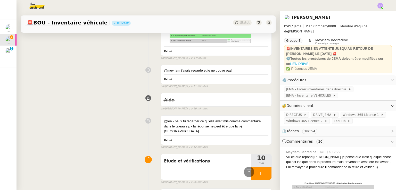
scroll to position [255, 0]
click at [259, 167] on div at bounding box center [261, 173] width 21 height 13
click at [261, 167] on button at bounding box center [266, 173] width 10 height 13
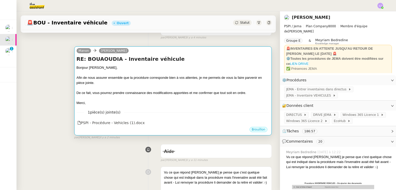
scroll to position [52, 0]
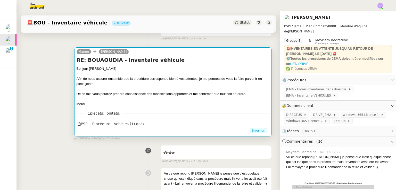
click at [208, 85] on div "Afin de nous assurer ensemble que la procédure corresponde bien à vos attentes,…" at bounding box center [173, 81] width 193 height 10
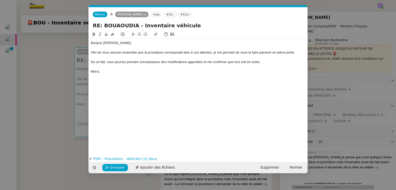
scroll to position [0, 11]
click at [115, 169] on span "Envoyer" at bounding box center [117, 168] width 15 height 6
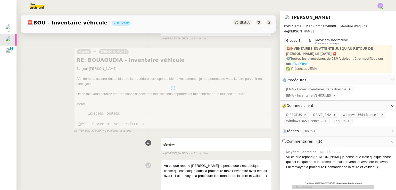
scroll to position [0, 0]
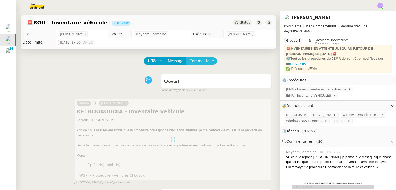
click at [199, 59] on span "Commentaire" at bounding box center [201, 61] width 24 height 6
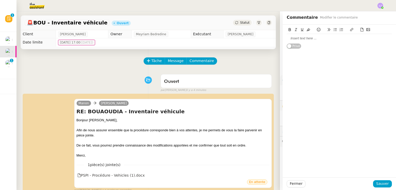
click at [292, 38] on div at bounding box center [339, 38] width 105 height 5
click at [382, 187] on span "Sauver" at bounding box center [382, 184] width 13 height 6
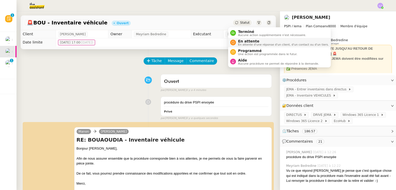
click at [242, 41] on span "En attente" at bounding box center [283, 41] width 91 height 4
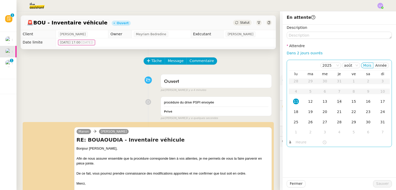
click at [332, 103] on td "14" at bounding box center [339, 102] width 14 height 10
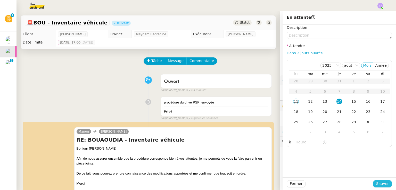
click at [377, 182] on span "Sauver" at bounding box center [382, 184] width 13 height 6
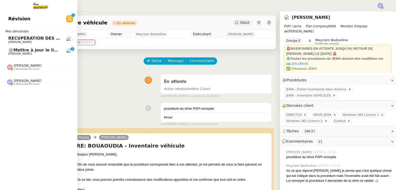
click at [10, 50] on span "⚙️Mettre à jour le lien du document Collection" at bounding box center [62, 50] width 108 height 5
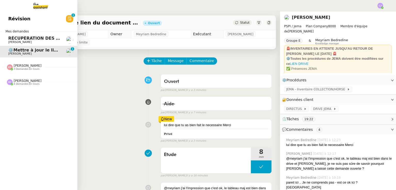
click at [38, 16] on link "Révision 0 1 2 3 4 5 6 7 8 9" at bounding box center [38, 19] width 77 height 12
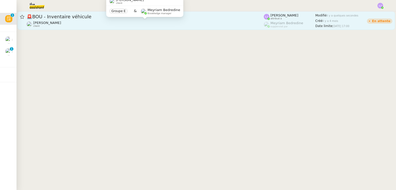
click at [116, 22] on div "[PERSON_NAME] client" at bounding box center [145, 24] width 237 height 7
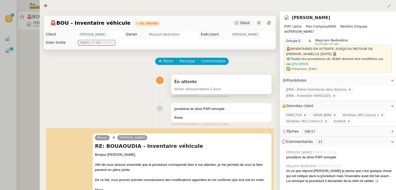
click at [206, 85] on div "En attente" at bounding box center [221, 82] width 94 height 8
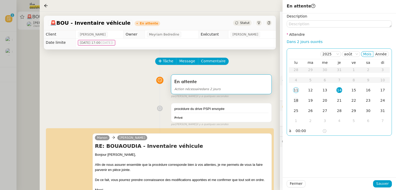
click at [298, 99] on div "18" at bounding box center [296, 101] width 6 height 6
click at [379, 182] on span "Sauver" at bounding box center [382, 184] width 13 height 6
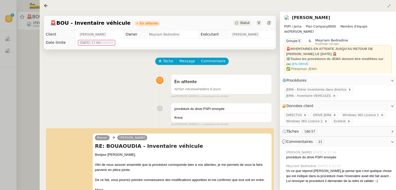
click at [0, 103] on div at bounding box center [198, 95] width 396 height 190
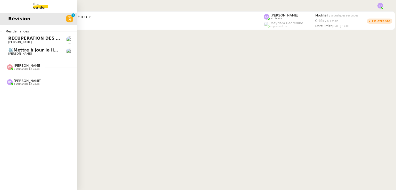
click at [25, 60] on span "[PERSON_NAME] 3 demandes en cours" at bounding box center [40, 65] width 77 height 11
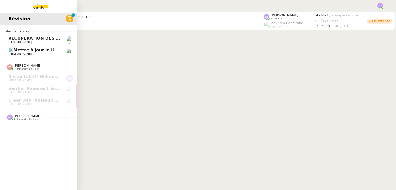
click at [40, 55] on span "[PERSON_NAME]" at bounding box center [34, 53] width 52 height 3
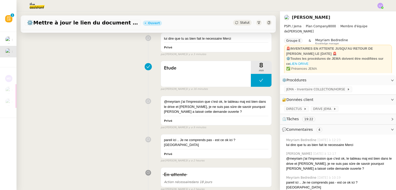
scroll to position [90, 0]
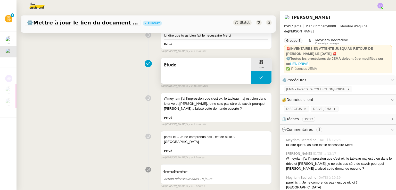
click at [252, 74] on button at bounding box center [261, 77] width 21 height 13
click at [252, 74] on div at bounding box center [256, 77] width 10 height 13
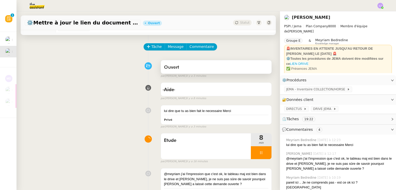
scroll to position [11, 0]
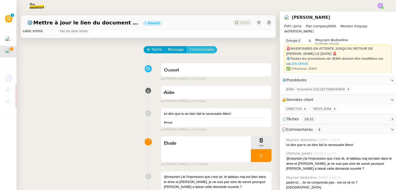
click at [196, 51] on span "Commentaire" at bounding box center [201, 50] width 24 height 6
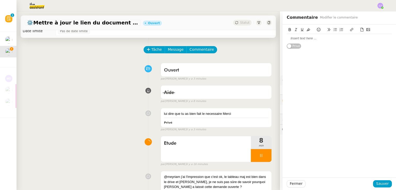
click at [330, 39] on div at bounding box center [339, 38] width 105 height 5
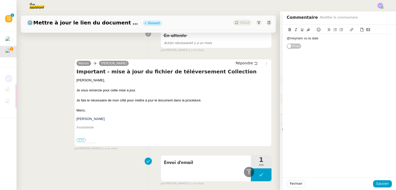
scroll to position [678, 0]
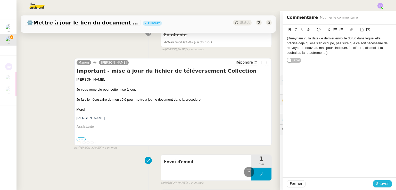
click at [376, 186] on span "Sauver" at bounding box center [382, 184] width 13 height 6
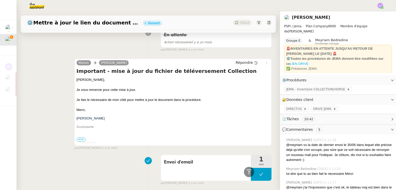
click at [249, 173] on div at bounding box center [249, 172] width 10 height 10
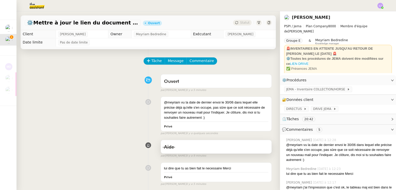
scroll to position [126, 0]
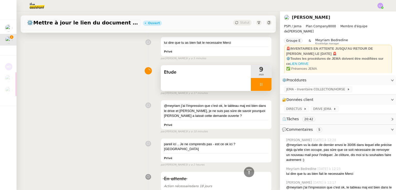
click at [259, 86] on div at bounding box center [261, 84] width 21 height 13
click at [264, 86] on icon at bounding box center [266, 84] width 4 height 4
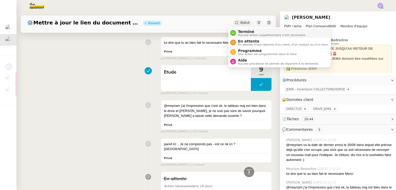
click at [256, 37] on span "Aucune action supplémentaire n'est nécessaire." at bounding box center [272, 35] width 68 height 3
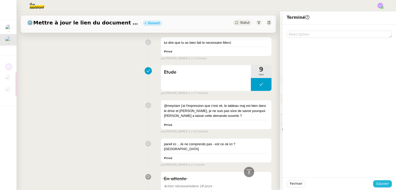
click at [382, 185] on span "Sauver" at bounding box center [382, 184] width 13 height 6
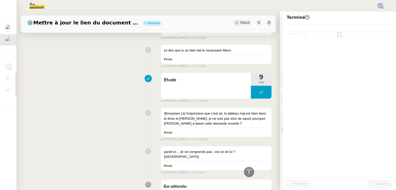
scroll to position [133, 0]
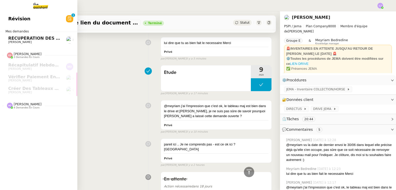
click at [15, 39] on span "RÉCUPÉRATION DES FACTURES - août 2025" at bounding box center [57, 38] width 99 height 5
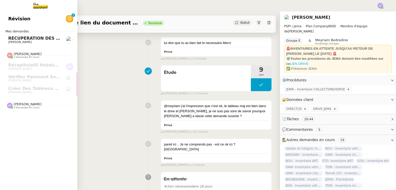
scroll to position [69, 0]
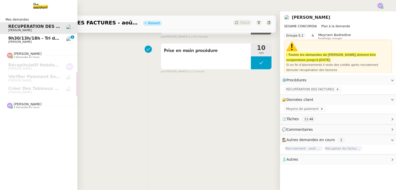
click at [15, 39] on span "9h30/13h/18h - Tri de la boite mail PRO - 8 août 2025" at bounding box center [69, 38] width 123 height 5
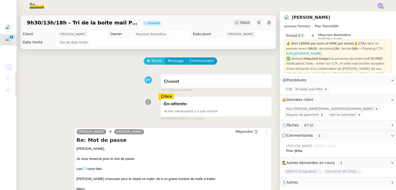
click at [144, 60] on button "Tâche" at bounding box center [154, 60] width 21 height 7
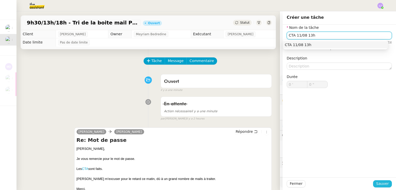
type input "CTA 11/08 13h"
click at [383, 185] on span "Sauver" at bounding box center [382, 184] width 13 height 6
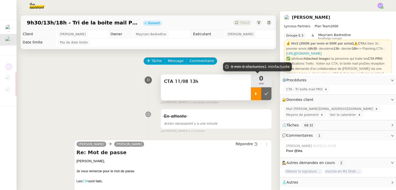
click at [252, 91] on div at bounding box center [256, 93] width 10 height 13
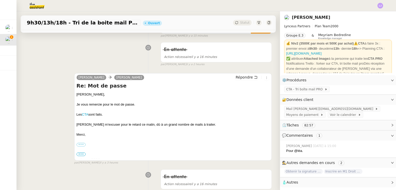
scroll to position [71, 0]
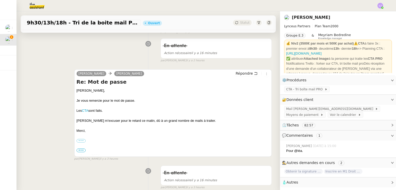
drag, startPoint x: 112, startPoint y: 112, endPoint x: 74, endPoint y: 111, distance: 38.4
click at [74, 111] on div "[PERSON_NAME] [PERSON_NAME] Répondre Re: Mot de passe [PERSON_NAME], Je vous re…" at bounding box center [172, 113] width 197 height 88
copy div "Les CTA sont faits."
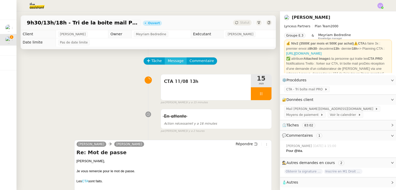
click at [177, 58] on button "Message" at bounding box center [176, 60] width 22 height 7
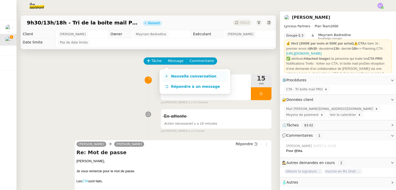
click at [178, 76] on span "Nouvelle conversation" at bounding box center [193, 76] width 45 height 4
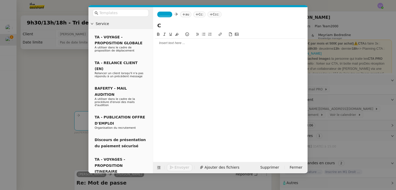
click at [182, 26] on input "C" at bounding box center [230, 26] width 146 height 8
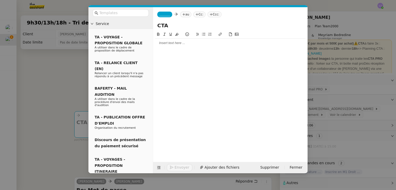
type input "CTA"
click at [185, 42] on div at bounding box center [230, 43] width 150 height 5
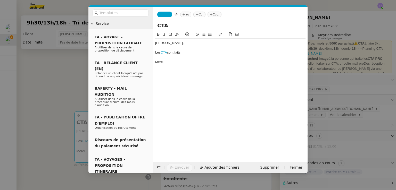
click at [162, 15] on span "_______" at bounding box center [164, 15] width 11 height 4
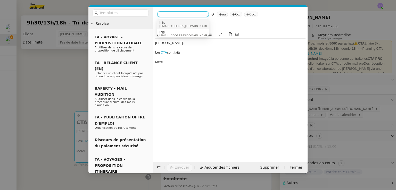
click at [181, 23] on span "Iris" at bounding box center [183, 23] width 49 height 4
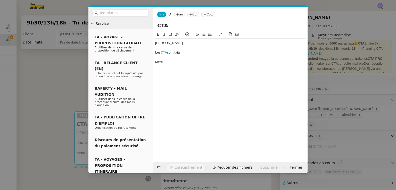
click at [181, 15] on nz-tag "au" at bounding box center [179, 15] width 11 height 6
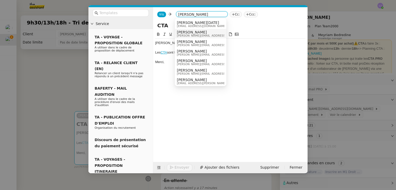
type input "[PERSON_NAME]"
click at [203, 32] on span "[PERSON_NAME]" at bounding box center [213, 32] width 73 height 4
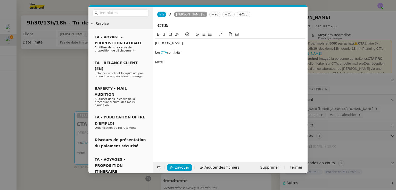
click at [53, 112] on nz-modal-container "Service TA - VOYAGE - PROPOSITION GLOBALE A utiliser dans le cadre de propositi…" at bounding box center [198, 95] width 396 height 190
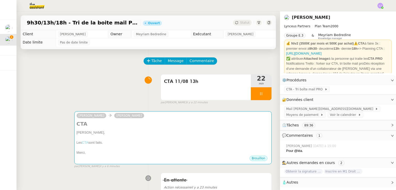
click at [40, 3] on img at bounding box center [33, 5] width 40 height 11
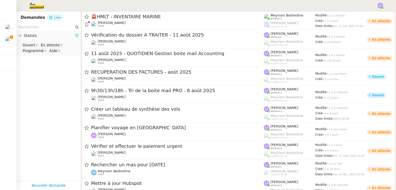
click at [49, 28] on input "text" at bounding box center [46, 27] width 56 height 6
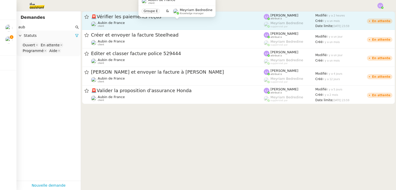
click at [128, 27] on div "Aubin de France client" at bounding box center [177, 24] width 173 height 7
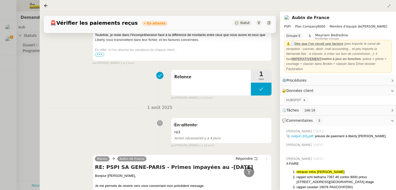
scroll to position [88, 0]
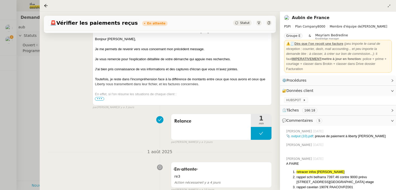
click at [48, 94] on div "[PERSON_NAME] de France Répondre RE: PSPI SA GENE-PARIS - Primes impayées au -[…" at bounding box center [160, 61] width 224 height 97
click at [22, 87] on div at bounding box center [198, 95] width 396 height 190
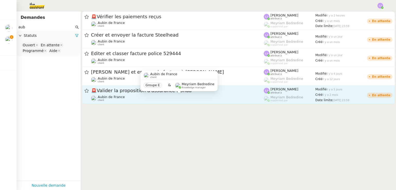
click at [178, 95] on div "Aubin de France client Groupe E & Meyriam Bedredine Knowledge manager" at bounding box center [178, 83] width 77 height 24
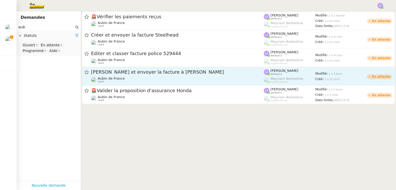
click at [144, 67] on link "[PERSON_NAME] et envoyer la facture à [PERSON_NAME] de France client [PERSON_NA…" at bounding box center [238, 76] width 313 height 19
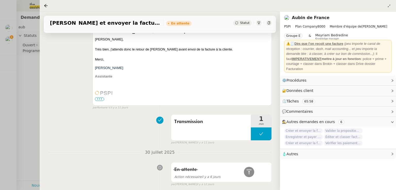
scroll to position [159, 0]
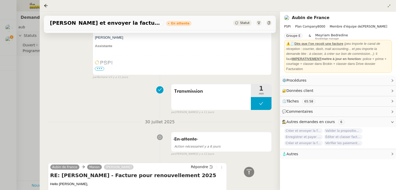
click at [12, 102] on div at bounding box center [198, 95] width 396 height 190
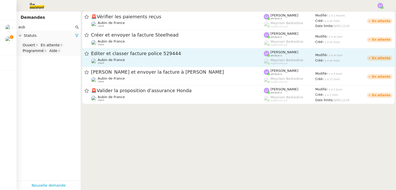
click at [155, 52] on span "Éditer et classer facture police 529444" at bounding box center [177, 53] width 173 height 5
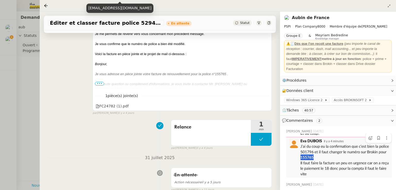
scroll to position [146, 0]
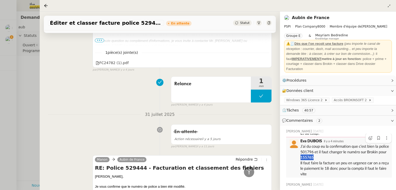
click at [9, 90] on div at bounding box center [198, 95] width 396 height 190
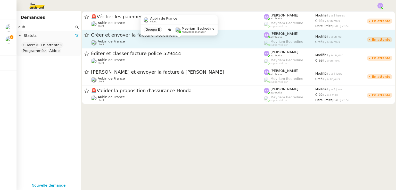
click at [163, 42] on div "Aubin de France client" at bounding box center [177, 42] width 173 height 7
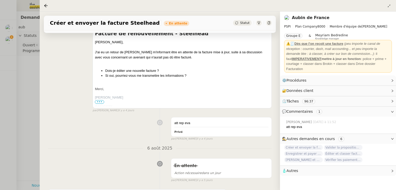
scroll to position [130, 0]
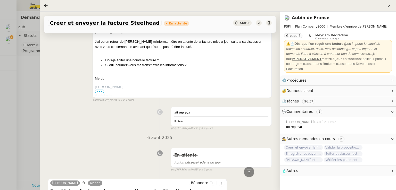
click at [24, 66] on div at bounding box center [198, 95] width 396 height 190
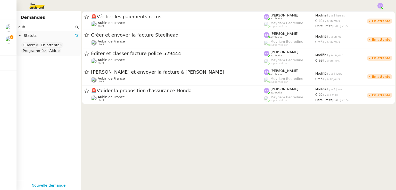
click at [65, 29] on input "aub" at bounding box center [46, 27] width 56 height 6
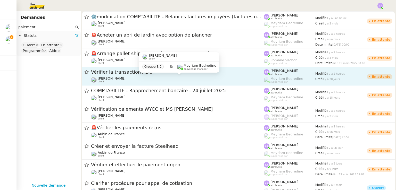
scroll to position [17, 0]
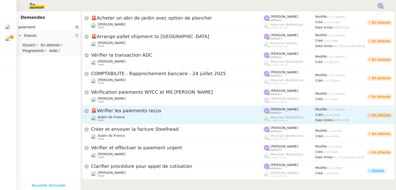
type input "paiement"
click at [156, 111] on span "🚨 Vérifier les paiements reçus" at bounding box center [177, 111] width 173 height 5
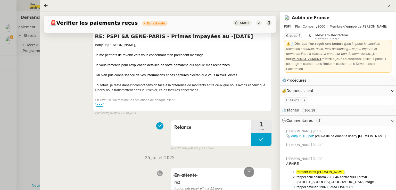
scroll to position [271, 0]
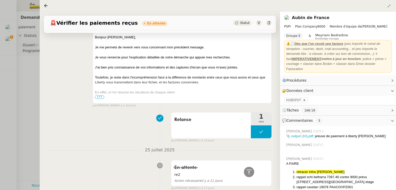
click at [29, 130] on div at bounding box center [198, 95] width 396 height 190
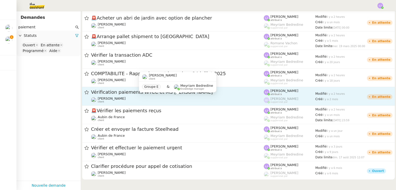
click at [172, 102] on div "[PERSON_NAME] client" at bounding box center [177, 100] width 173 height 7
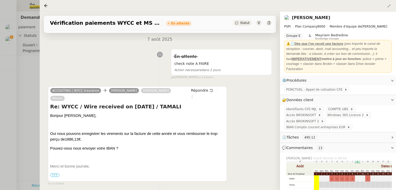
scroll to position [133, 0]
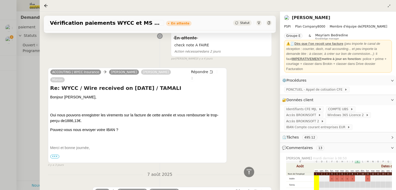
click at [0, 109] on div at bounding box center [198, 95] width 396 height 190
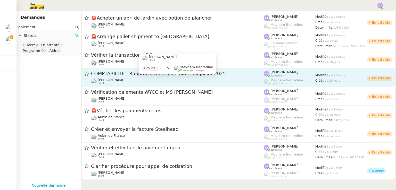
click at [119, 79] on div "[PERSON_NAME] client" at bounding box center [177, 81] width 173 height 7
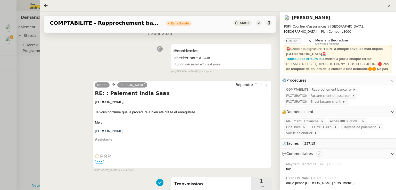
scroll to position [121, 0]
click at [17, 106] on div at bounding box center [198, 95] width 396 height 190
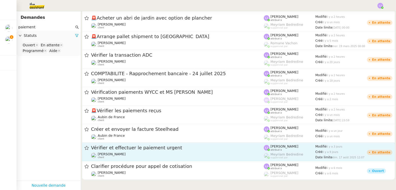
click at [119, 147] on span "Vérifier et effectuer le paiement urgent" at bounding box center [177, 148] width 173 height 5
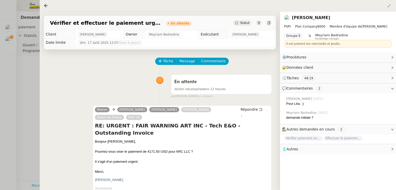
click at [25, 107] on div at bounding box center [198, 95] width 396 height 190
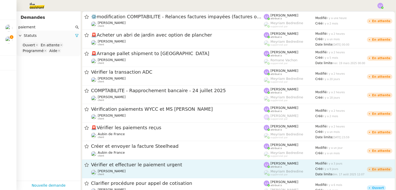
scroll to position [17, 0]
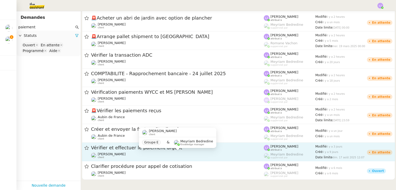
click at [151, 154] on div "[PERSON_NAME] client" at bounding box center [177, 155] width 173 height 7
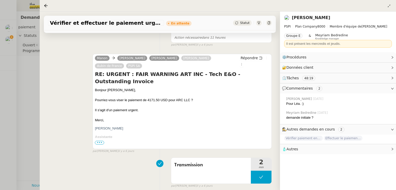
scroll to position [52, 0]
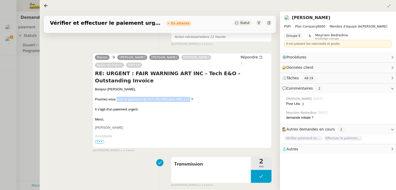
drag, startPoint x: 115, startPoint y: 94, endPoint x: 189, endPoint y: 96, distance: 74.0
click at [189, 97] on div "Pourriez-vous viser le paiement de 4171.50 USD pour ARC LLC ?" at bounding box center [182, 99] width 175 height 5
copy div "viser le paiement de 4171.50 USD pour ARC LLC"
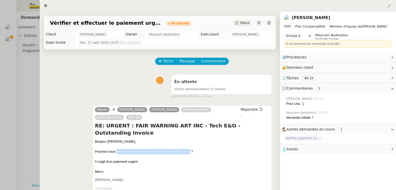
click at [118, 122] on div "[PERSON_NAME] [PERSON_NAME] [PERSON_NAME] de France PSPI SA" at bounding box center [167, 114] width 144 height 15
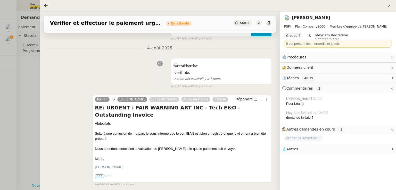
scroll to position [270, 0]
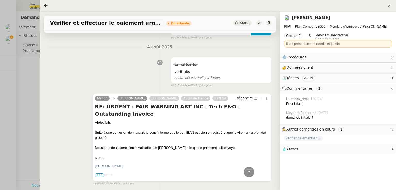
click at [15, 95] on div at bounding box center [198, 95] width 396 height 190
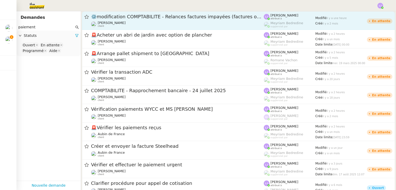
click at [229, 18] on span "⚙️modification COMPTABILITE - Relances factures impayées (factures ouvertes)" at bounding box center [177, 16] width 173 height 5
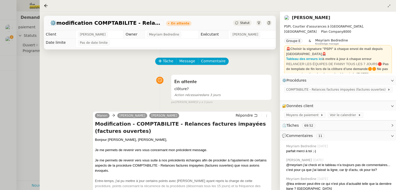
click at [6, 118] on div at bounding box center [198, 95] width 396 height 190
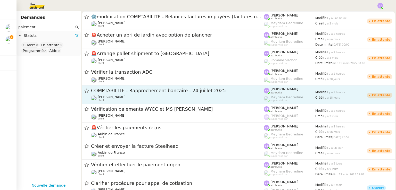
click at [162, 93] on span "COMPTABILITE - Rapprochement bancaire - 24 juillet 2025" at bounding box center [177, 90] width 173 height 5
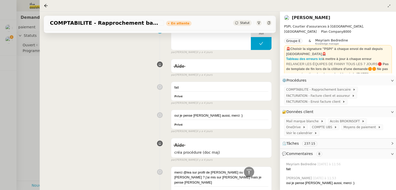
scroll to position [272, 0]
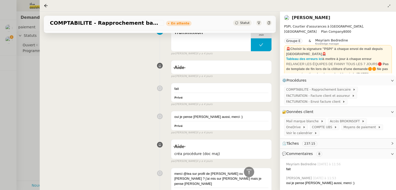
click at [0, 107] on div at bounding box center [198, 95] width 396 height 190
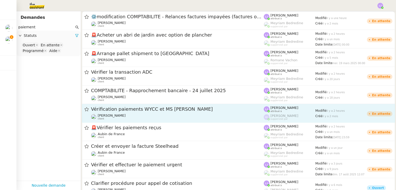
click at [166, 109] on span "Vérification paiements WYCC et MS [PERSON_NAME]" at bounding box center [177, 109] width 173 height 5
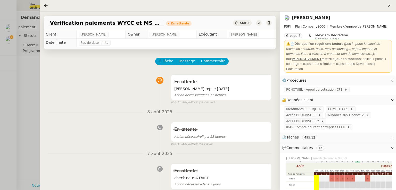
click at [8, 104] on div at bounding box center [198, 95] width 396 height 190
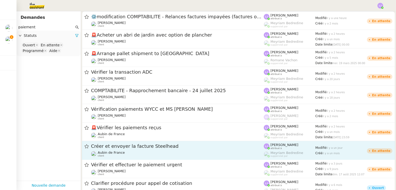
click at [177, 146] on span "Créer et envoyer la facture Steelhead" at bounding box center [177, 146] width 173 height 5
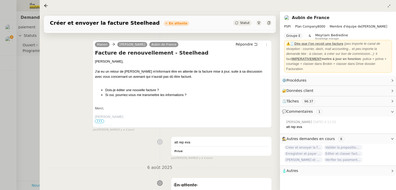
scroll to position [101, 0]
click at [29, 129] on div at bounding box center [198, 95] width 396 height 190
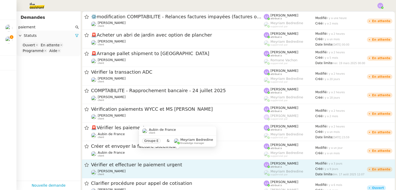
click at [151, 168] on div "Vérifier et effectuer le paiement urgent" at bounding box center [177, 165] width 173 height 6
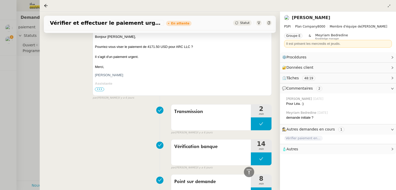
scroll to position [105, 0]
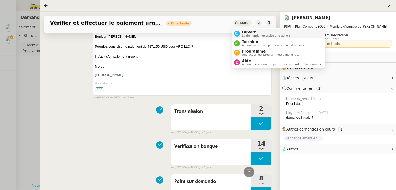
click at [246, 35] on span "La demande nécessite une action" at bounding box center [266, 35] width 48 height 3
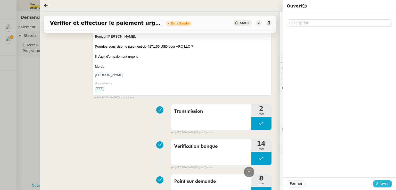
click at [381, 183] on span "Sauver" at bounding box center [382, 184] width 13 height 6
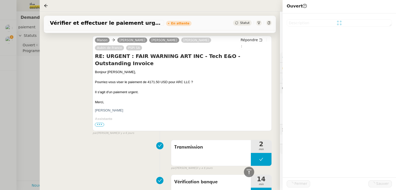
scroll to position [141, 0]
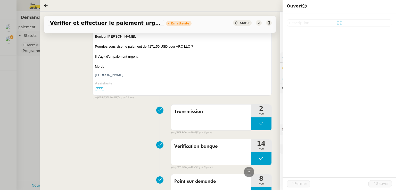
click at [18, 66] on div at bounding box center [198, 95] width 396 height 190
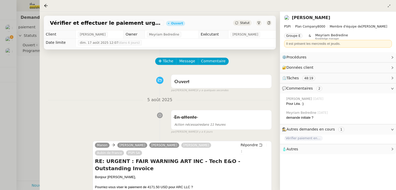
click at [9, 51] on div at bounding box center [198, 95] width 396 height 190
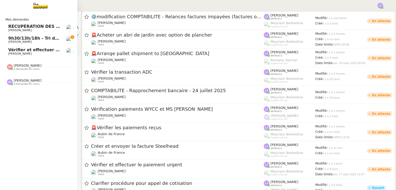
click at [10, 40] on span "9h30/13h/18h - Tri de la boite mail PRO - 8 août 2025" at bounding box center [69, 38] width 123 height 5
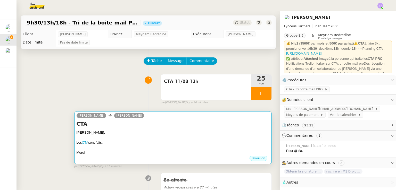
click at [240, 143] on div "Les CTA sont faits." at bounding box center [173, 142] width 193 height 5
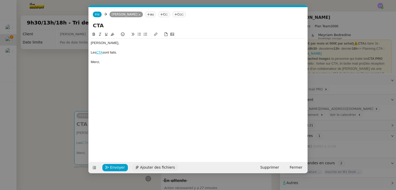
scroll to position [0, 11]
click at [121, 165] on span "Envoyer" at bounding box center [117, 168] width 15 height 6
click at [121, 165] on span "Confirmer l'envoi" at bounding box center [125, 168] width 31 height 6
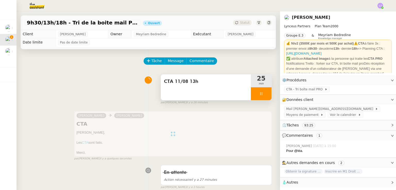
click at [264, 95] on div at bounding box center [261, 93] width 21 height 13
click at [264, 95] on icon at bounding box center [266, 94] width 4 height 4
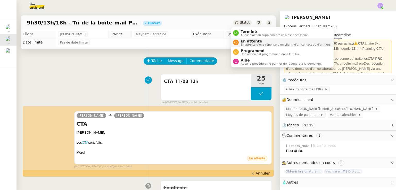
click at [247, 41] on span "En attente" at bounding box center [286, 41] width 91 height 4
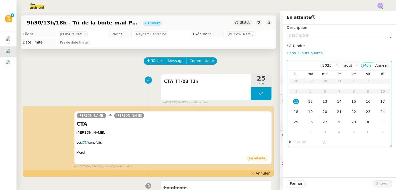
click at [294, 102] on div "11" at bounding box center [296, 102] width 6 height 6
click at [300, 146] on nz-time-picker at bounding box center [311, 142] width 35 height 7
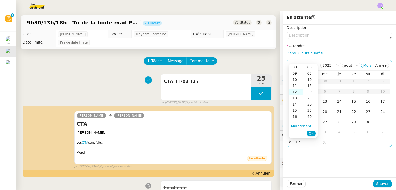
scroll to position [74, 0]
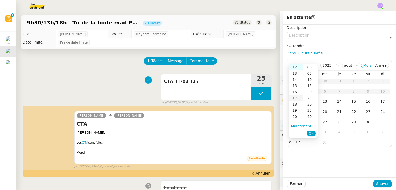
click at [296, 100] on div "17" at bounding box center [296, 98] width 14 height 6
click at [309, 104] on div "30" at bounding box center [310, 104] width 14 height 6
click at [313, 133] on span "Ok" at bounding box center [311, 133] width 5 height 5
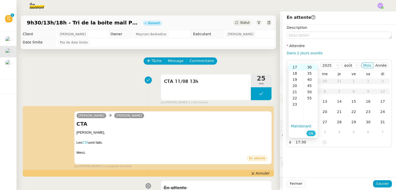
type input "17:30"
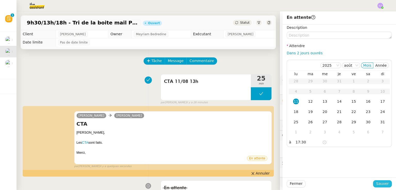
click at [383, 183] on span "Sauver" at bounding box center [382, 184] width 13 height 6
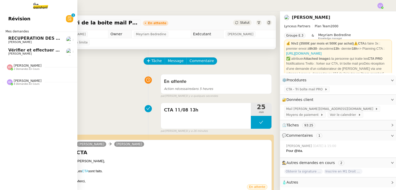
click at [27, 53] on span "[PERSON_NAME]" at bounding box center [19, 53] width 23 height 3
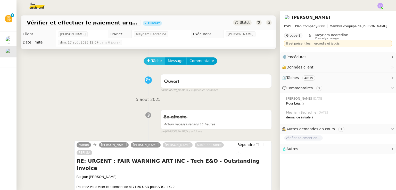
click at [155, 61] on span "Tâche" at bounding box center [156, 61] width 11 height 6
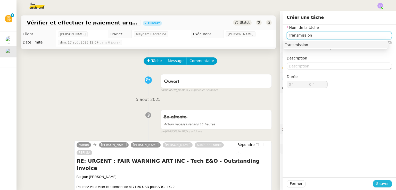
type input "Transmission"
click at [380, 182] on span "Sauver" at bounding box center [382, 184] width 13 height 6
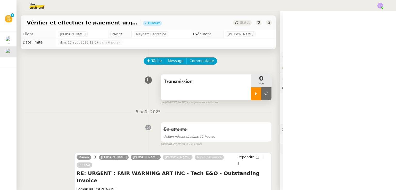
click at [254, 97] on div at bounding box center [256, 93] width 10 height 13
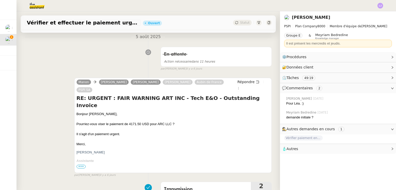
scroll to position [74, 0]
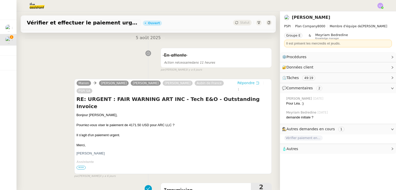
click at [244, 84] on span "Répondre" at bounding box center [245, 82] width 17 height 5
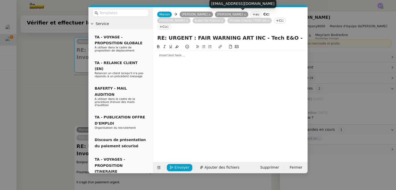
click at [244, 14] on icon at bounding box center [245, 14] width 3 height 3
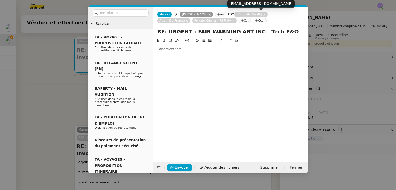
click at [263, 14] on icon at bounding box center [264, 15] width 2 height 2
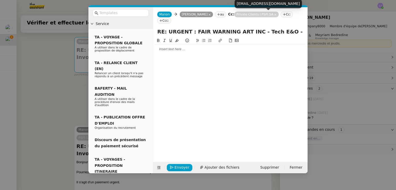
click at [274, 14] on icon at bounding box center [275, 14] width 3 height 3
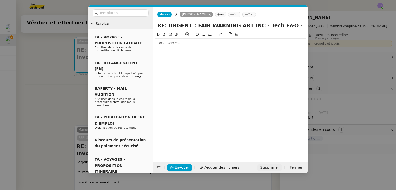
click at [274, 167] on span "Supprimer" at bounding box center [269, 168] width 19 height 6
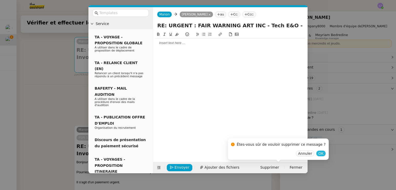
click at [318, 155] on span "OK" at bounding box center [320, 153] width 5 height 5
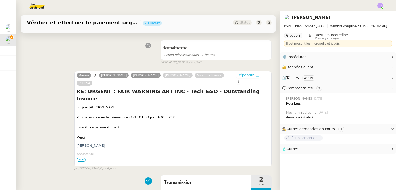
scroll to position [88, 0]
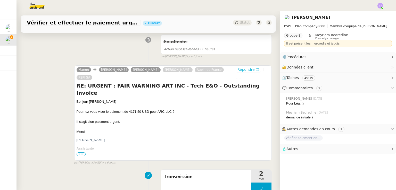
click at [244, 70] on span "Répondre" at bounding box center [245, 69] width 17 height 5
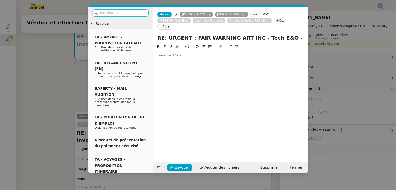
click at [80, 96] on nz-modal-container "Service TA - VOYAGE - PROPOSITION GLOBALE A utiliser dans le cadre de propositi…" at bounding box center [198, 95] width 396 height 190
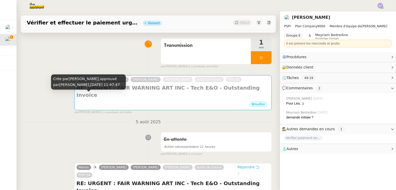
scroll to position [36, 0]
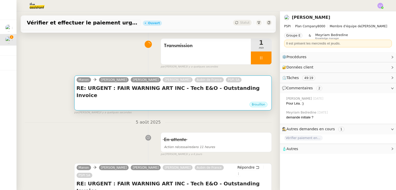
click at [136, 93] on div "RE: URGENT : FAIR WARNING ART INC - Tech E&O - Outstanding Invoice •••" at bounding box center [173, 93] width 193 height 17
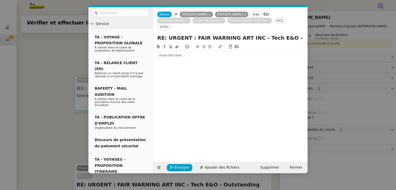
click at [165, 53] on div at bounding box center [230, 55] width 150 height 5
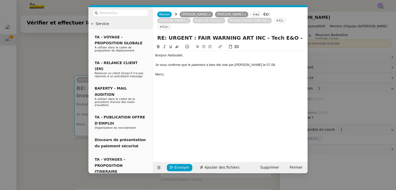
click at [56, 67] on nz-modal-container "Service TA - VOYAGE - PROPOSITION GLOBALE A utiliser dans le cadre de propositi…" at bounding box center [198, 95] width 396 height 190
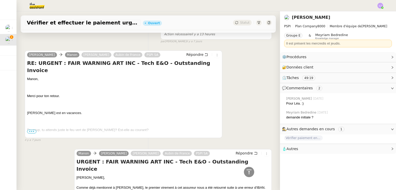
scroll to position [659, 0]
drag, startPoint x: 31, startPoint y: 126, endPoint x: 33, endPoint y: 120, distance: 6.2
click at [33, 120] on body "Mes demandes RÉCUPÉRATION DES FACTURES - [DATE] [PERSON_NAME] Vérifier et effec…" at bounding box center [198, 95] width 396 height 190
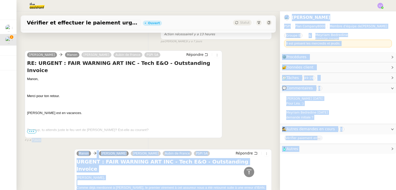
scroll to position [720, 0]
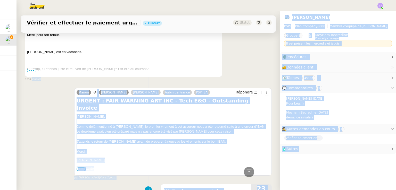
click at [43, 140] on div "[PERSON_NAME] [PERSON_NAME] Aubin de France PSPI SA Répondre URGENT : FAIR WARN…" at bounding box center [148, 132] width 247 height 97
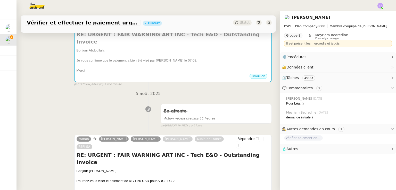
scroll to position [62, 0]
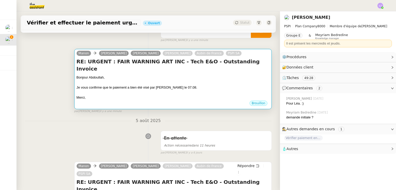
click at [152, 80] on div at bounding box center [173, 82] width 193 height 5
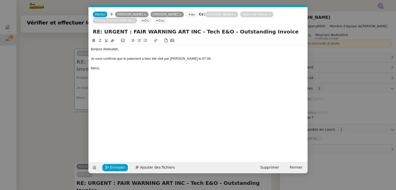
scroll to position [0, 11]
click at [179, 15] on icon at bounding box center [180, 15] width 2 height 2
click at [147, 68] on div "Bonjour [PERSON_NAME], Je vous confirme que le paiement a bien été visé par [PE…" at bounding box center [198, 96] width 215 height 117
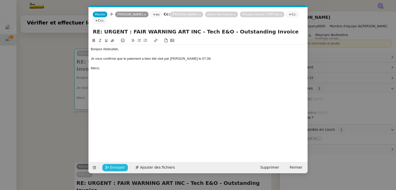
click at [113, 168] on span "Envoyer" at bounding box center [117, 168] width 15 height 6
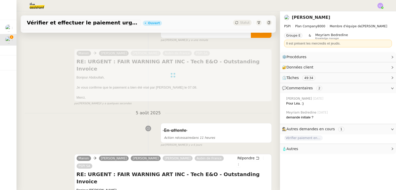
scroll to position [0, 0]
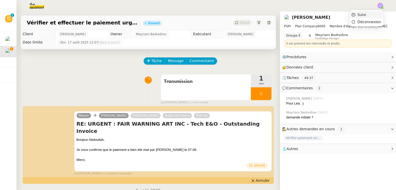
click at [378, 13] on li "Suivi" at bounding box center [367, 14] width 34 height 7
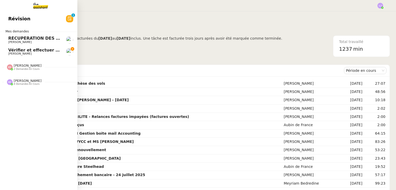
click at [21, 51] on span "Vérifier et effectuer le paiement urgent" at bounding box center [54, 50] width 92 height 5
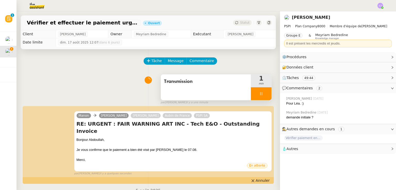
click at [265, 92] on div at bounding box center [261, 93] width 21 height 13
click at [265, 92] on button at bounding box center [266, 93] width 10 height 13
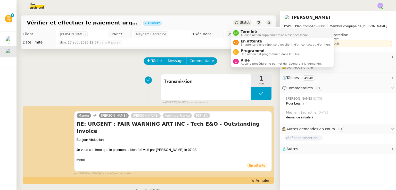
click at [247, 32] on span "Terminé" at bounding box center [275, 32] width 68 height 4
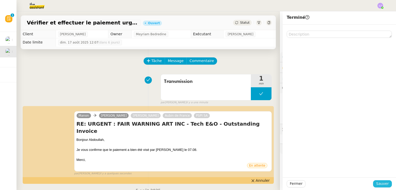
click at [380, 186] on span "Sauver" at bounding box center [382, 184] width 13 height 6
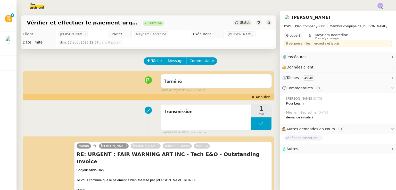
click at [110, 59] on div "Tâche Message Commentaire" at bounding box center [148, 63] width 247 height 12
